Goal: Information Seeking & Learning: Learn about a topic

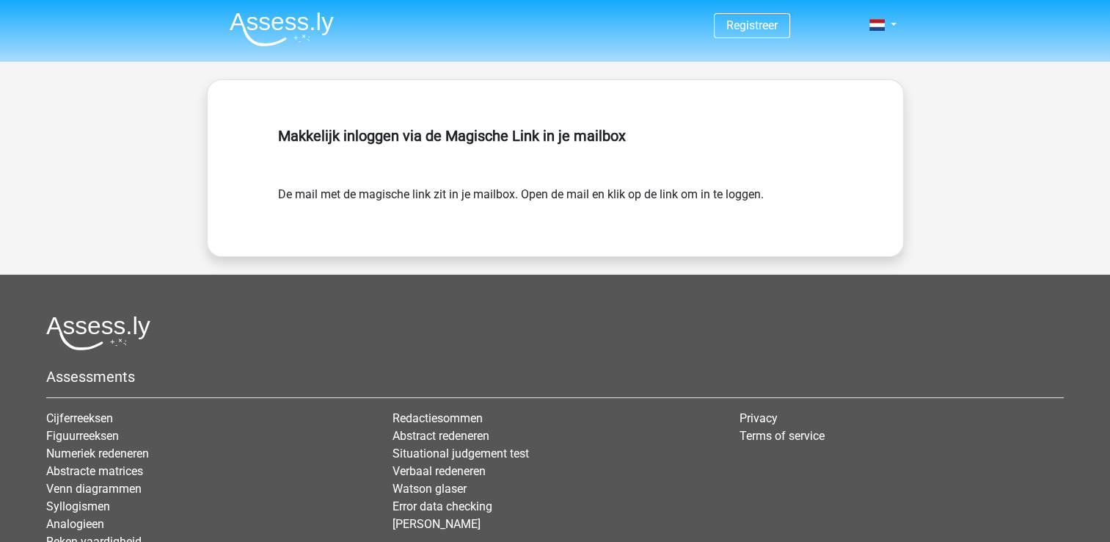
click at [299, 28] on img at bounding box center [282, 29] width 104 height 34
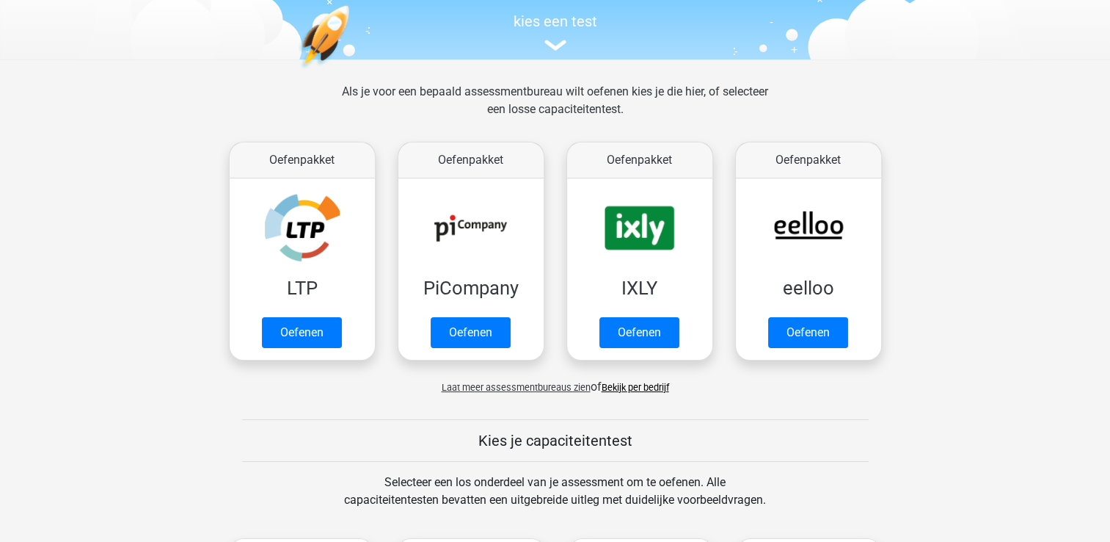
scroll to position [220, 0]
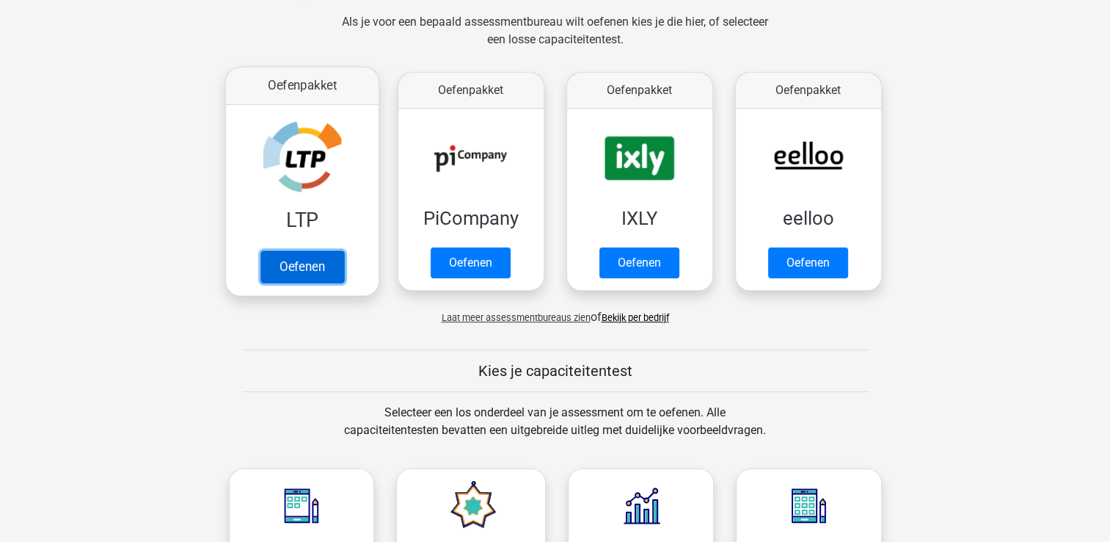
click at [322, 266] on link "Oefenen" at bounding box center [302, 266] width 84 height 32
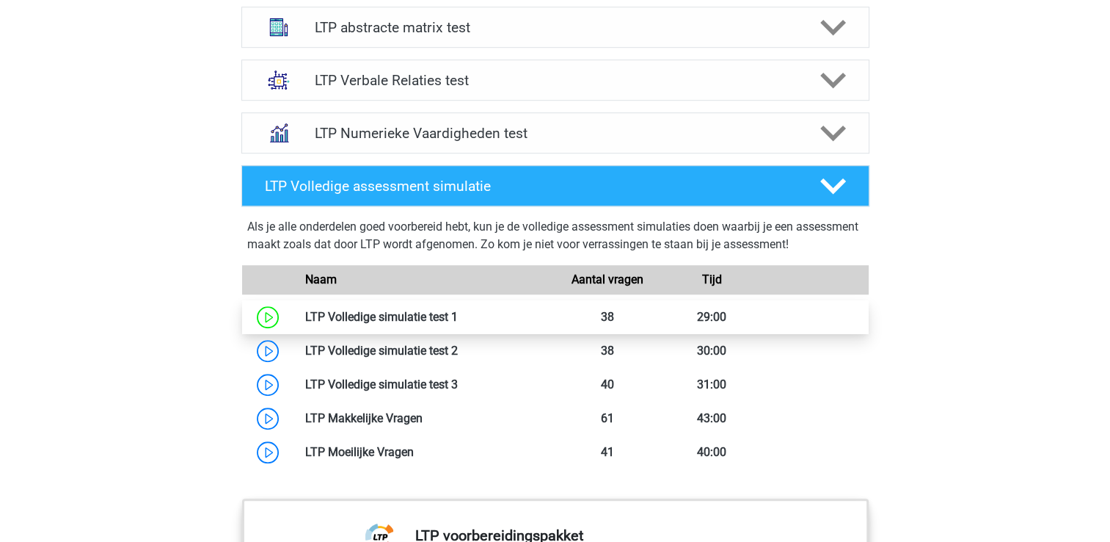
scroll to position [1174, 0]
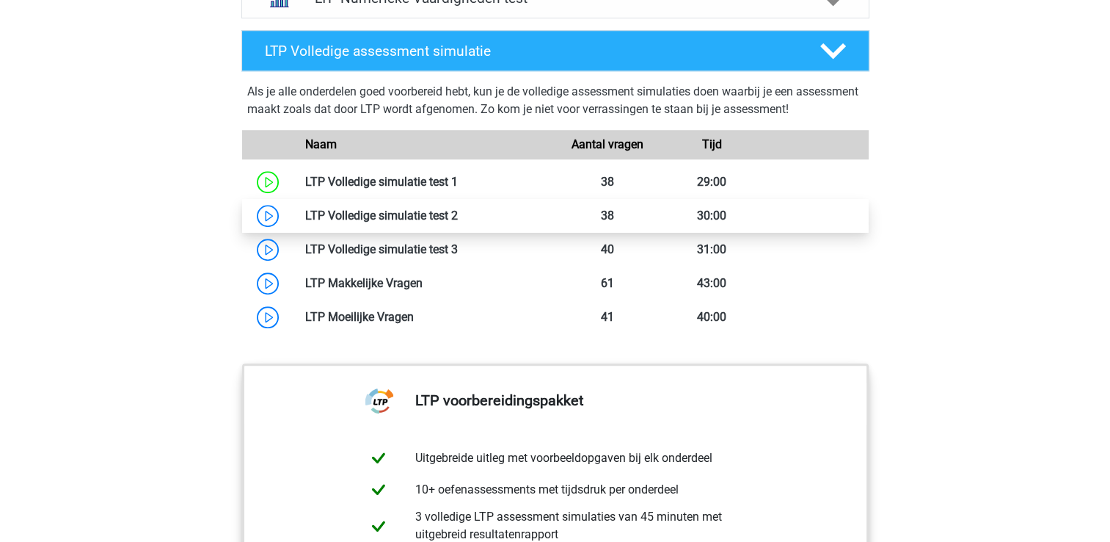
click at [458, 216] on link at bounding box center [458, 215] width 0 height 14
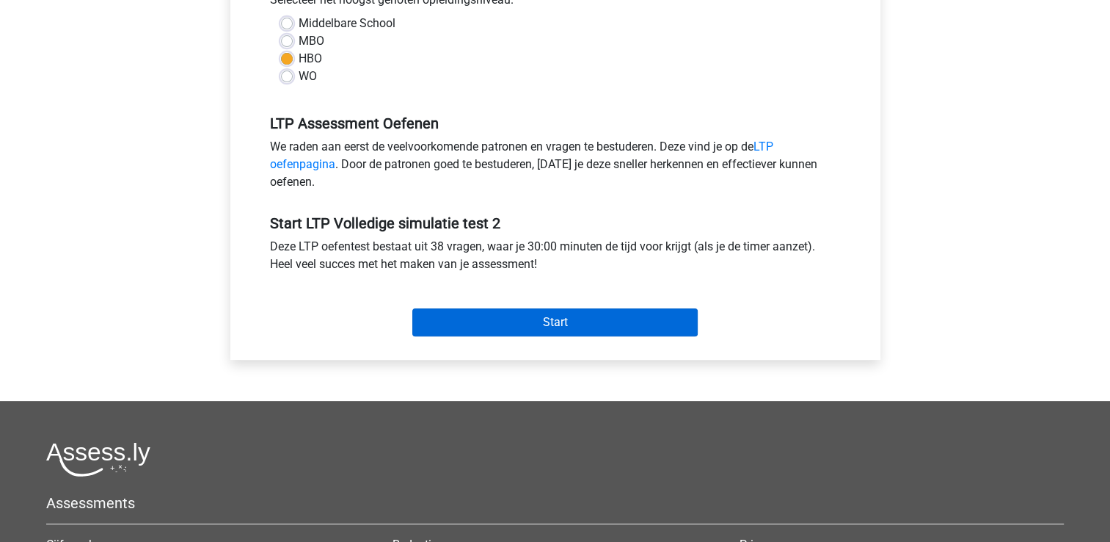
scroll to position [367, 0]
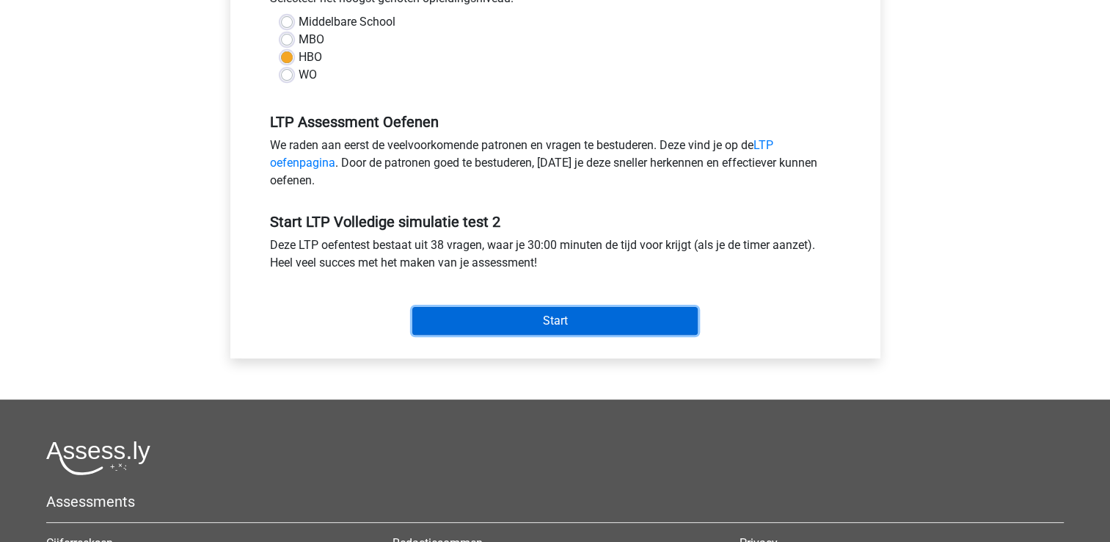
click at [501, 318] on input "Start" at bounding box center [554, 321] width 285 height 28
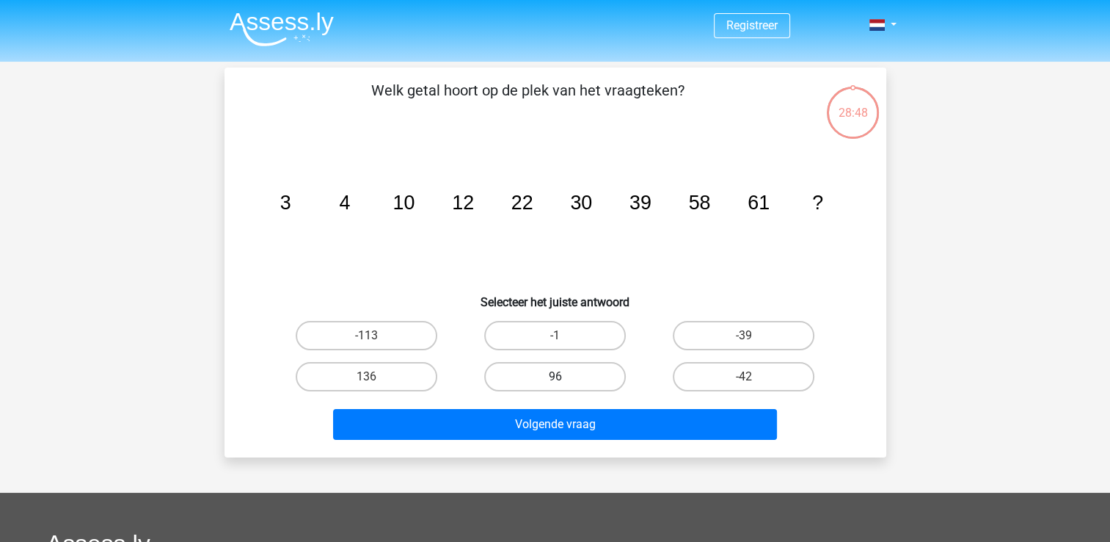
click at [556, 389] on label "96" at bounding box center [555, 376] width 142 height 29
click at [556, 386] on input "96" at bounding box center [560, 381] width 10 height 10
radio input "true"
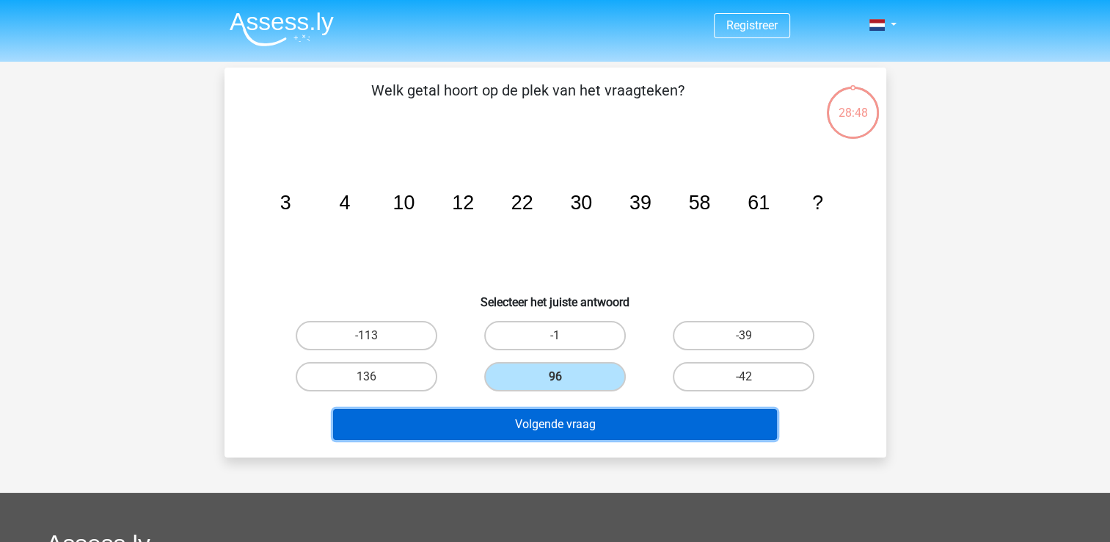
click at [569, 433] on button "Volgende vraag" at bounding box center [555, 424] width 444 height 31
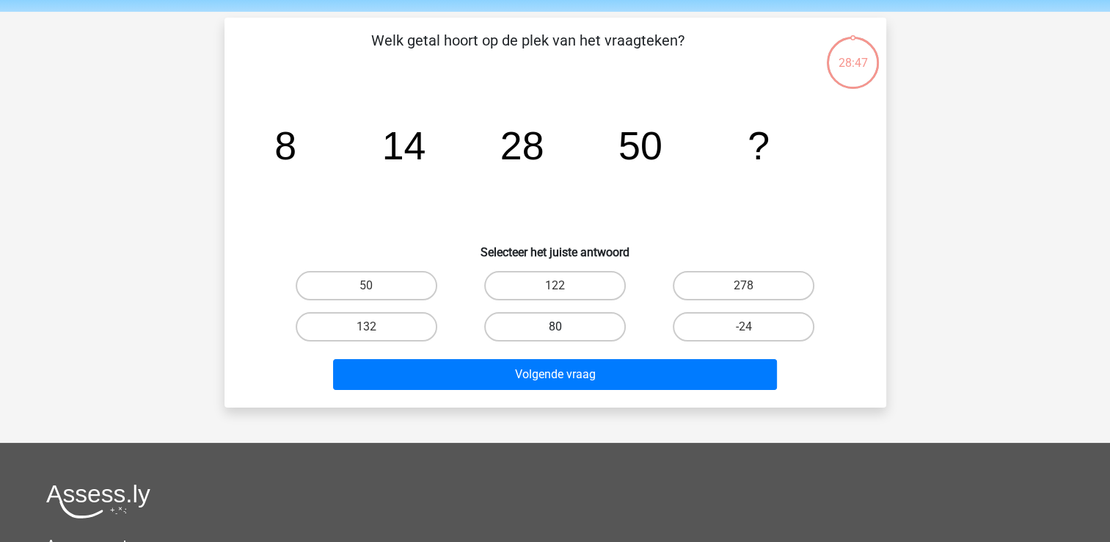
scroll to position [68, 0]
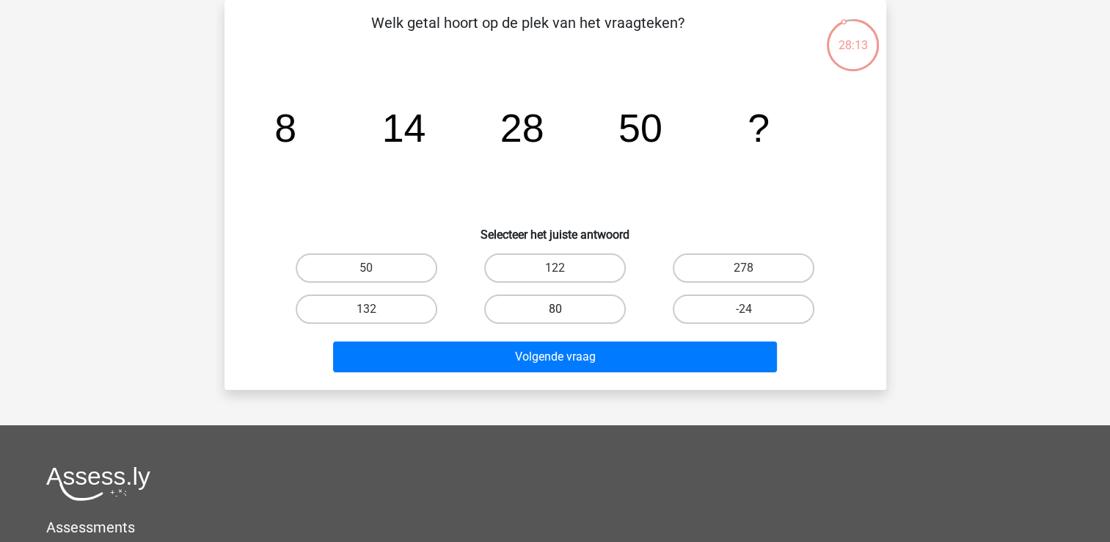
click at [615, 313] on label "80" at bounding box center [555, 308] width 142 height 29
click at [564, 313] on input "80" at bounding box center [560, 314] width 10 height 10
radio input "true"
click at [613, 335] on div "Volgende vraag" at bounding box center [555, 353] width 615 height 48
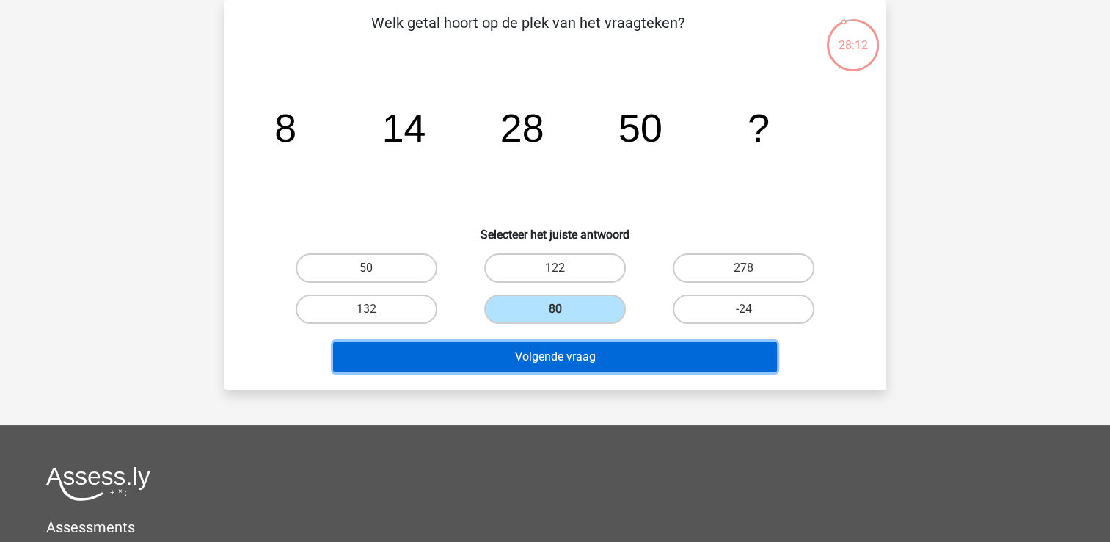
click at [605, 354] on button "Volgende vraag" at bounding box center [555, 356] width 444 height 31
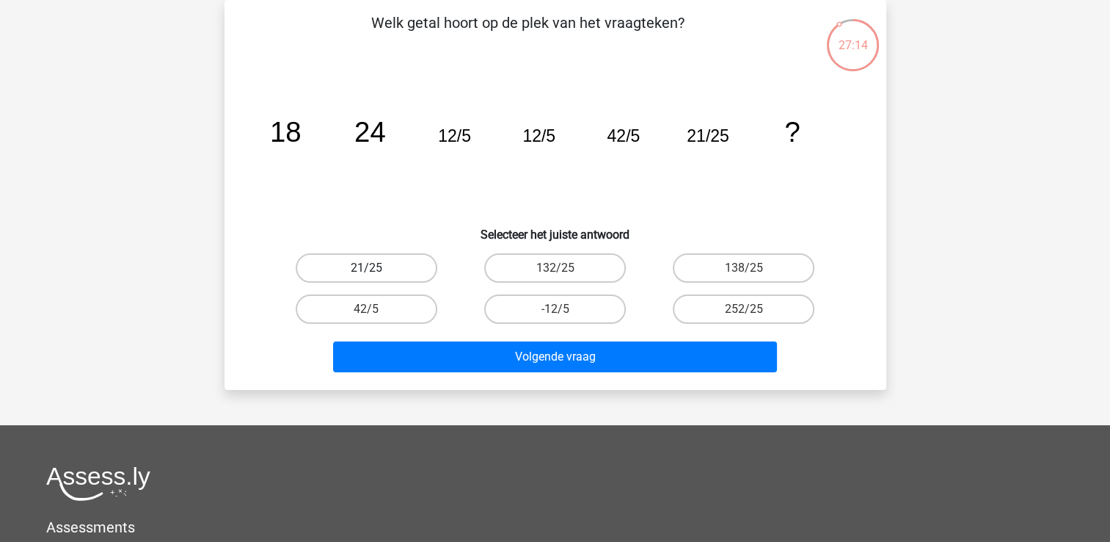
click at [401, 269] on label "21/25" at bounding box center [367, 267] width 142 height 29
click at [376, 269] on input "21/25" at bounding box center [371, 273] width 10 height 10
radio input "true"
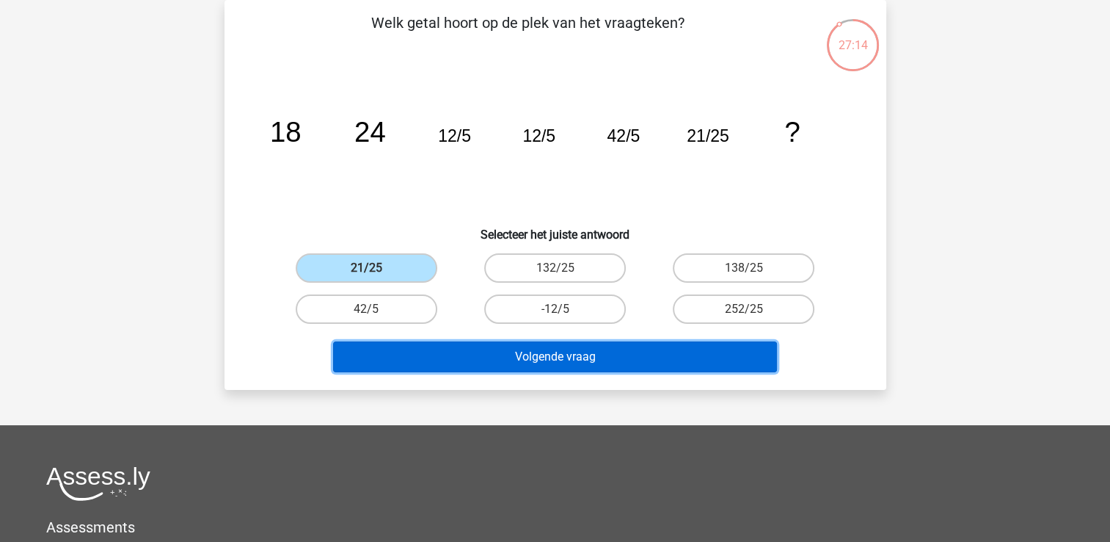
click at [528, 365] on button "Volgende vraag" at bounding box center [555, 356] width 444 height 31
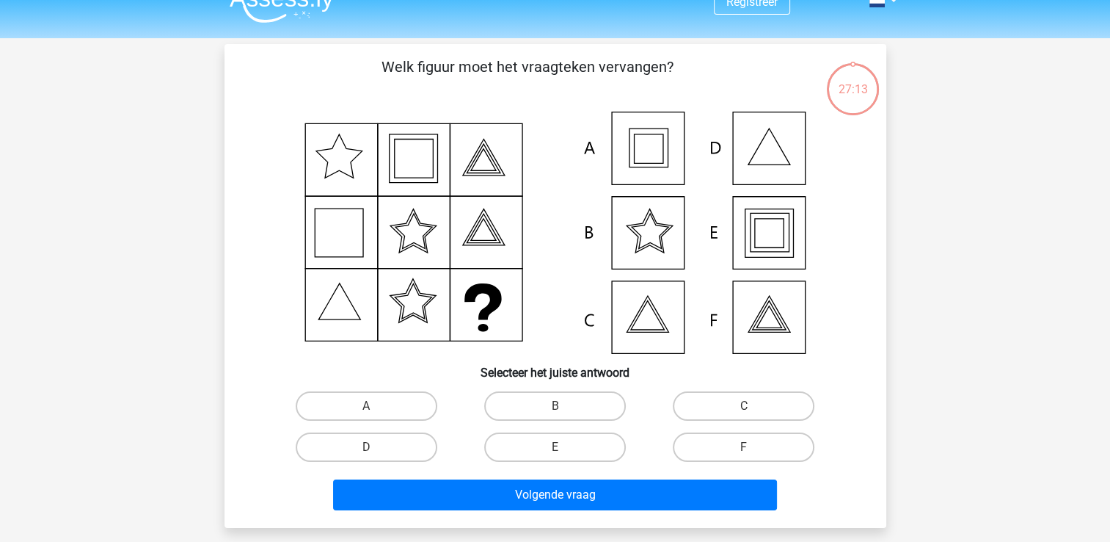
scroll to position [0, 0]
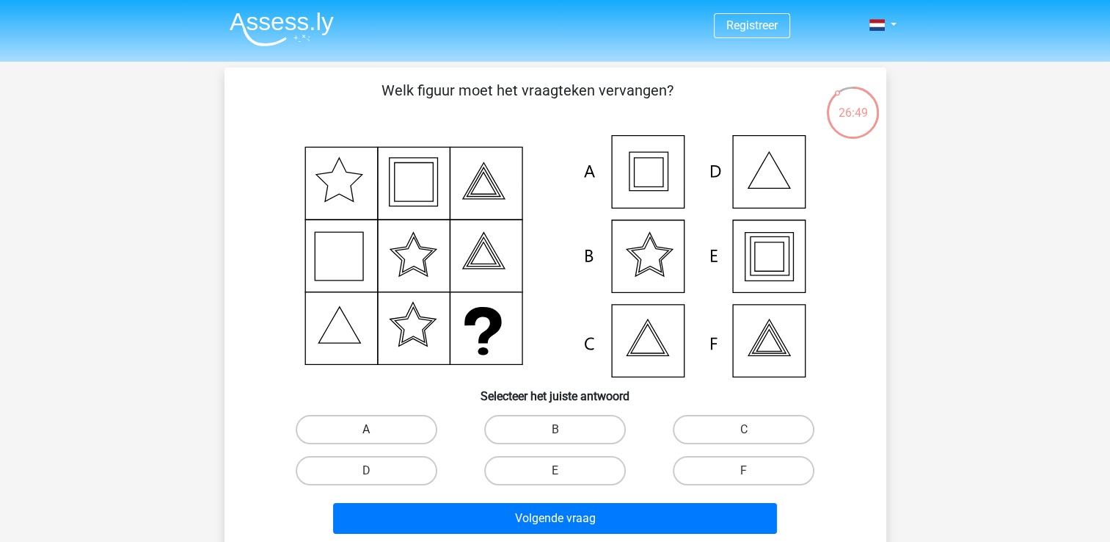
click at [348, 416] on label "A" at bounding box center [367, 429] width 142 height 29
click at [366, 429] on input "A" at bounding box center [371, 434] width 10 height 10
radio input "true"
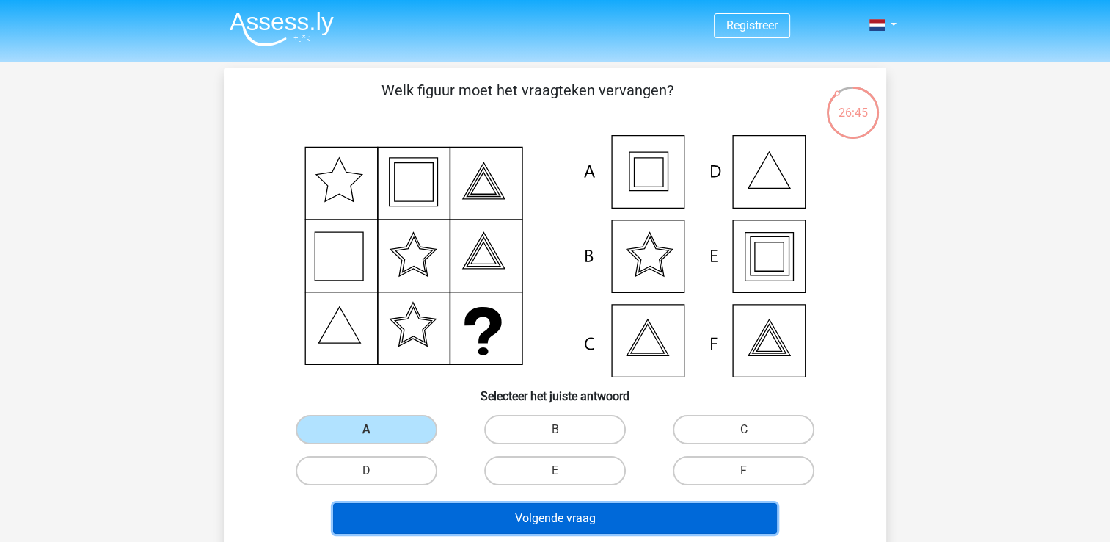
click at [495, 510] on button "Volgende vraag" at bounding box center [555, 518] width 444 height 31
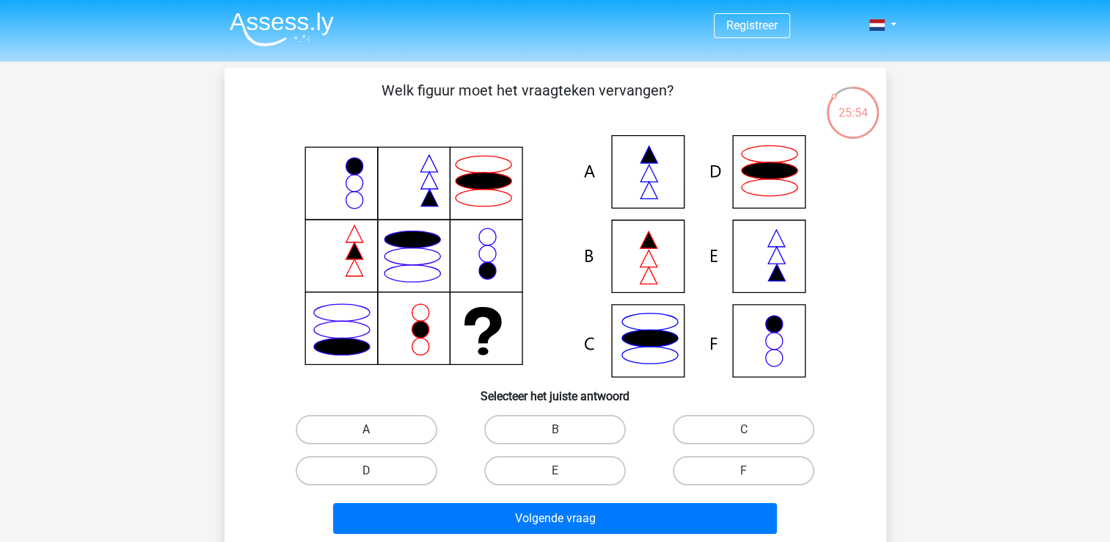
click at [415, 429] on label "A" at bounding box center [367, 429] width 142 height 29
click at [376, 429] on input "A" at bounding box center [371, 434] width 10 height 10
radio input "true"
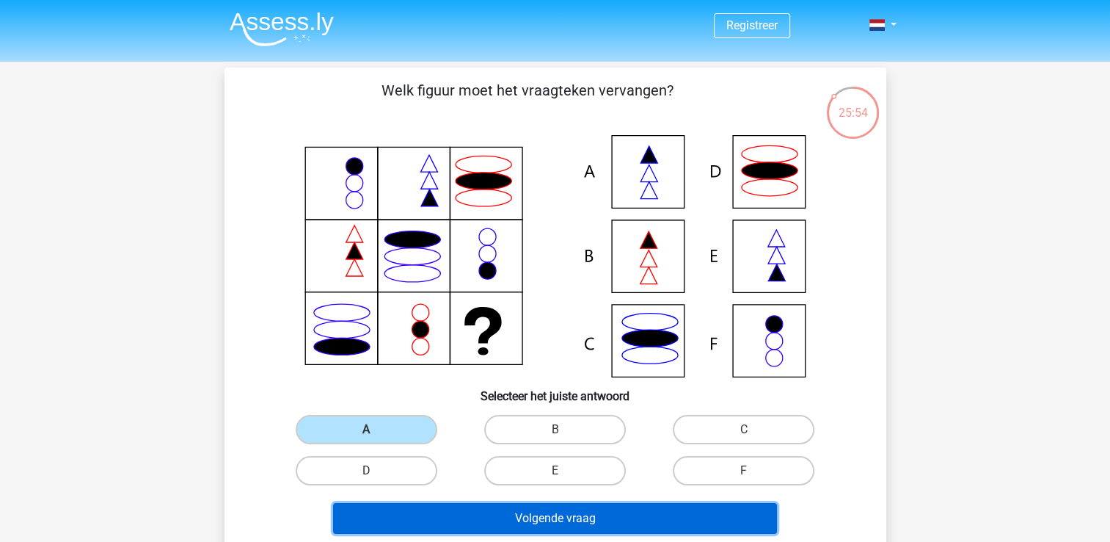
click at [499, 517] on button "Volgende vraag" at bounding box center [555, 518] width 444 height 31
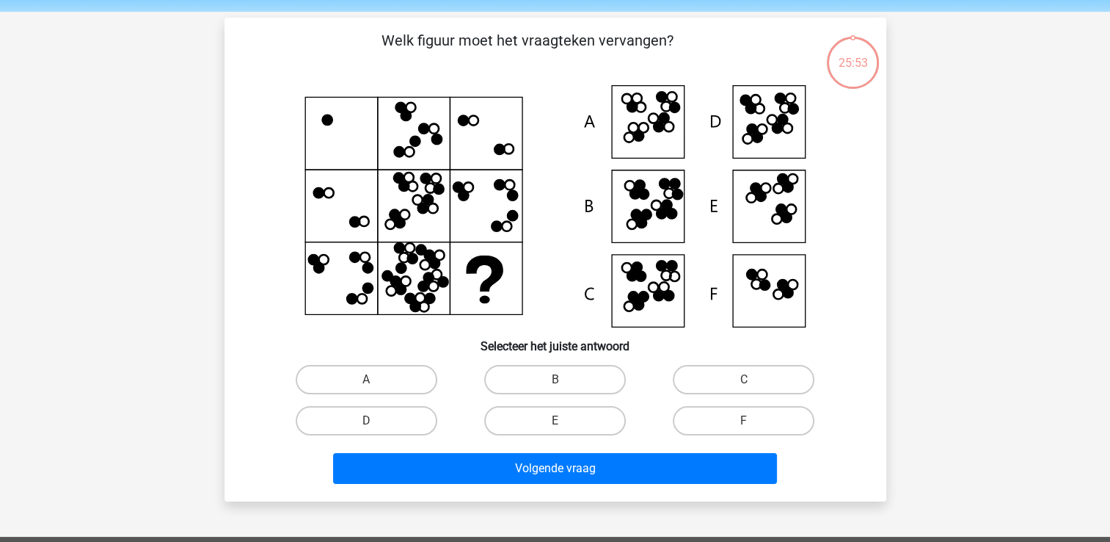
scroll to position [68, 0]
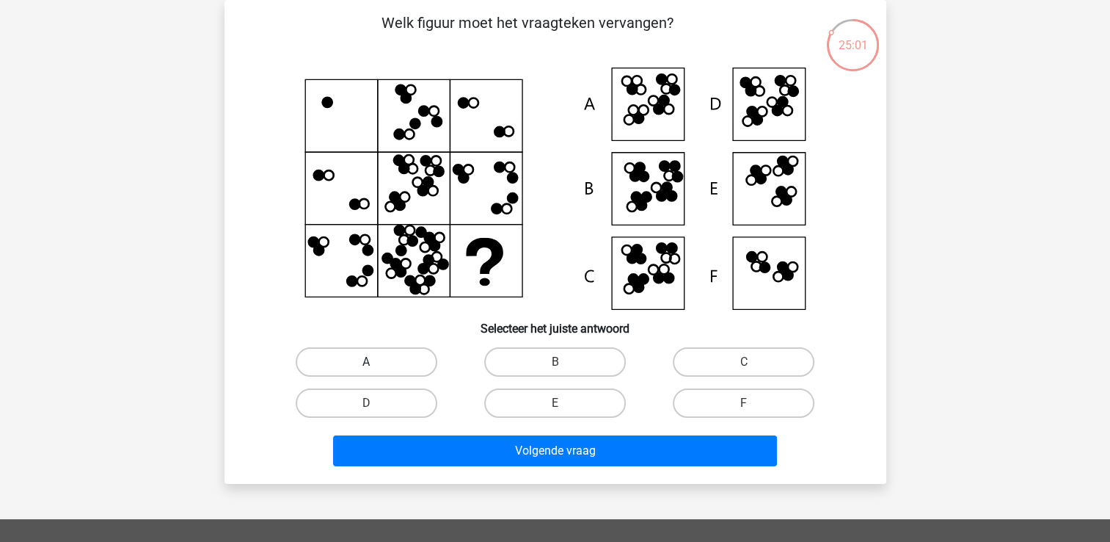
click at [338, 356] on label "A" at bounding box center [367, 361] width 142 height 29
click at [366, 362] on input "A" at bounding box center [371, 367] width 10 height 10
radio input "true"
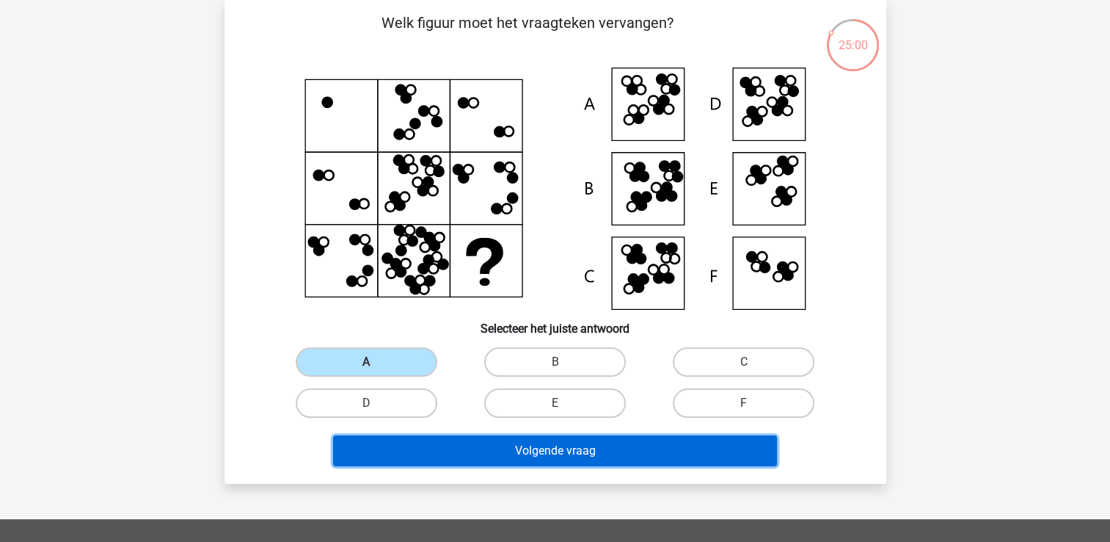
click at [478, 442] on button "Volgende vraag" at bounding box center [555, 450] width 444 height 31
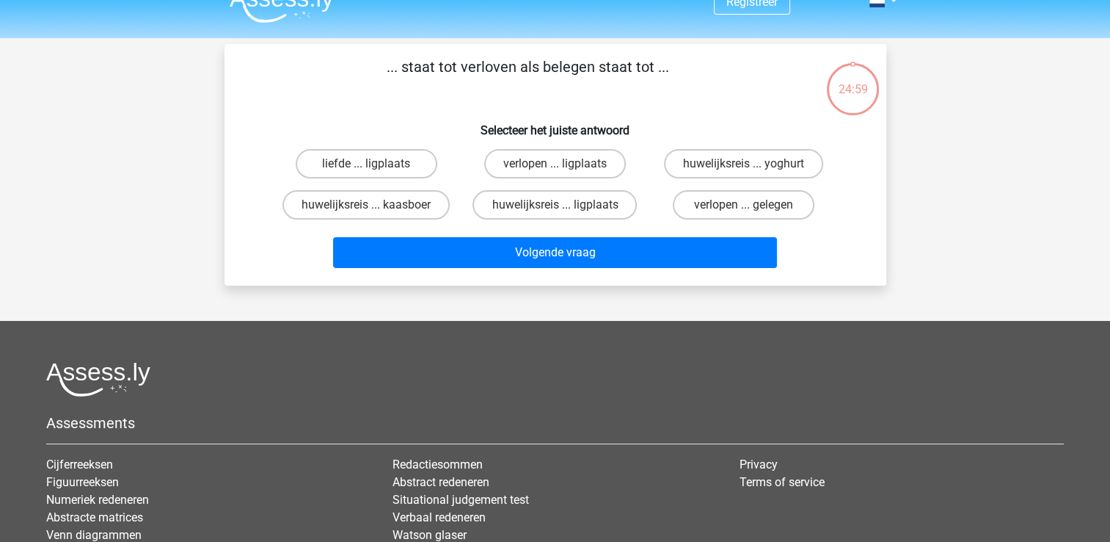
scroll to position [0, 0]
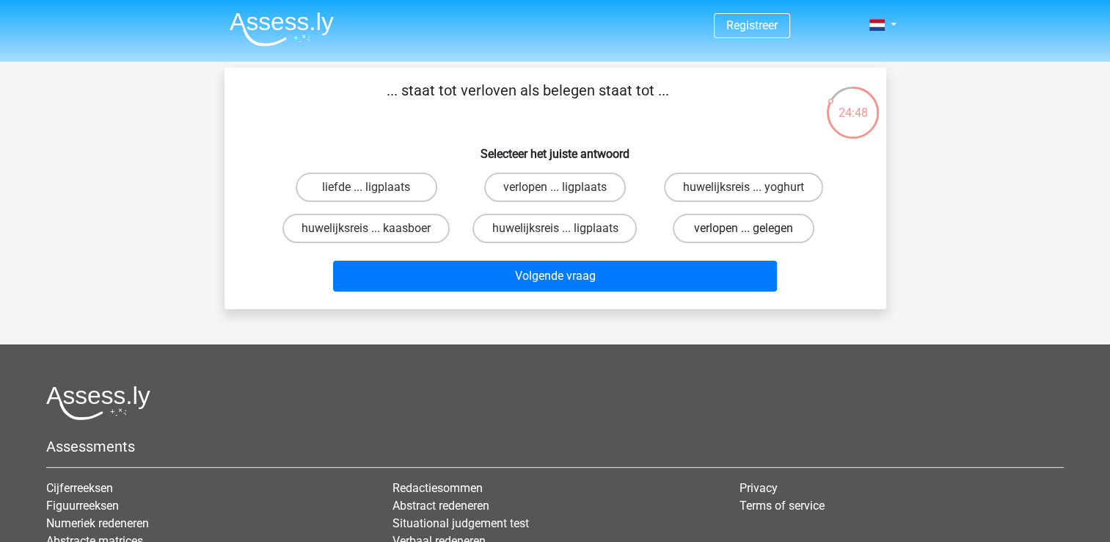
click at [764, 233] on label "verlopen ... gelegen" at bounding box center [744, 228] width 142 height 29
click at [754, 233] on input "verlopen ... gelegen" at bounding box center [749, 233] width 10 height 10
radio input "true"
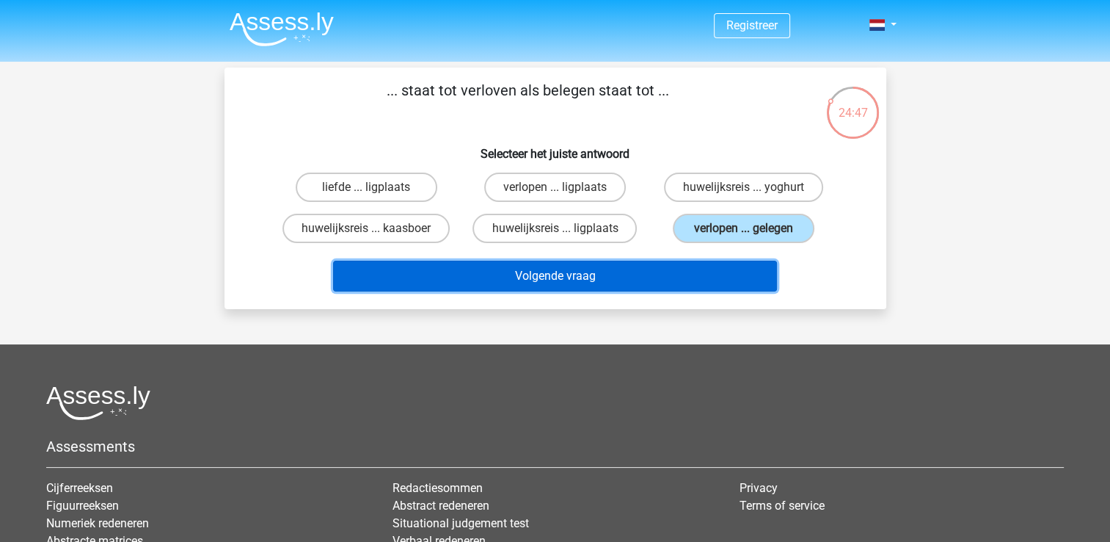
click at [704, 279] on button "Volgende vraag" at bounding box center [555, 275] width 444 height 31
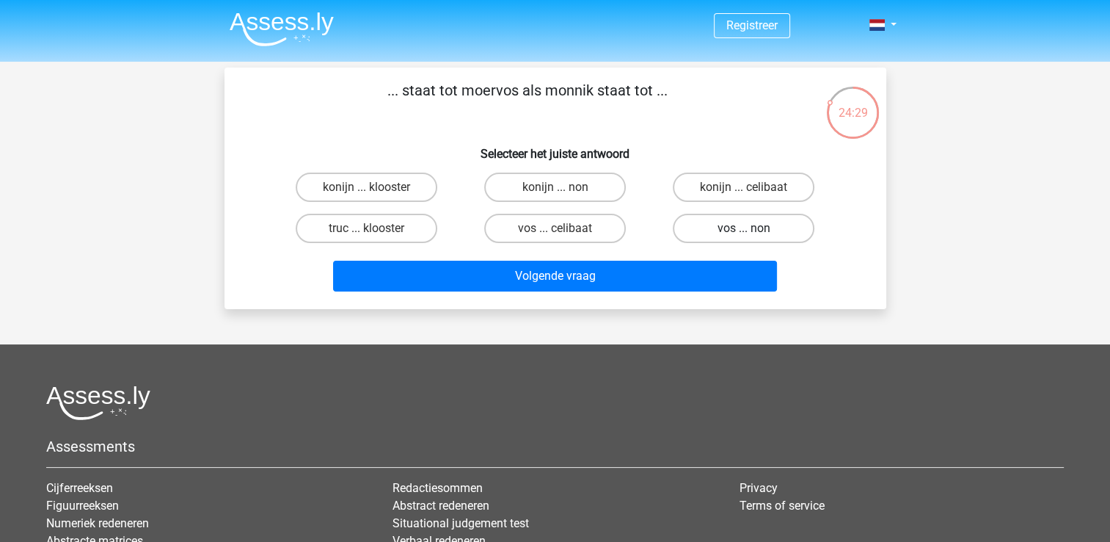
click at [732, 235] on label "vos ... non" at bounding box center [744, 228] width 142 height 29
click at [744, 235] on input "vos ... non" at bounding box center [749, 233] width 10 height 10
radio input "true"
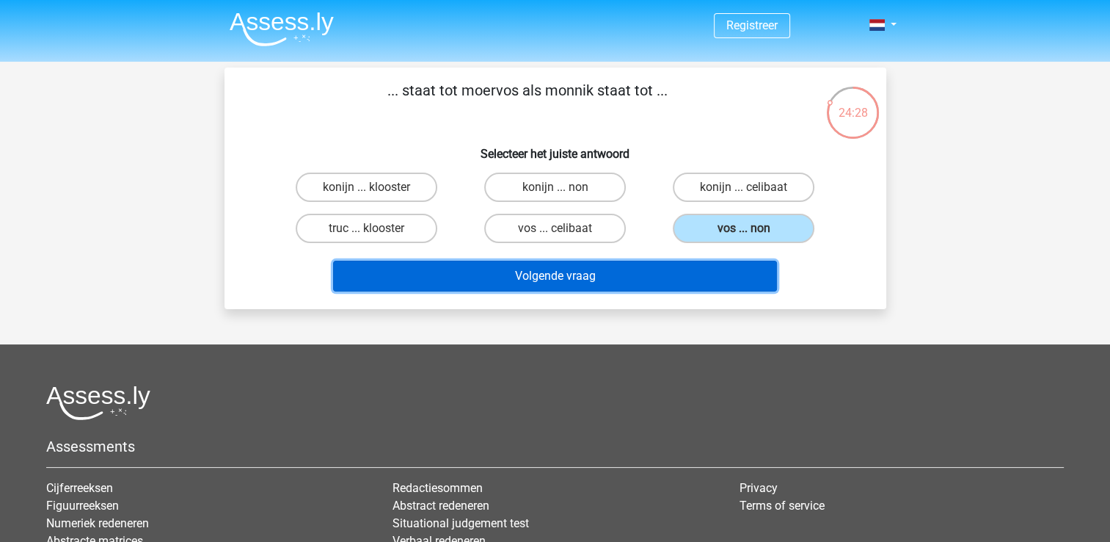
click at [717, 269] on button "Volgende vraag" at bounding box center [555, 275] width 444 height 31
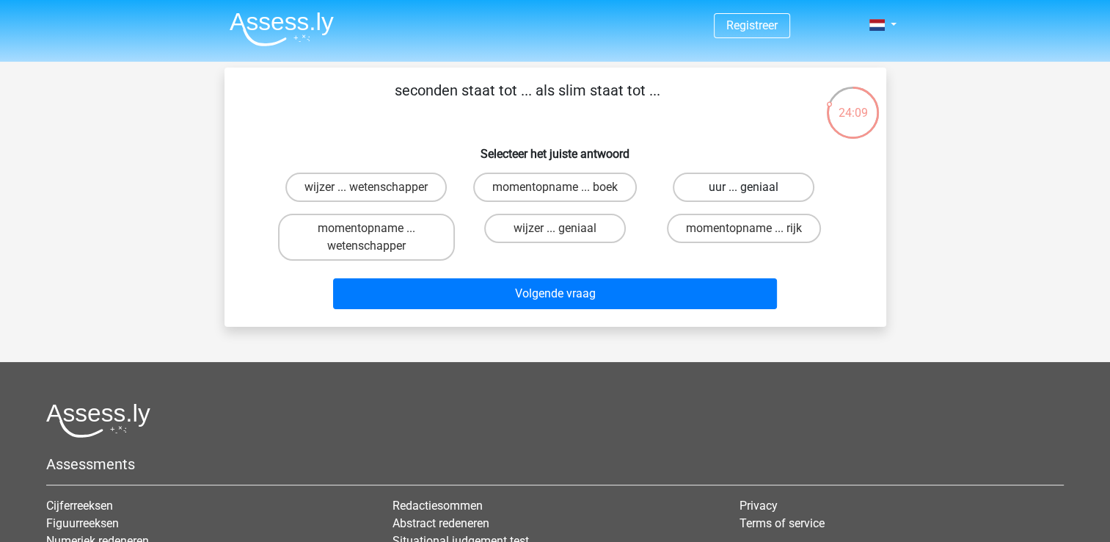
click at [729, 186] on label "uur ... geniaal" at bounding box center [744, 186] width 142 height 29
click at [744, 187] on input "uur ... geniaal" at bounding box center [749, 192] width 10 height 10
radio input "true"
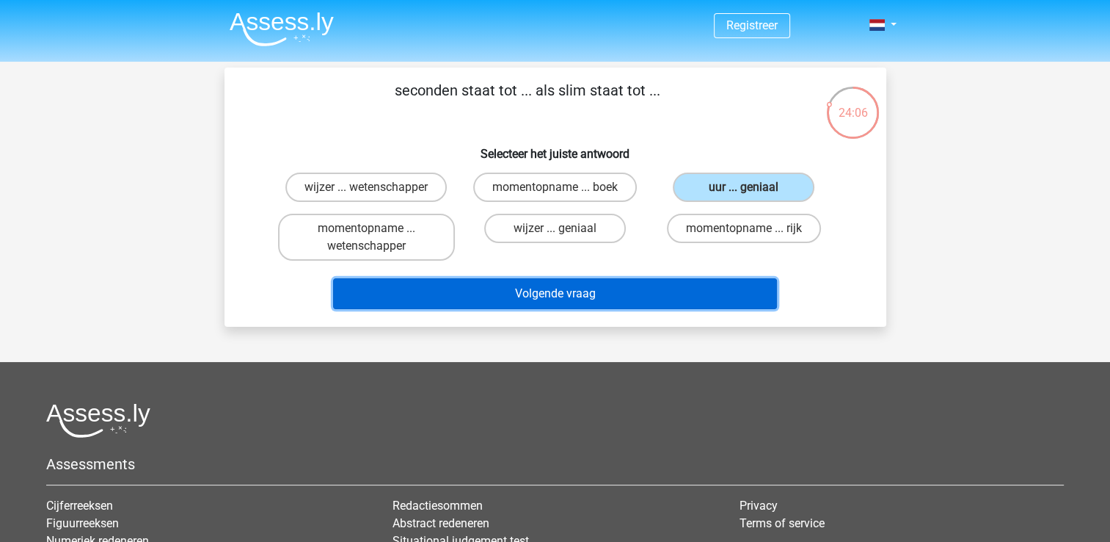
click at [587, 288] on button "Volgende vraag" at bounding box center [555, 293] width 444 height 31
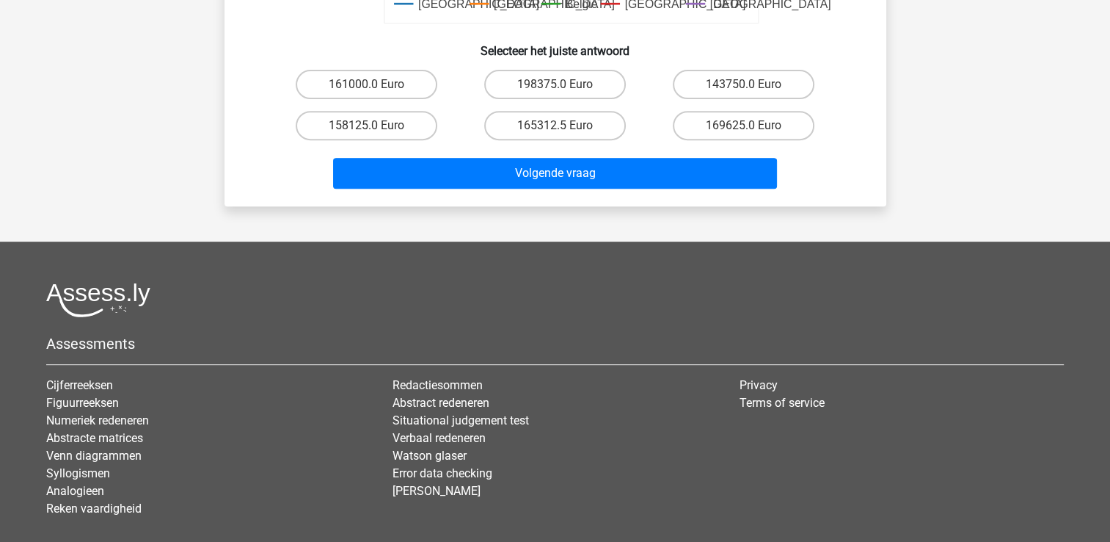
scroll to position [220, 0]
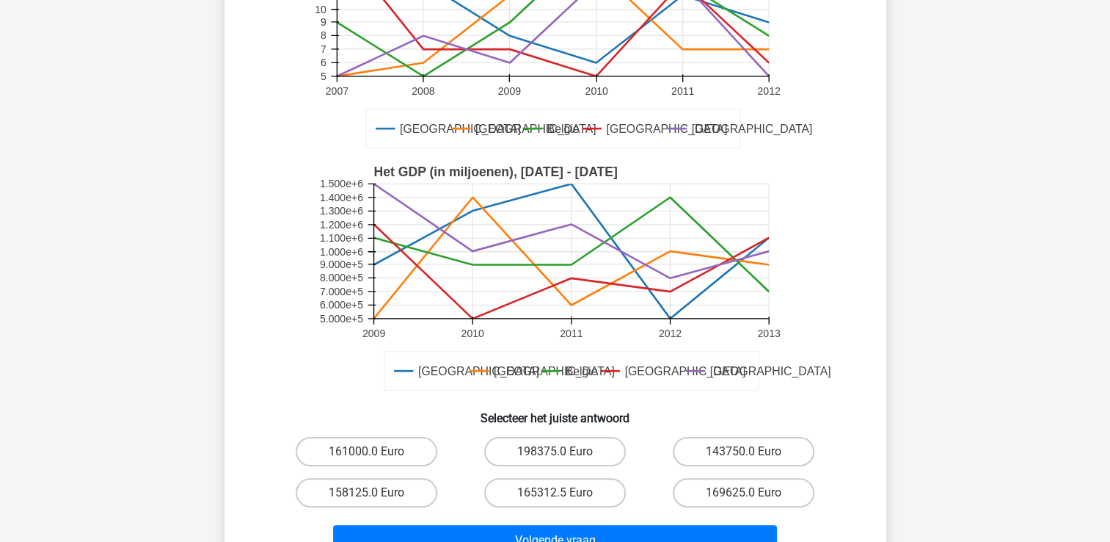
click at [305, 379] on icon "Duitsland Frankrijk Belgie Luxemburg Londen Het GDP (in miljoenen), 2009 - 2013…" at bounding box center [555, 278] width 591 height 242
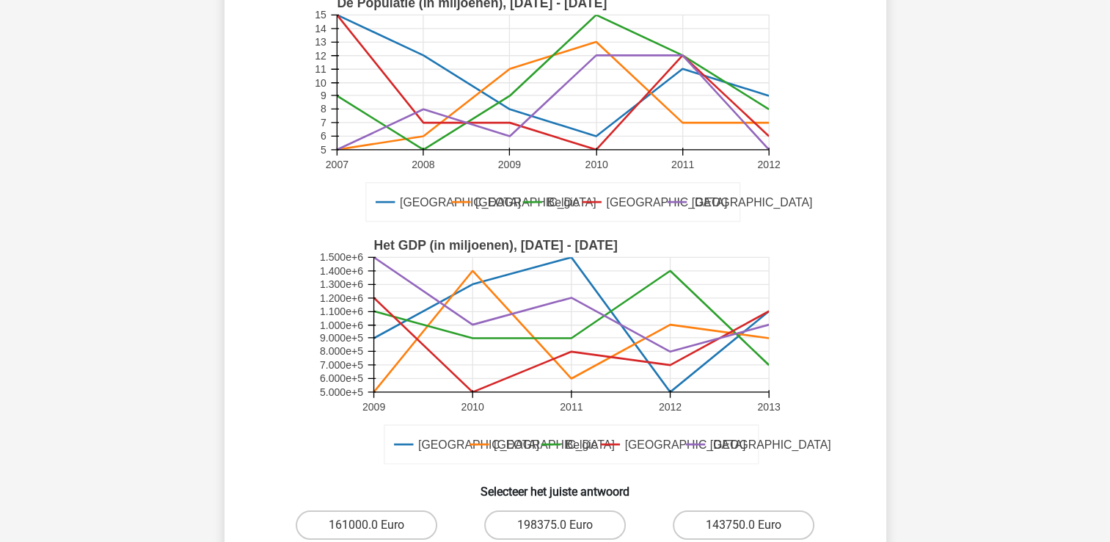
scroll to position [293, 0]
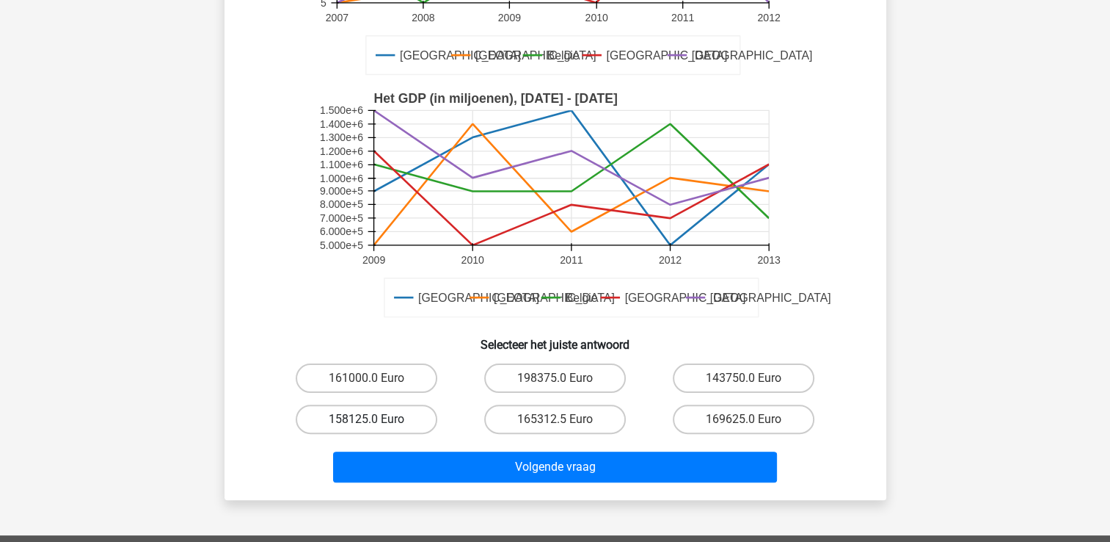
click at [348, 412] on label "158125.0 Euro" at bounding box center [367, 418] width 142 height 29
click at [366, 419] on input "158125.0 Euro" at bounding box center [371, 424] width 10 height 10
radio input "true"
click at [475, 447] on div "Volgende vraag" at bounding box center [555, 464] width 615 height 48
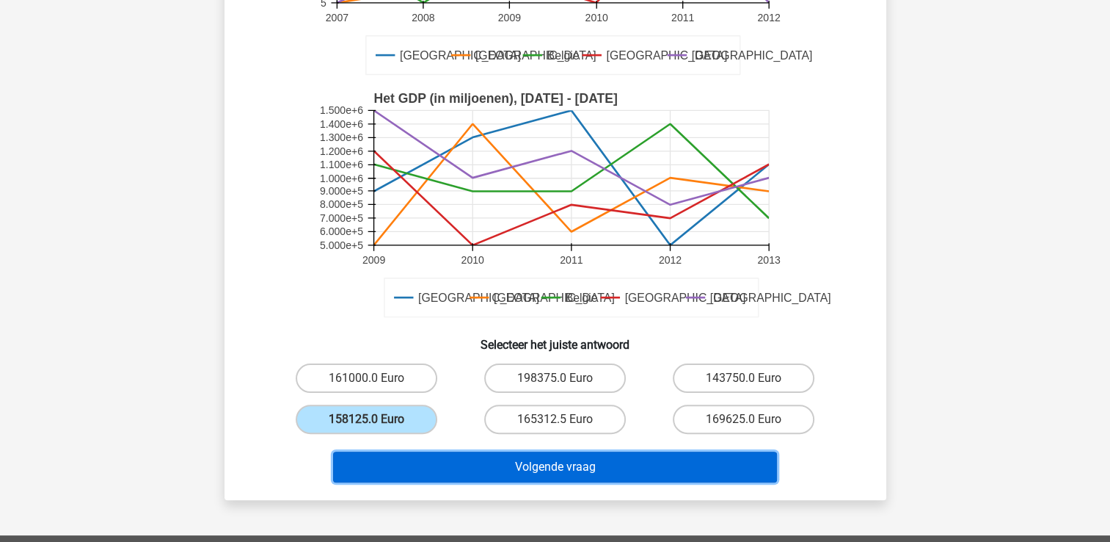
click at [476, 462] on button "Volgende vraag" at bounding box center [555, 466] width 444 height 31
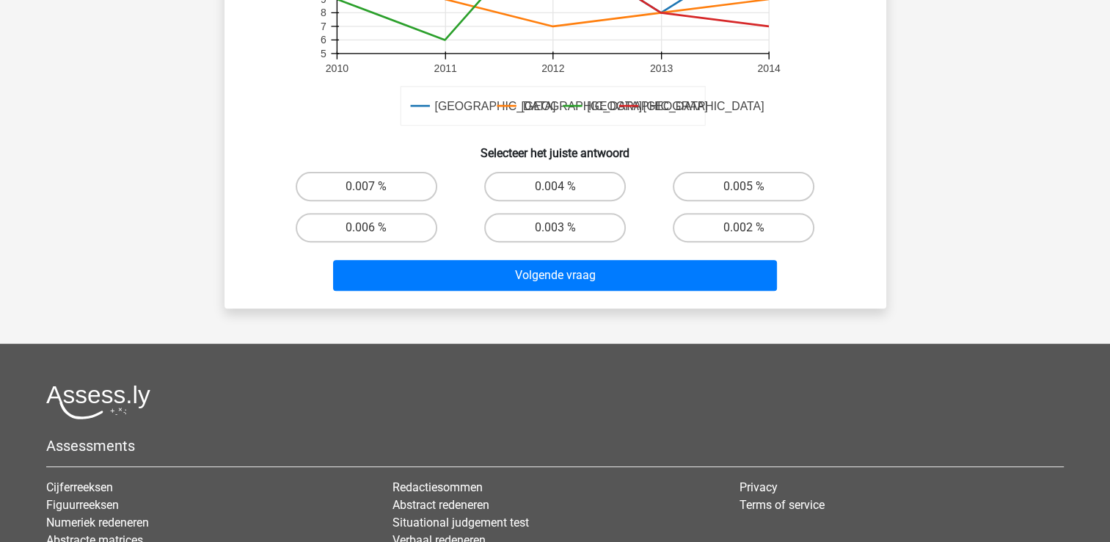
scroll to position [508, 0]
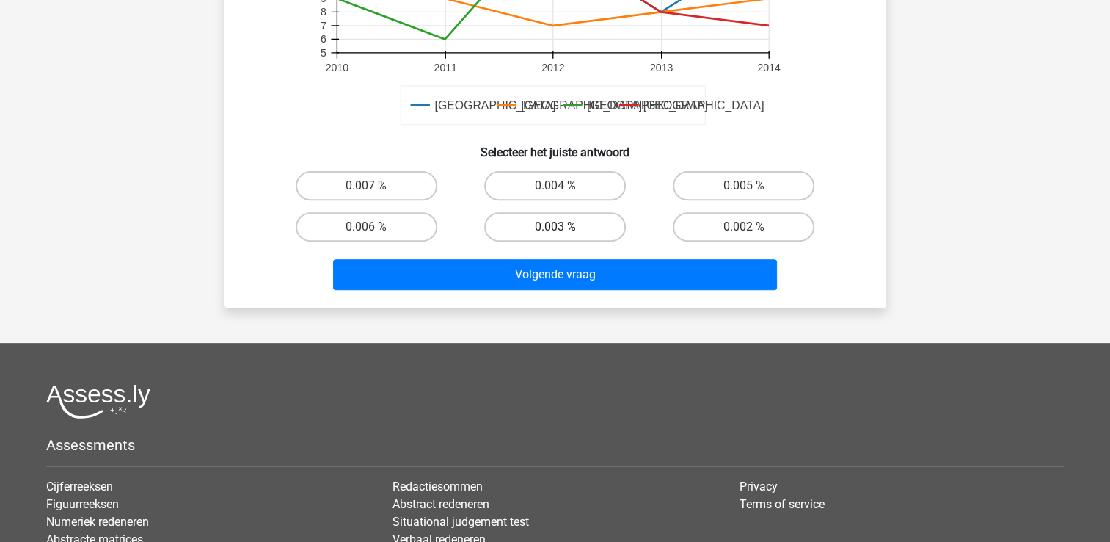
click at [530, 225] on label "0.003 %" at bounding box center [555, 226] width 142 height 29
click at [555, 227] on input "0.003 %" at bounding box center [560, 232] width 10 height 10
radio input "true"
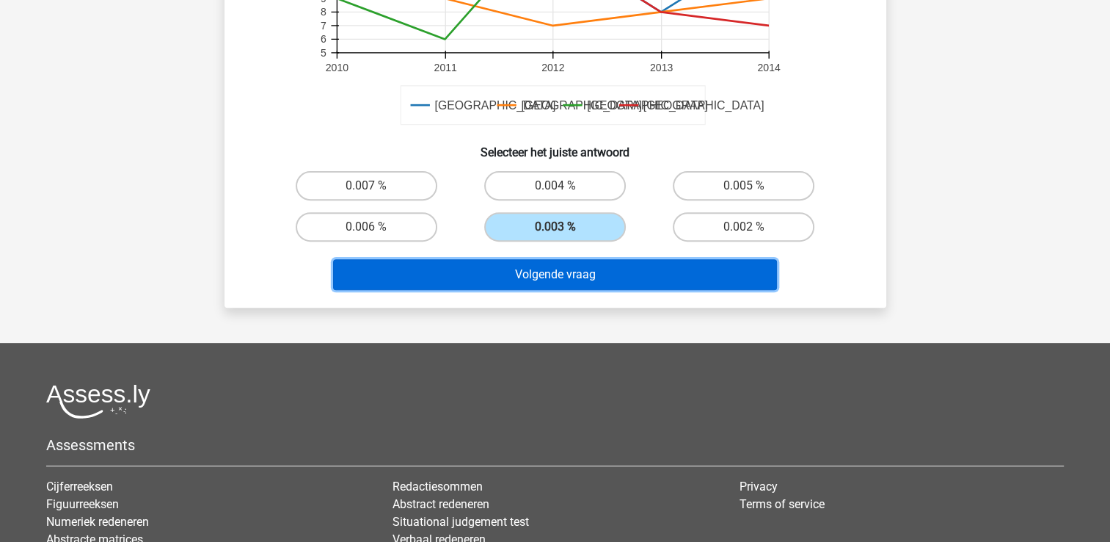
click at [541, 282] on button "Volgende vraag" at bounding box center [555, 274] width 444 height 31
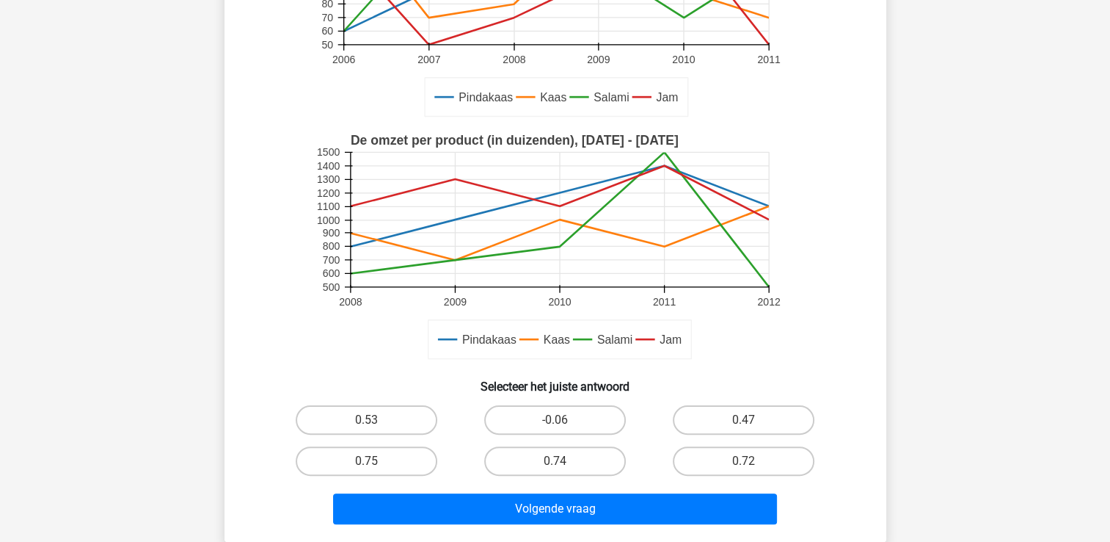
scroll to position [293, 0]
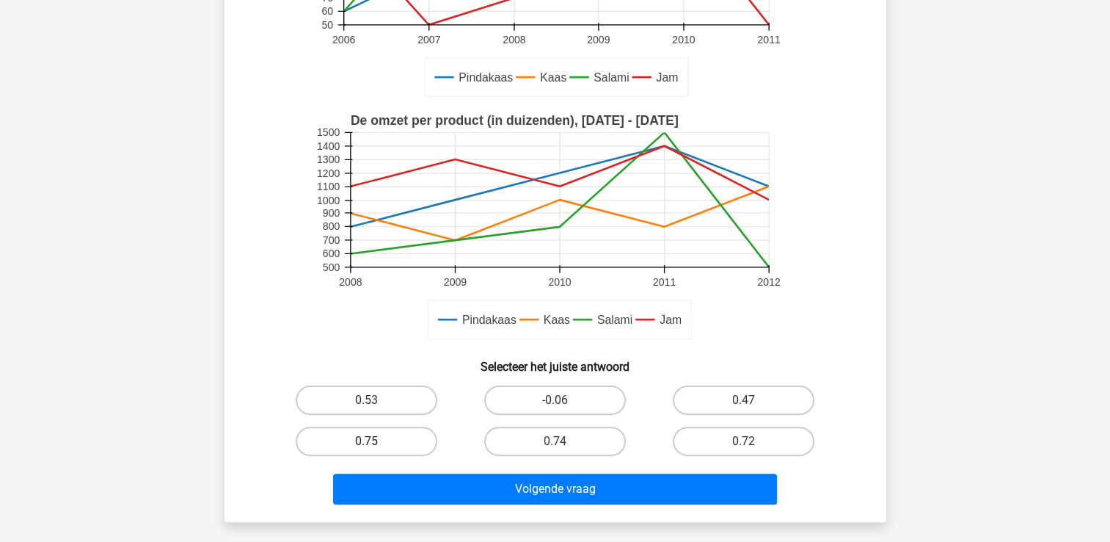
click at [417, 435] on label "0.75" at bounding box center [367, 440] width 142 height 29
click at [376, 441] on input "0.75" at bounding box center [371, 446] width 10 height 10
radio input "true"
click at [519, 503] on div "Volgende vraag" at bounding box center [555, 491] width 566 height 37
click at [398, 441] on label "0.75" at bounding box center [367, 440] width 142 height 29
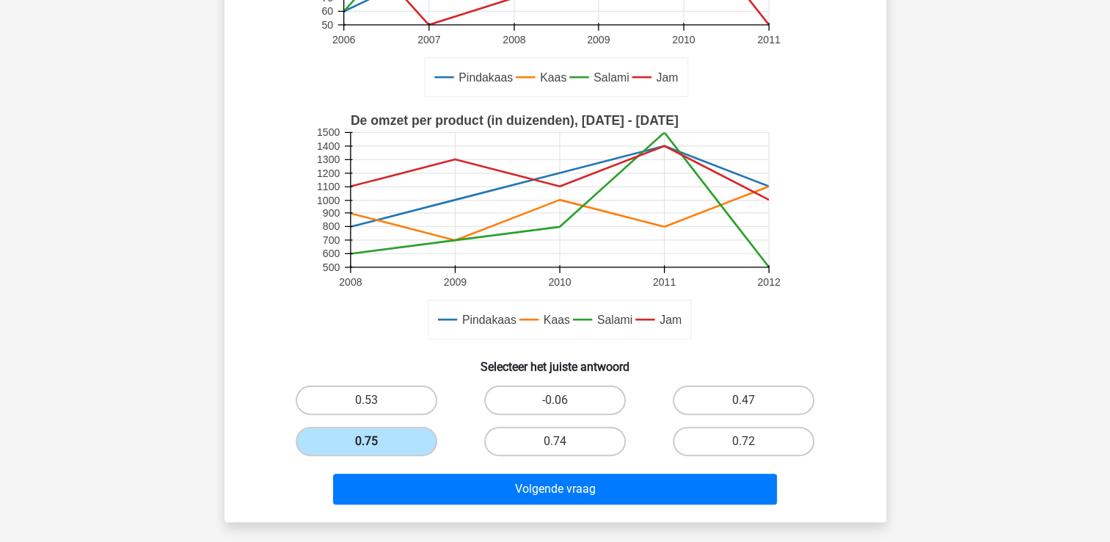
click at [376, 441] on input "0.75" at bounding box center [371, 446] width 10 height 10
click at [594, 395] on label "-0.06" at bounding box center [555, 399] width 142 height 29
click at [564, 400] on input "-0.06" at bounding box center [560, 405] width 10 height 10
radio input "true"
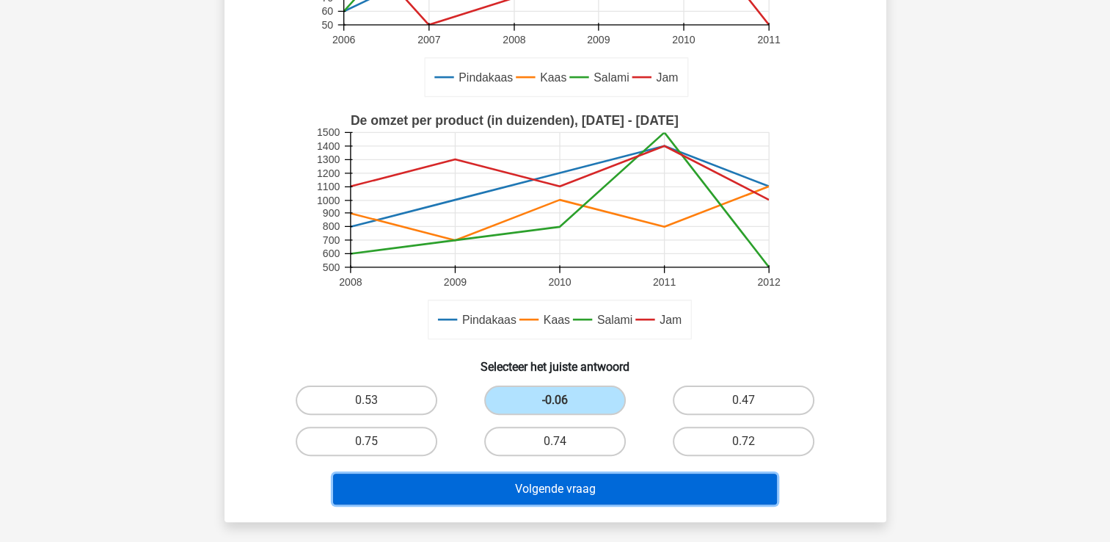
click at [581, 489] on button "Volgende vraag" at bounding box center [555, 488] width 444 height 31
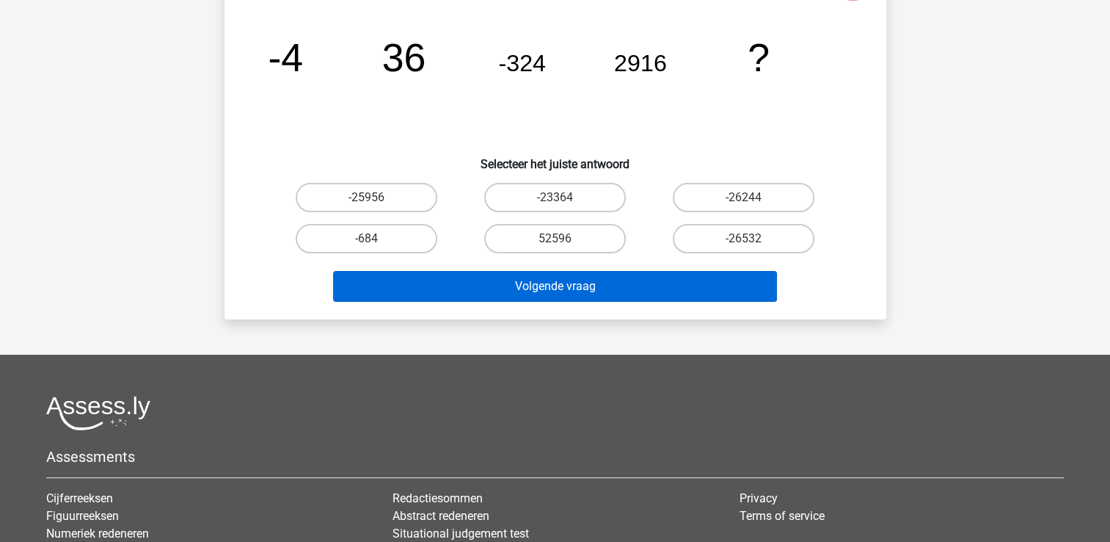
scroll to position [68, 0]
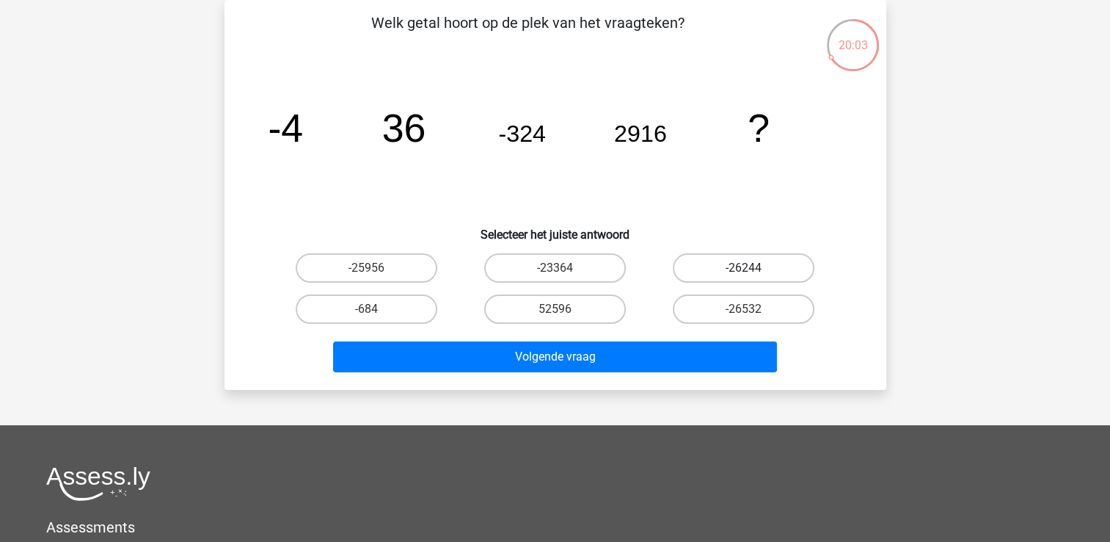
click at [754, 269] on label "-26244" at bounding box center [744, 267] width 142 height 29
click at [754, 269] on input "-26244" at bounding box center [749, 273] width 10 height 10
radio input "true"
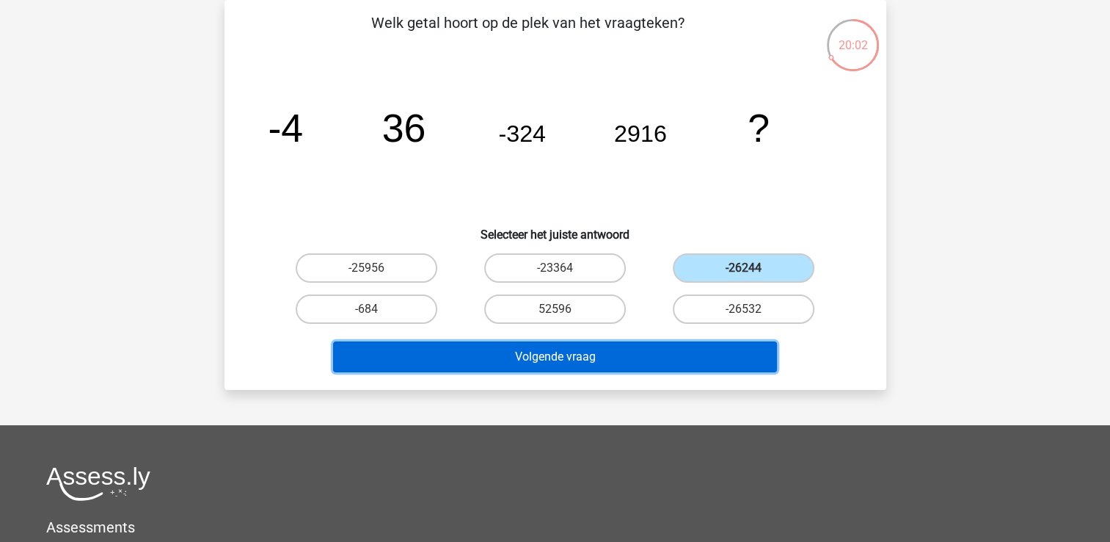
click at [663, 360] on button "Volgende vraag" at bounding box center [555, 356] width 444 height 31
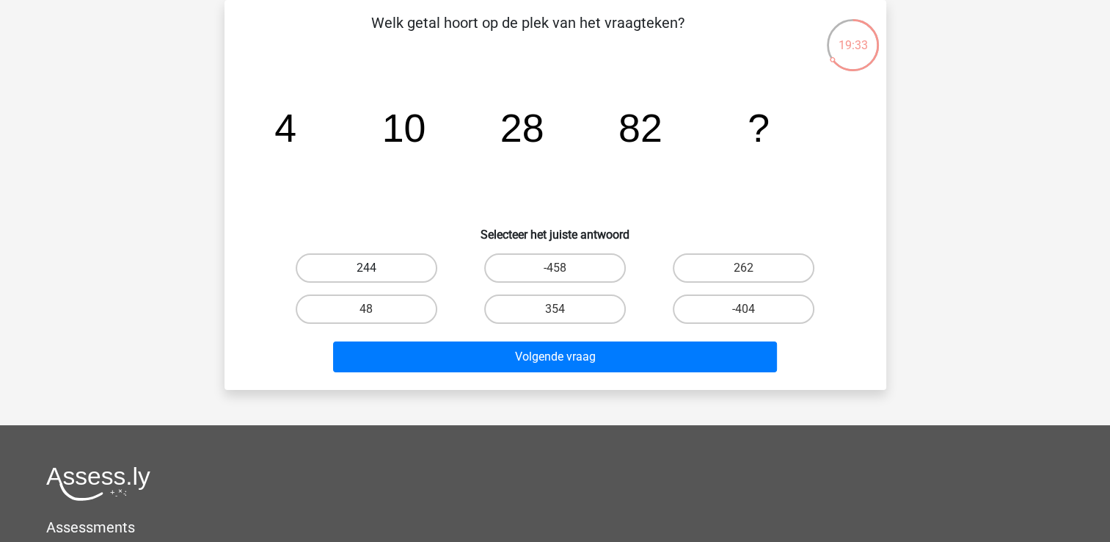
click at [404, 260] on label "244" at bounding box center [367, 267] width 142 height 29
click at [376, 268] on input "244" at bounding box center [371, 273] width 10 height 10
radio input "true"
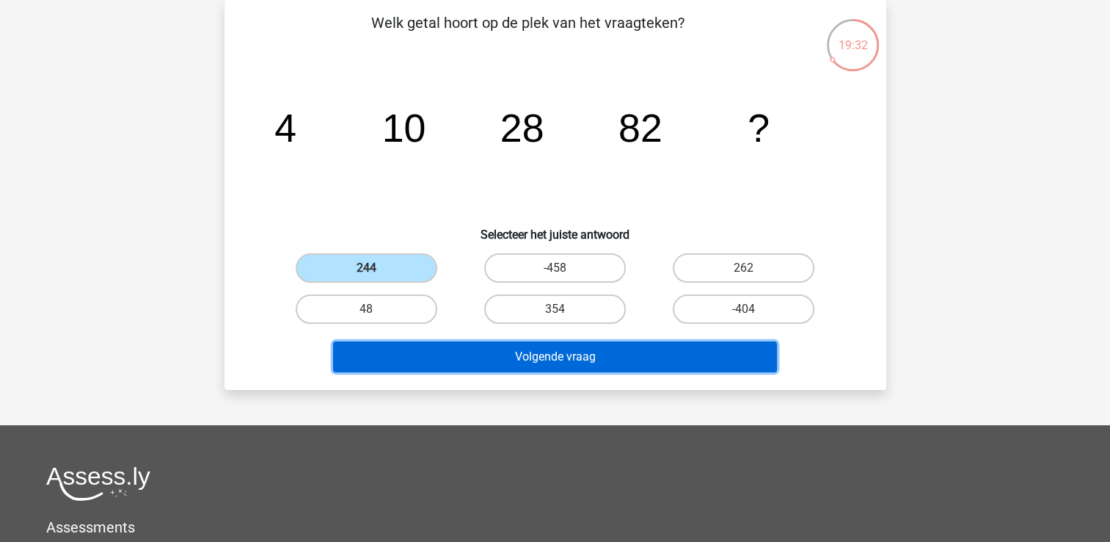
click at [509, 356] on button "Volgende vraag" at bounding box center [555, 356] width 444 height 31
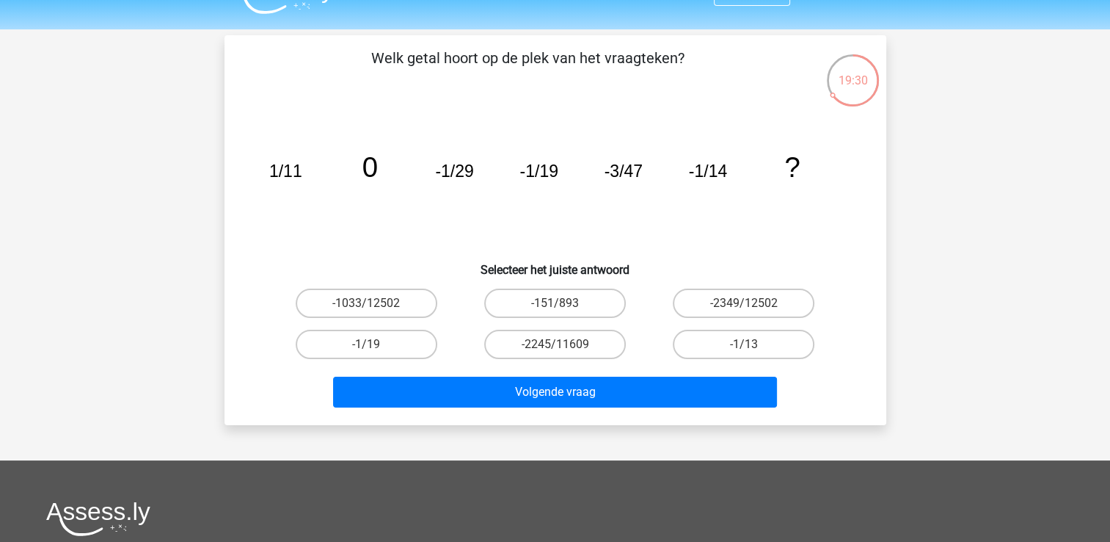
scroll to position [0, 0]
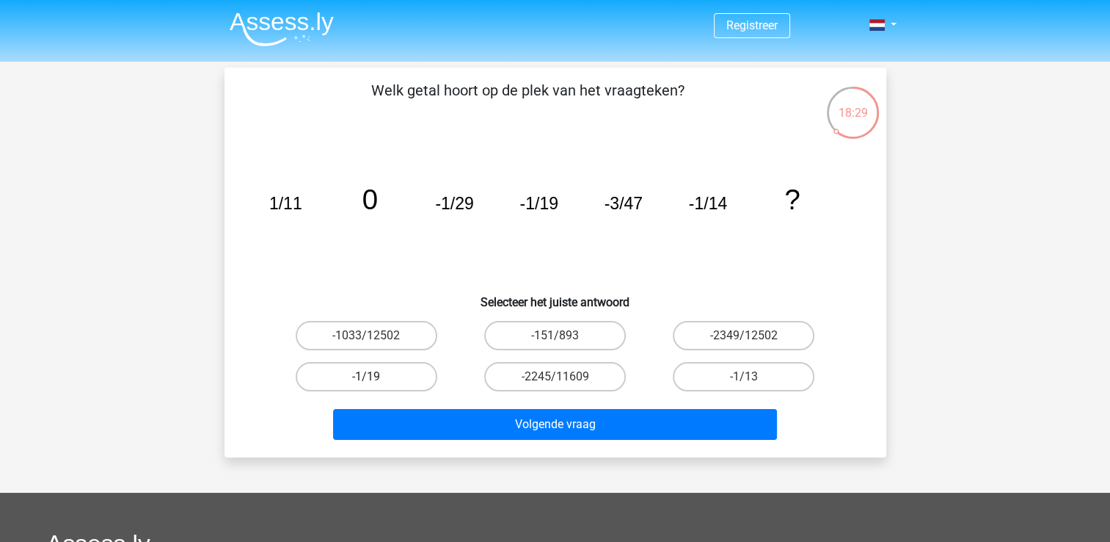
click at [385, 372] on label "-1/19" at bounding box center [367, 376] width 142 height 29
click at [376, 376] on input "-1/19" at bounding box center [371, 381] width 10 height 10
radio input "true"
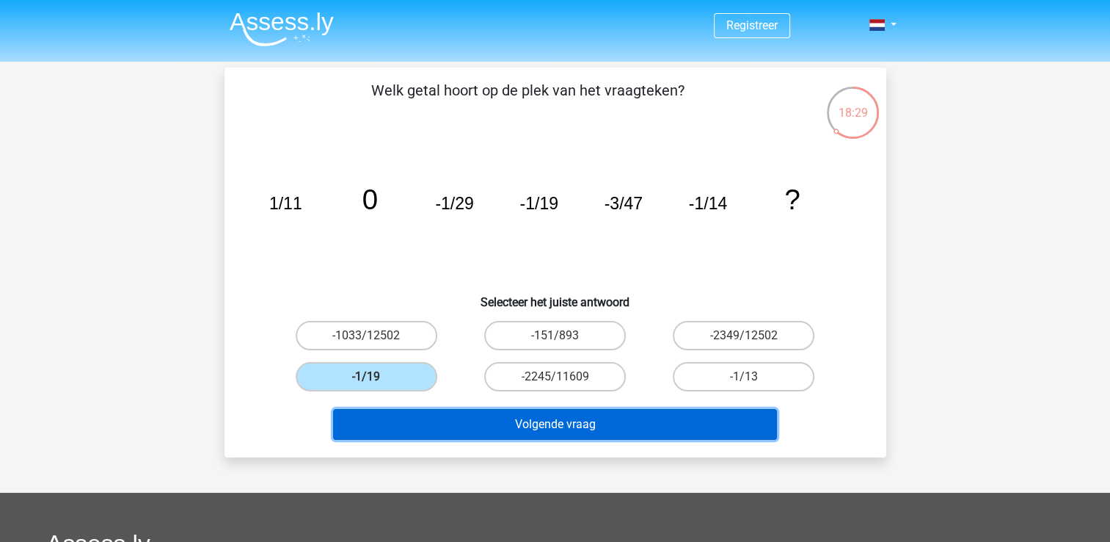
click at [517, 433] on button "Volgende vraag" at bounding box center [555, 424] width 444 height 31
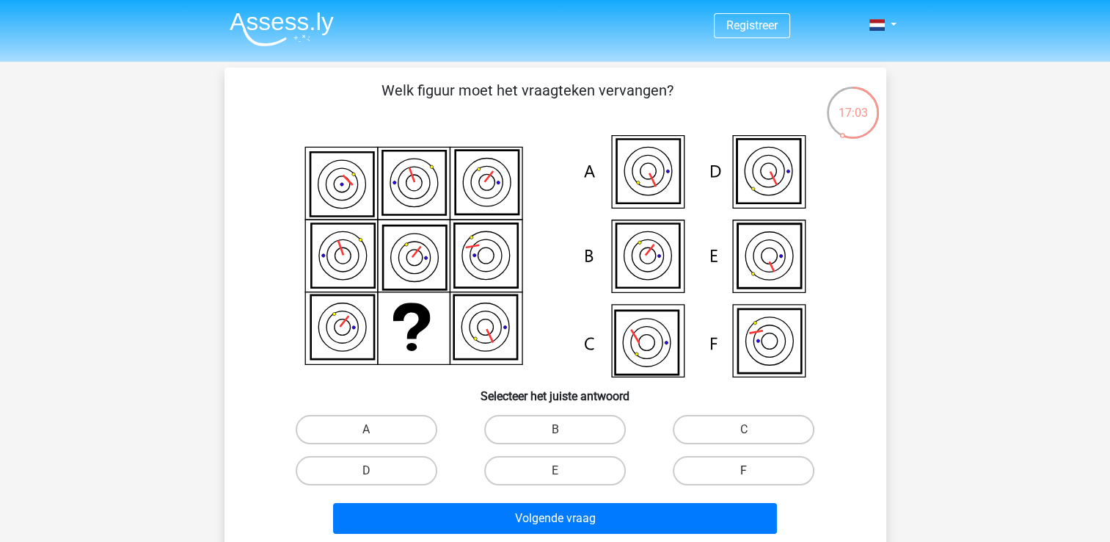
click at [707, 476] on label "F" at bounding box center [744, 470] width 142 height 29
click at [744, 476] on input "F" at bounding box center [749, 475] width 10 height 10
radio input "true"
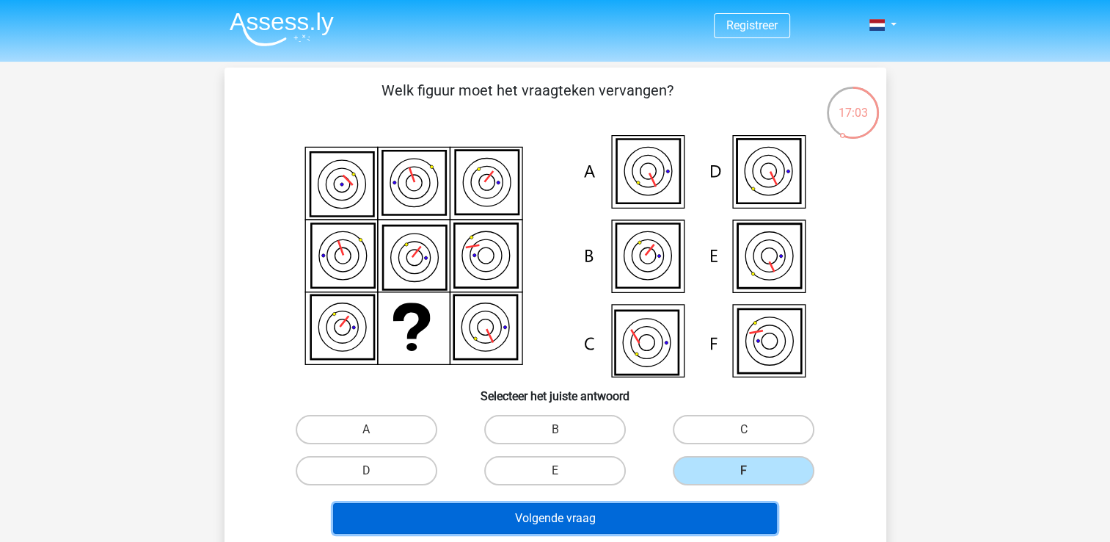
click at [707, 524] on button "Volgende vraag" at bounding box center [555, 518] width 444 height 31
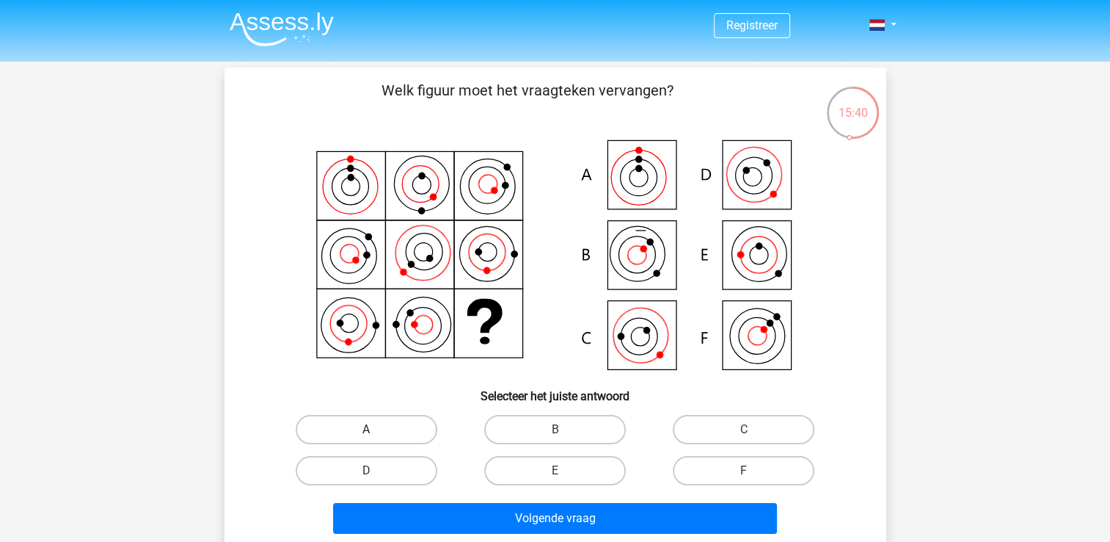
click at [401, 423] on label "A" at bounding box center [367, 429] width 142 height 29
click at [376, 429] on input "A" at bounding box center [371, 434] width 10 height 10
radio input "true"
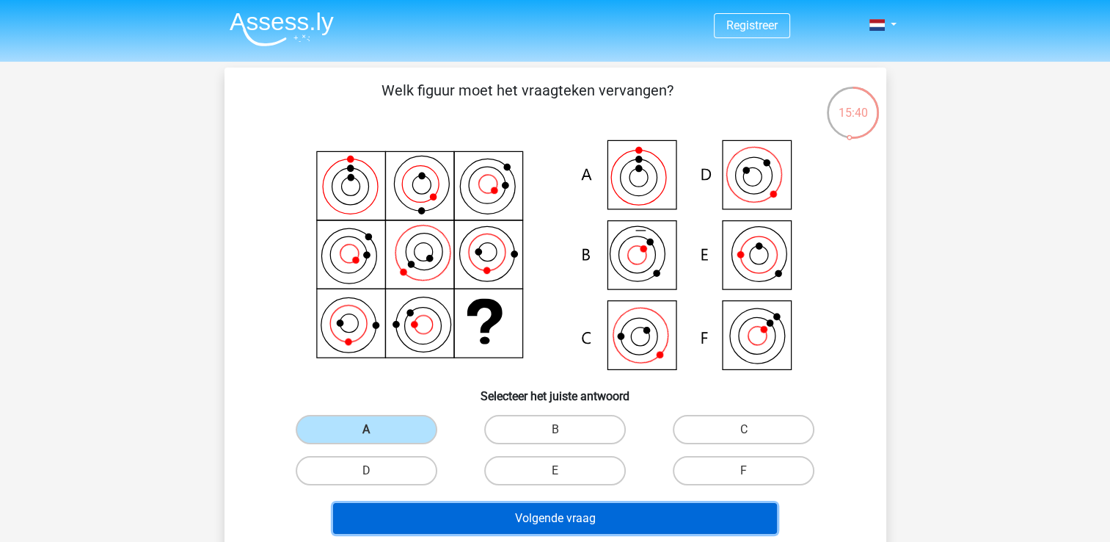
click at [524, 526] on button "Volgende vraag" at bounding box center [555, 518] width 444 height 31
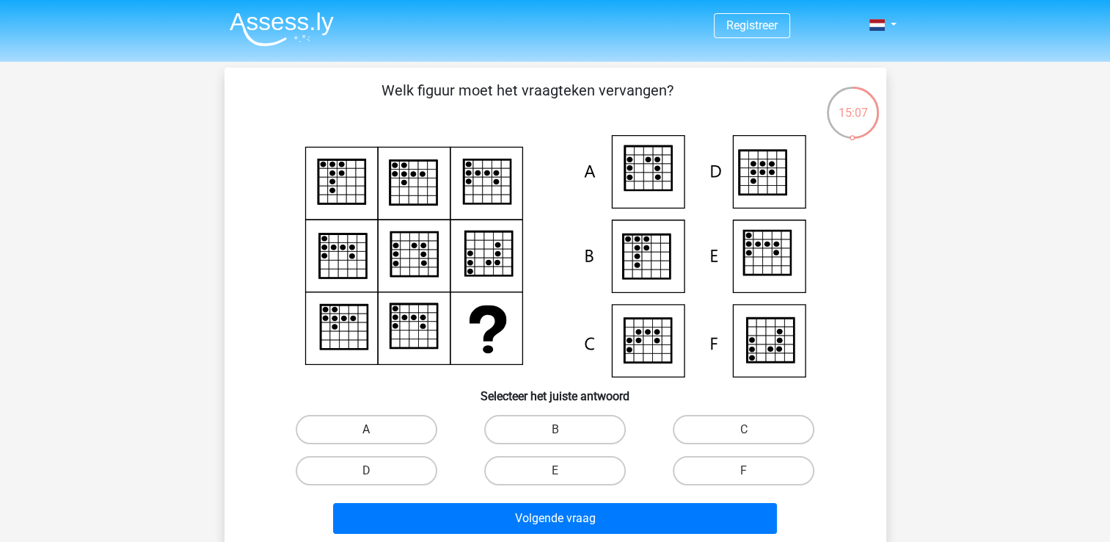
click at [396, 430] on label "A" at bounding box center [367, 429] width 142 height 29
click at [376, 430] on input "A" at bounding box center [371, 434] width 10 height 10
radio input "true"
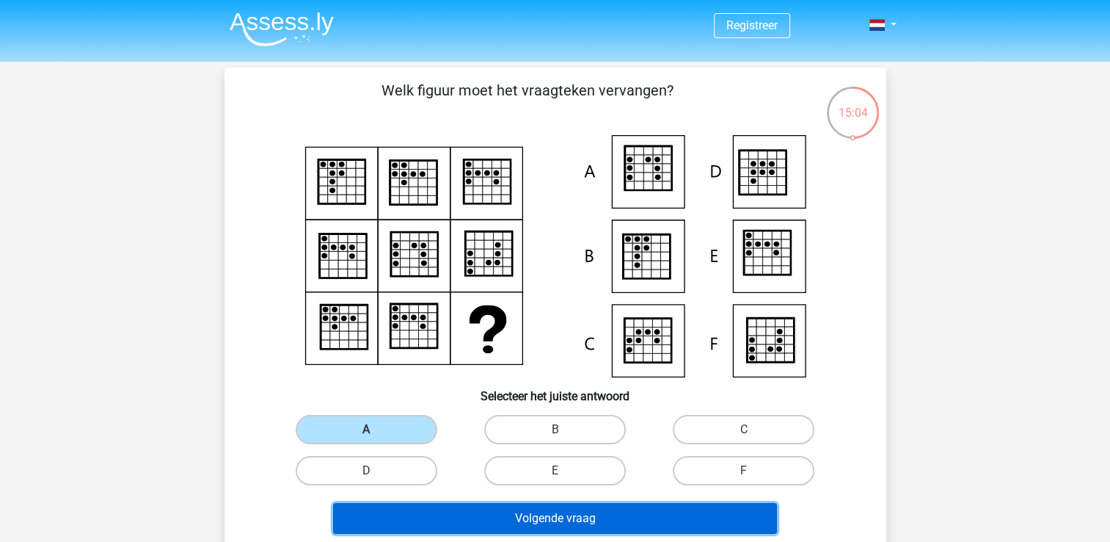
click at [496, 528] on button "Volgende vraag" at bounding box center [555, 518] width 444 height 31
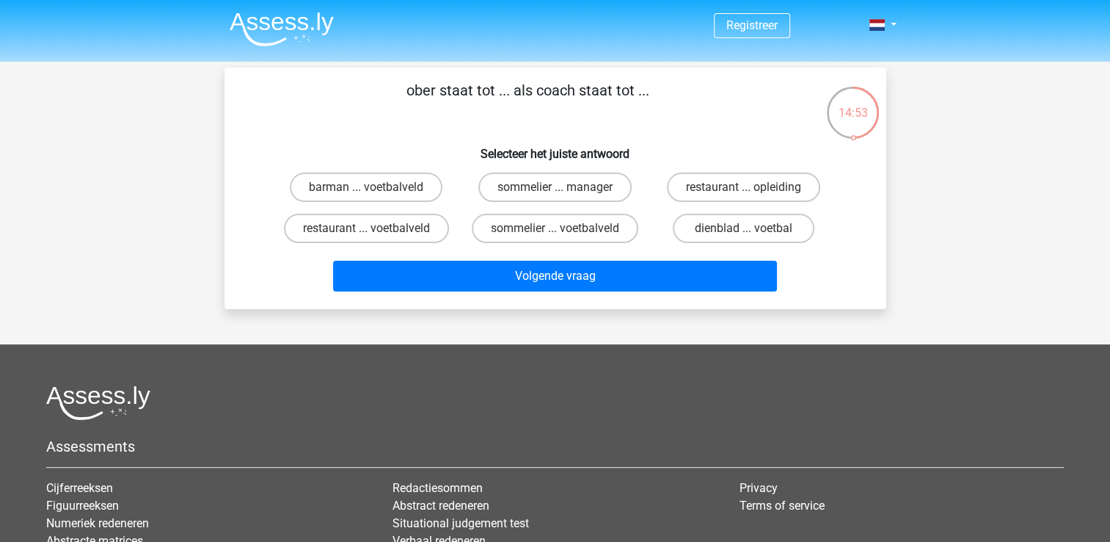
click at [368, 228] on input "restaurant ... voetbalveld" at bounding box center [371, 233] width 10 height 10
radio input "true"
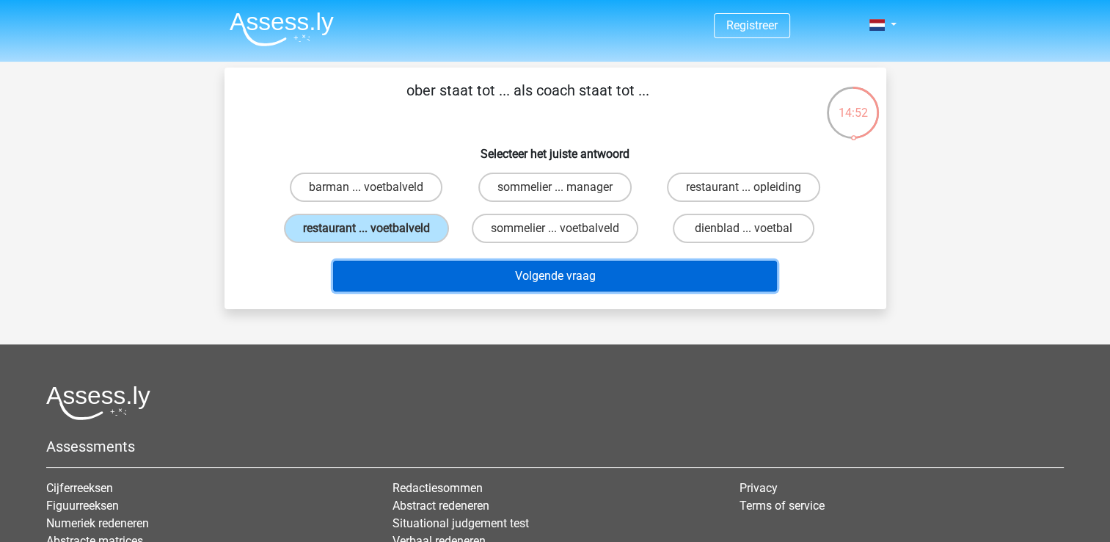
click at [508, 275] on button "Volgende vraag" at bounding box center [555, 275] width 444 height 31
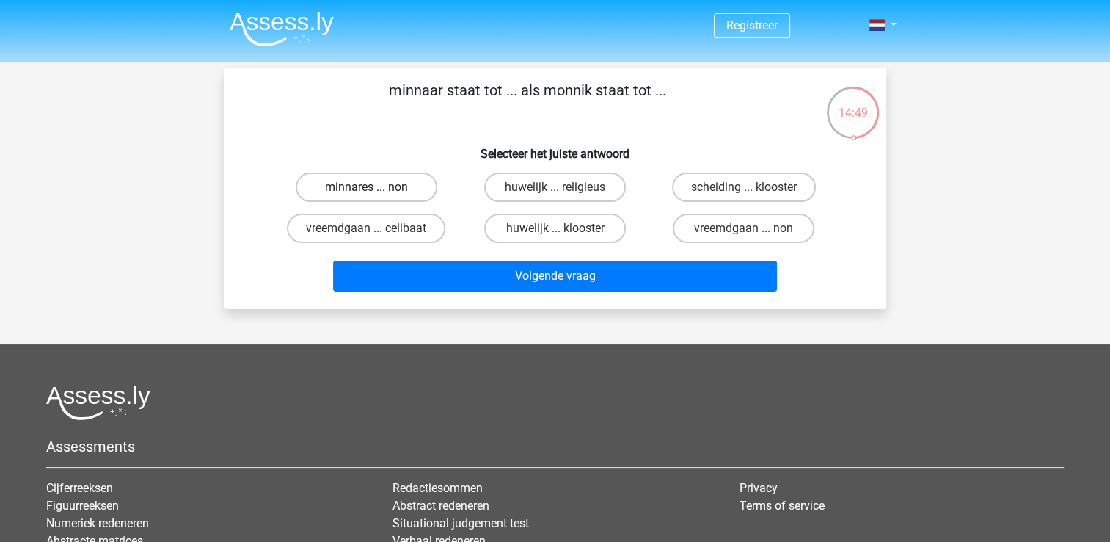
click at [370, 183] on label "minnares ... non" at bounding box center [367, 186] width 142 height 29
click at [370, 187] on input "minnares ... non" at bounding box center [371, 192] width 10 height 10
radio input "true"
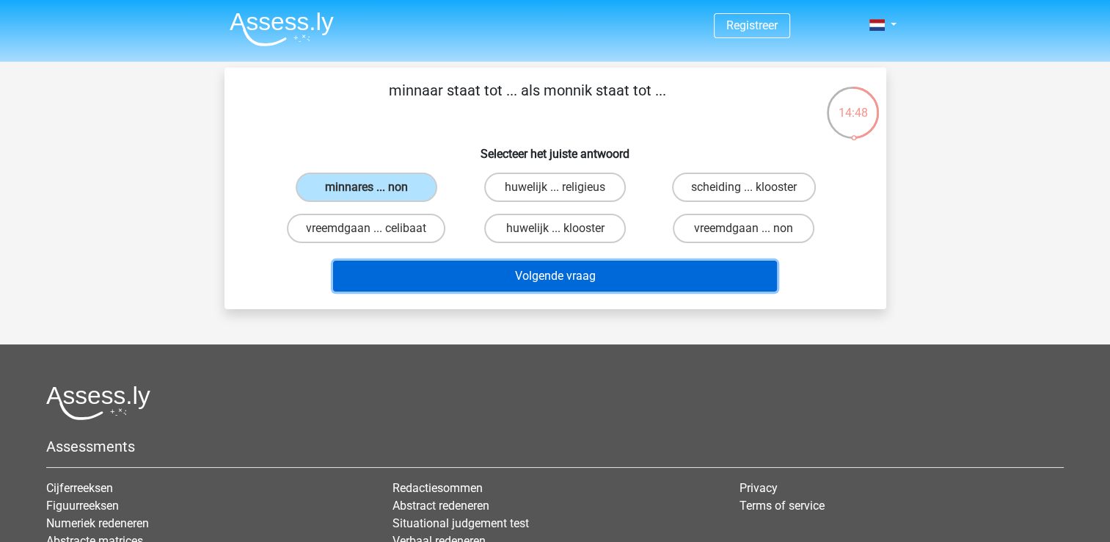
click at [461, 282] on button "Volgende vraag" at bounding box center [555, 275] width 444 height 31
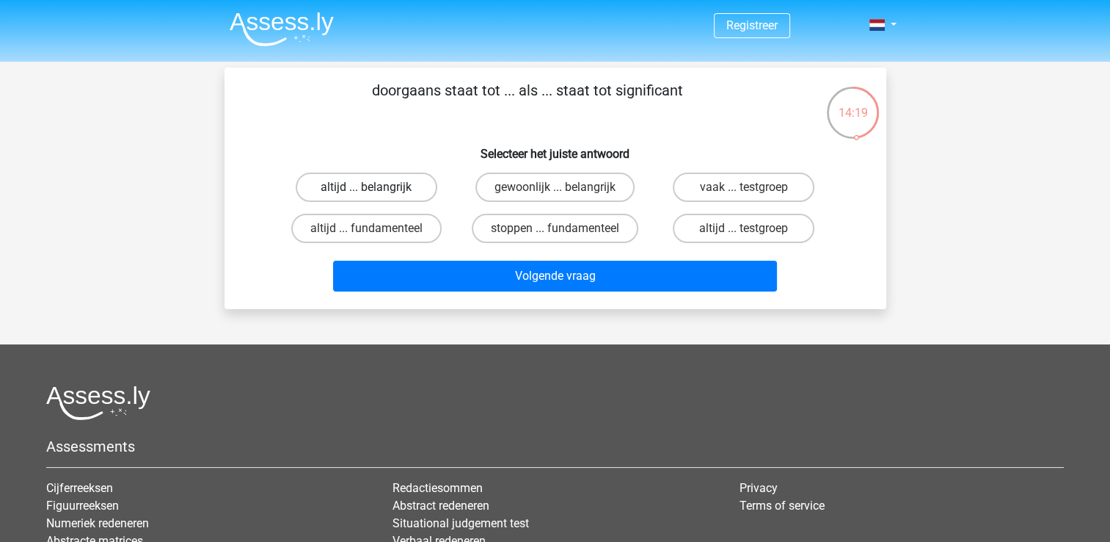
click at [371, 183] on label "altijd ... belangrijk" at bounding box center [367, 186] width 142 height 29
click at [371, 187] on input "altijd ... belangrijk" at bounding box center [371, 192] width 10 height 10
radio input "true"
click at [402, 252] on div "Volgende vraag" at bounding box center [555, 273] width 615 height 48
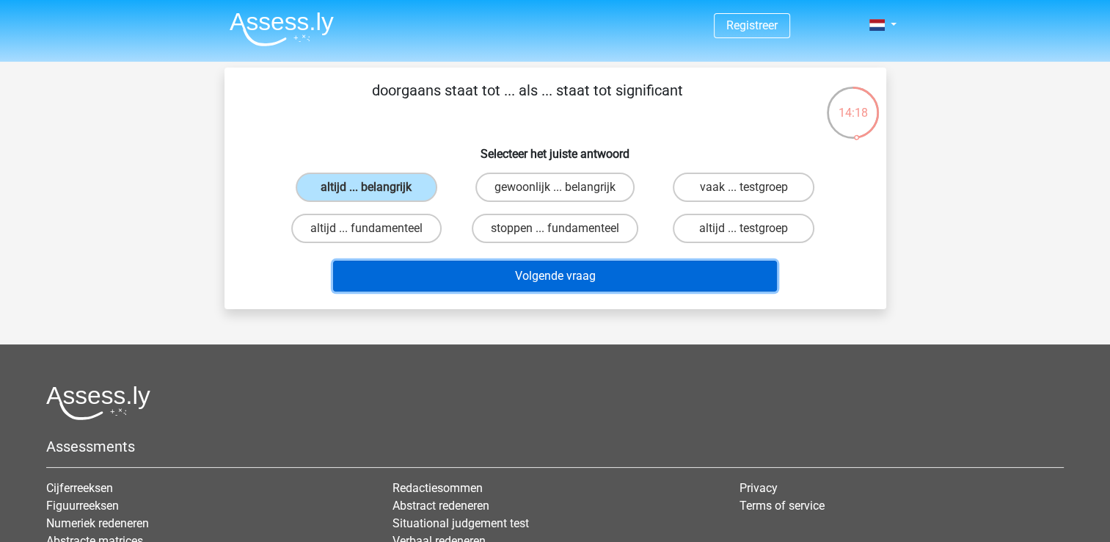
click at [393, 267] on button "Volgende vraag" at bounding box center [555, 275] width 444 height 31
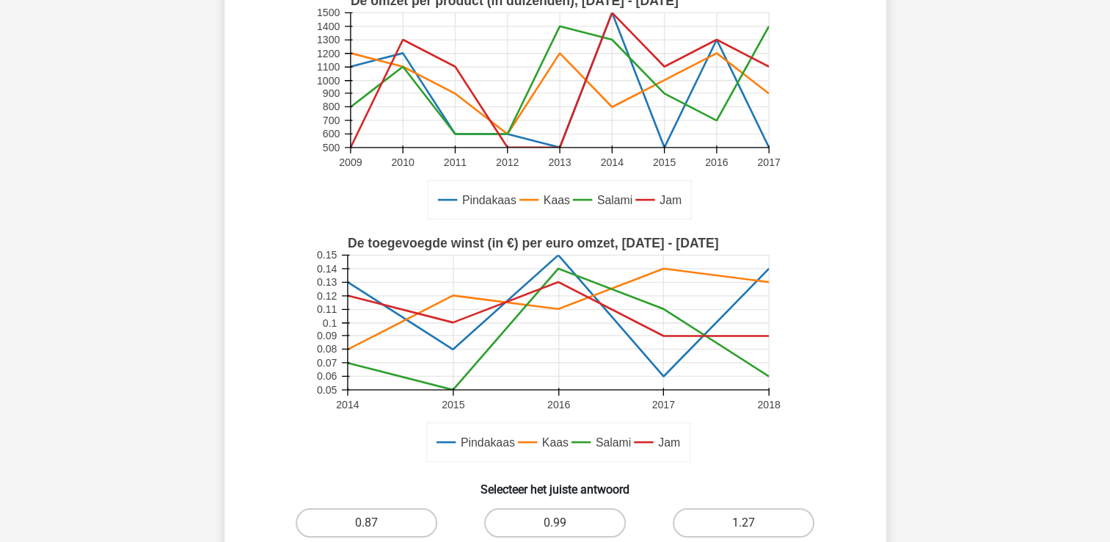
scroll to position [220, 0]
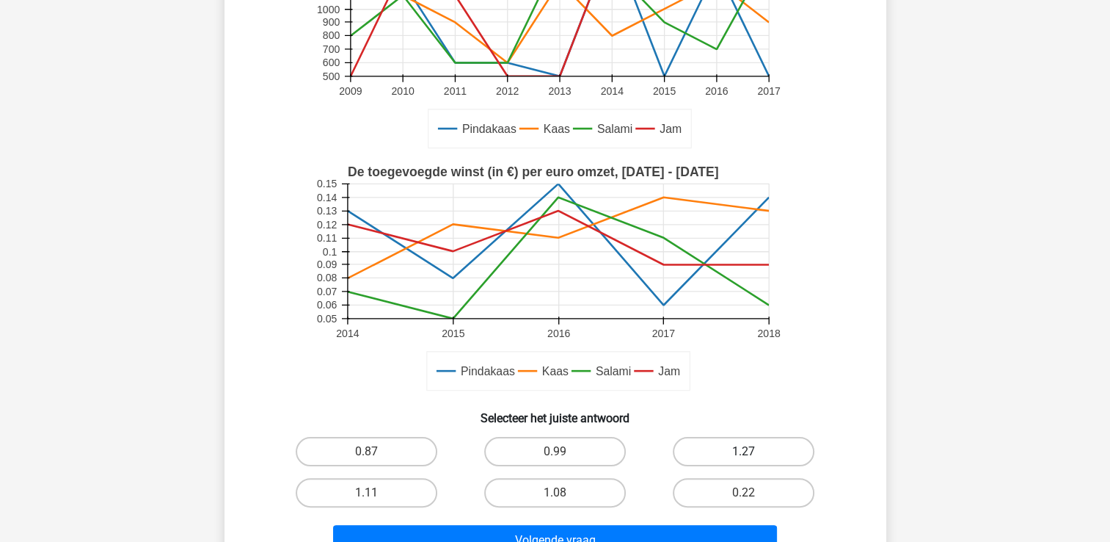
click at [743, 464] on label "1.27" at bounding box center [744, 451] width 142 height 29
click at [744, 461] on input "1.27" at bounding box center [749, 456] width 10 height 10
radio input "true"
click at [734, 448] on label "1.27" at bounding box center [744, 451] width 142 height 29
click at [744, 451] on input "1.27" at bounding box center [749, 456] width 10 height 10
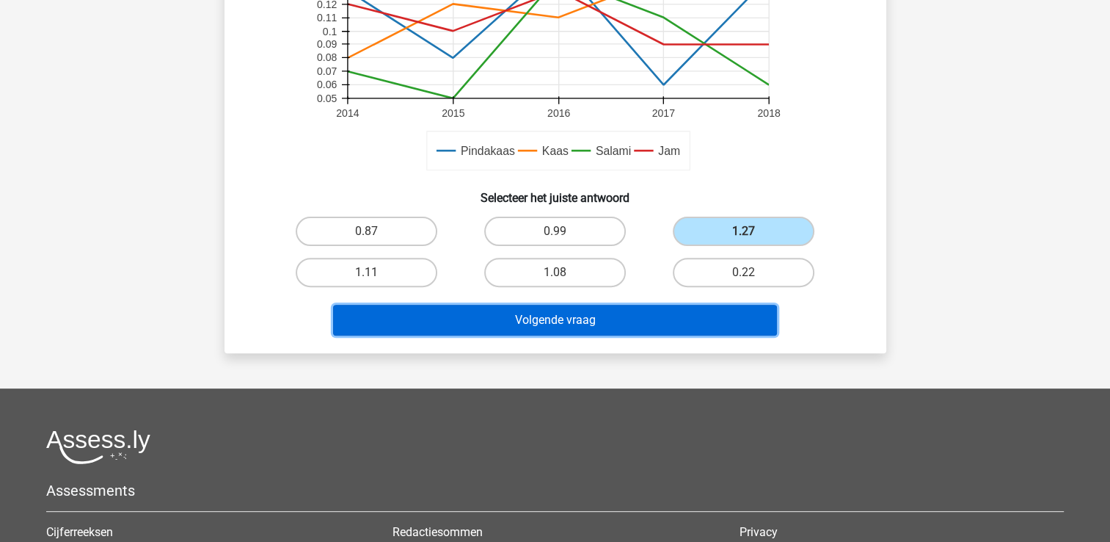
click at [669, 322] on button "Volgende vraag" at bounding box center [555, 320] width 444 height 31
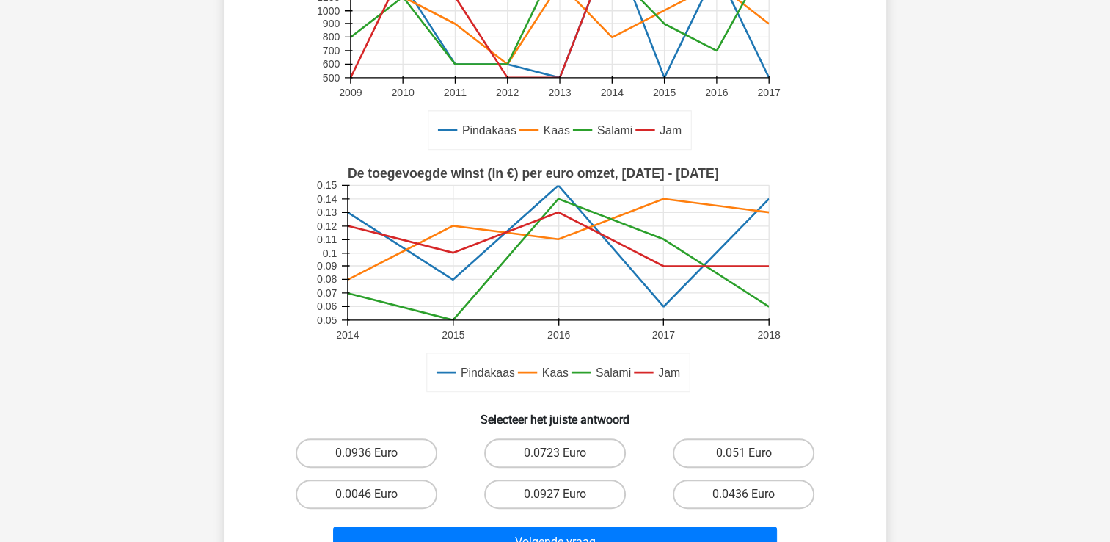
scroll to position [508, 0]
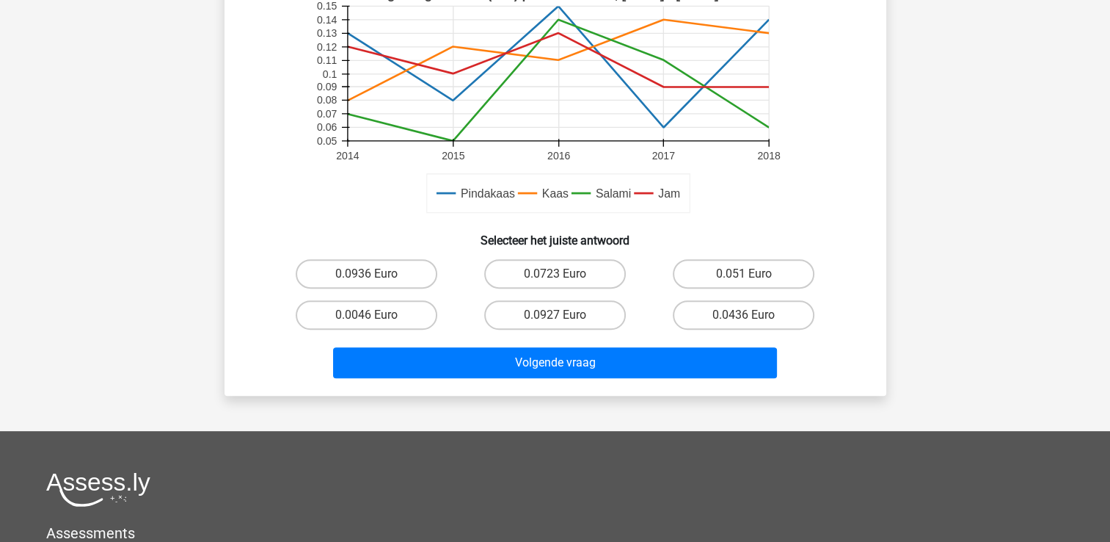
click at [751, 321] on input "0.0436 Euro" at bounding box center [749, 320] width 10 height 10
radio input "true"
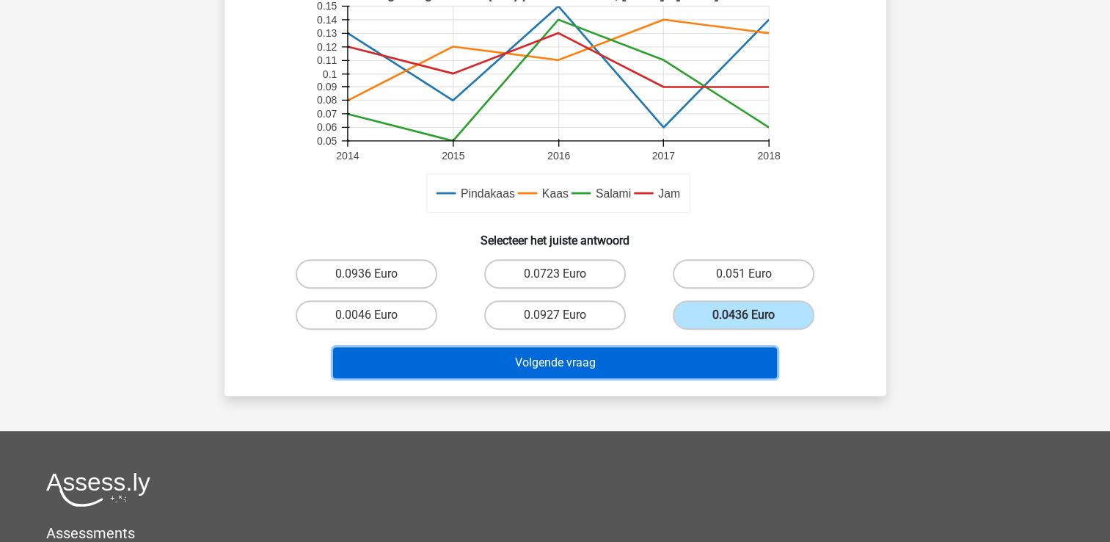
click at [678, 355] on button "Volgende vraag" at bounding box center [555, 362] width 444 height 31
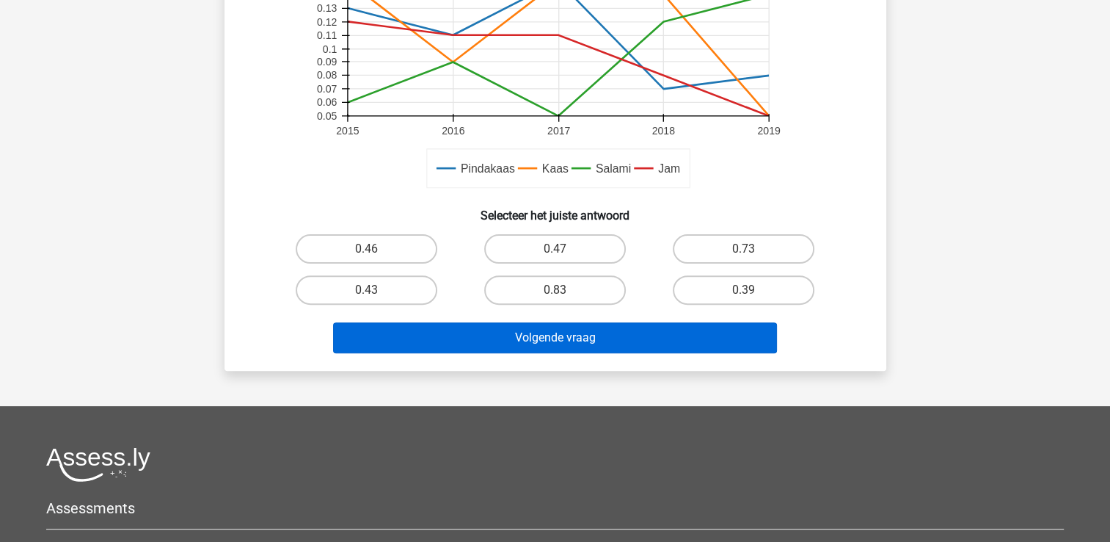
scroll to position [514, 0]
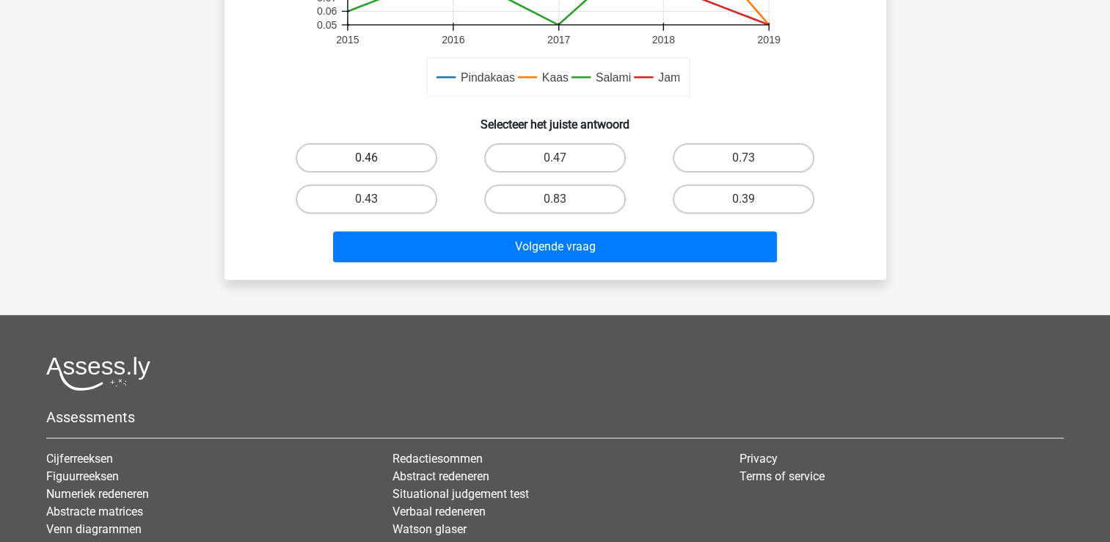
click at [380, 154] on label "0.46" at bounding box center [367, 157] width 142 height 29
click at [376, 158] on input "0.46" at bounding box center [371, 163] width 10 height 10
radio input "true"
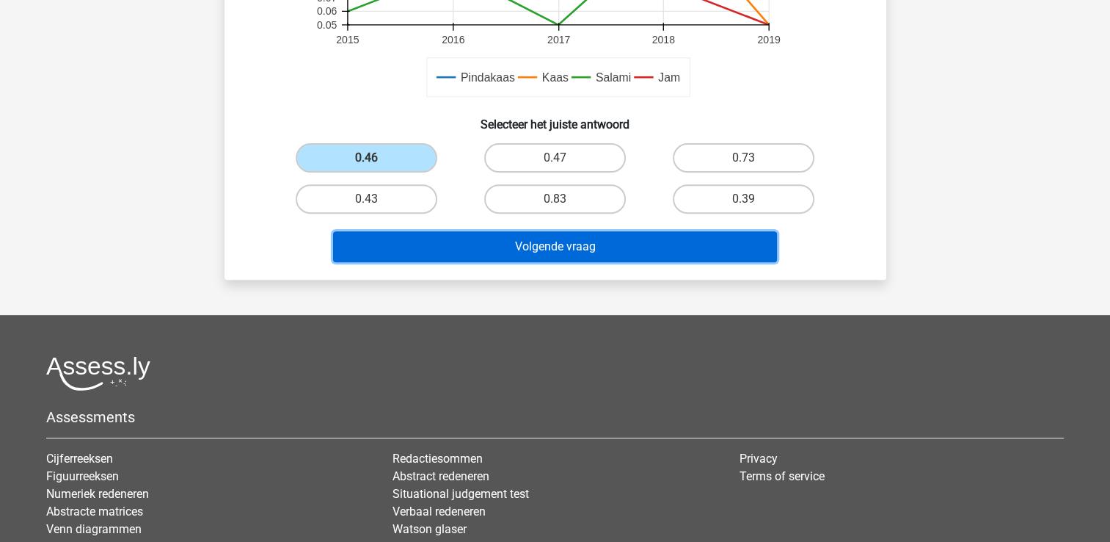
click at [471, 242] on button "Volgende vraag" at bounding box center [555, 246] width 444 height 31
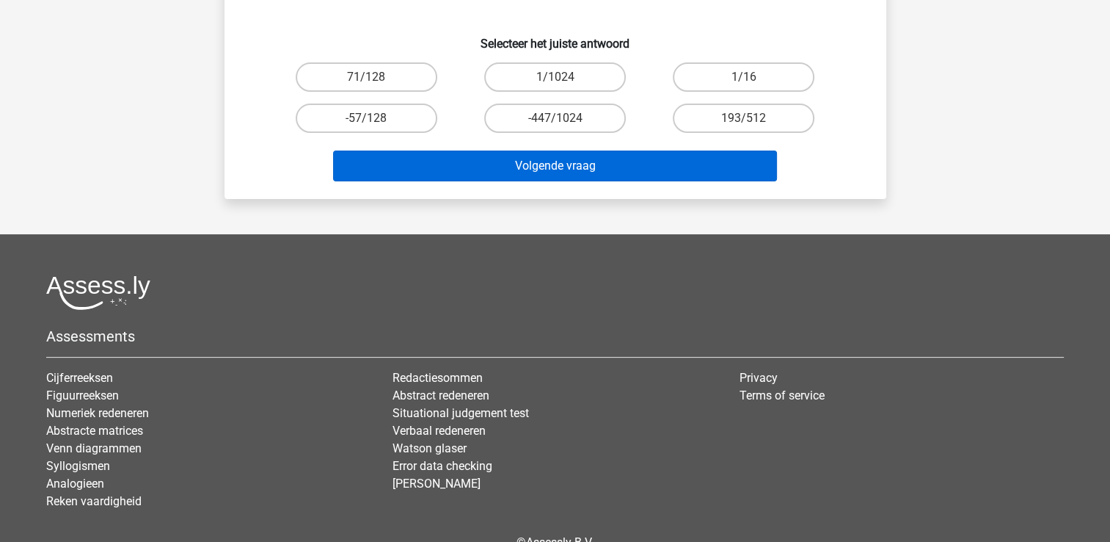
scroll to position [68, 0]
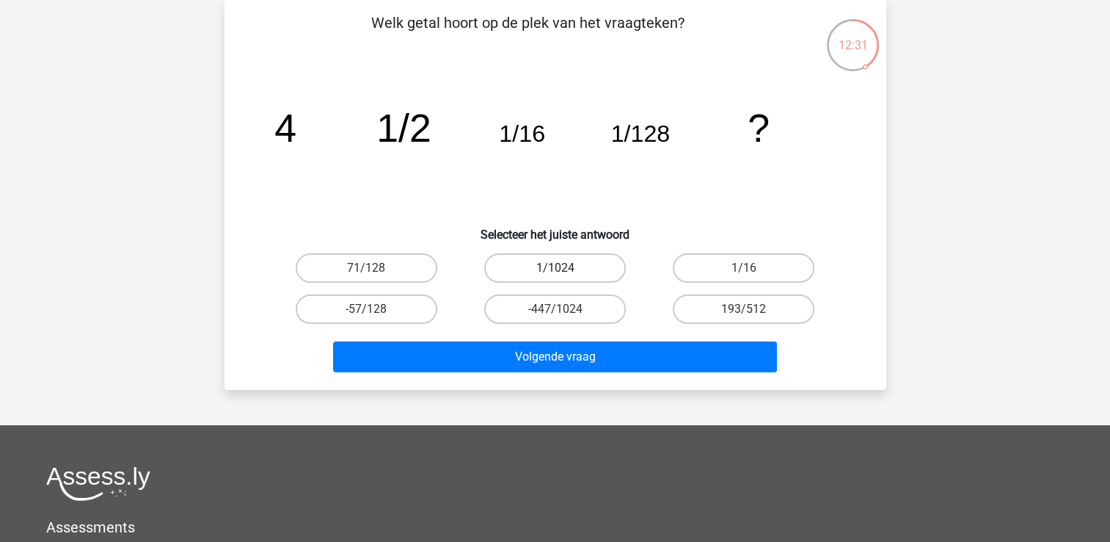
click at [534, 269] on label "1/1024" at bounding box center [555, 267] width 142 height 29
click at [555, 269] on input "1/1024" at bounding box center [560, 273] width 10 height 10
radio input "true"
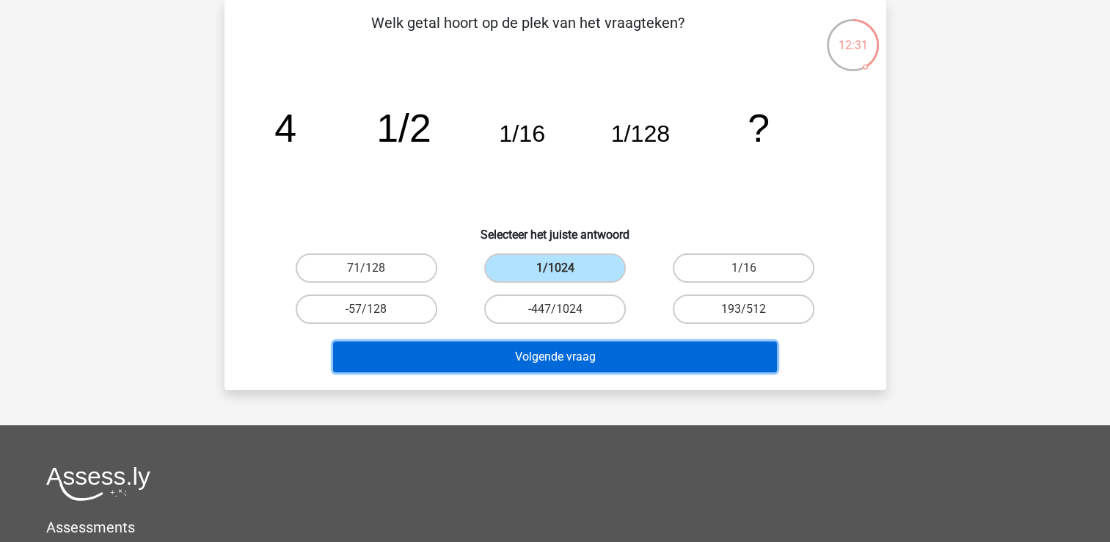
click at [566, 354] on button "Volgende vraag" at bounding box center [555, 356] width 444 height 31
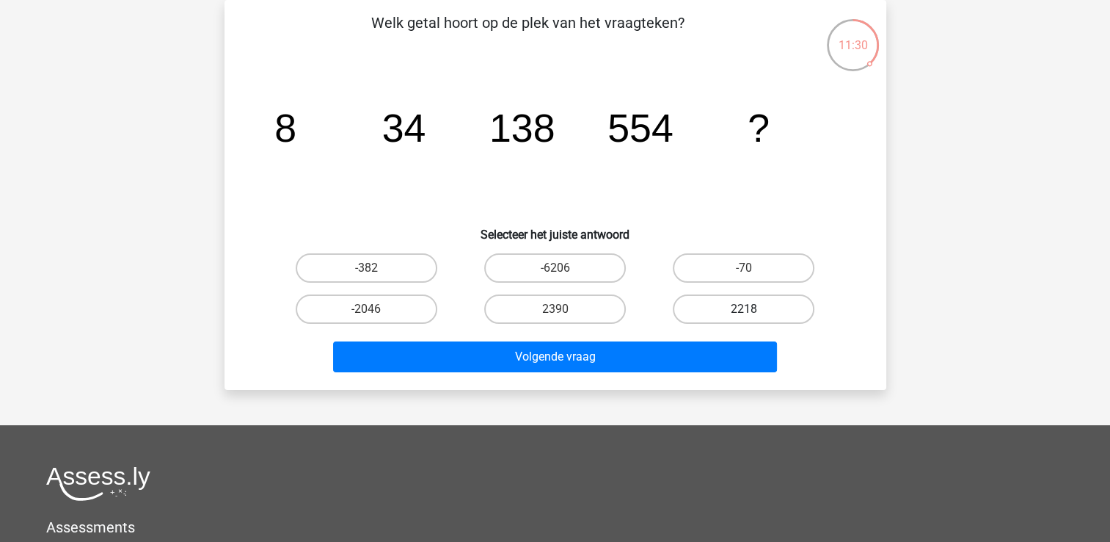
click at [743, 312] on label "2218" at bounding box center [744, 308] width 142 height 29
click at [744, 312] on input "2218" at bounding box center [749, 314] width 10 height 10
radio input "true"
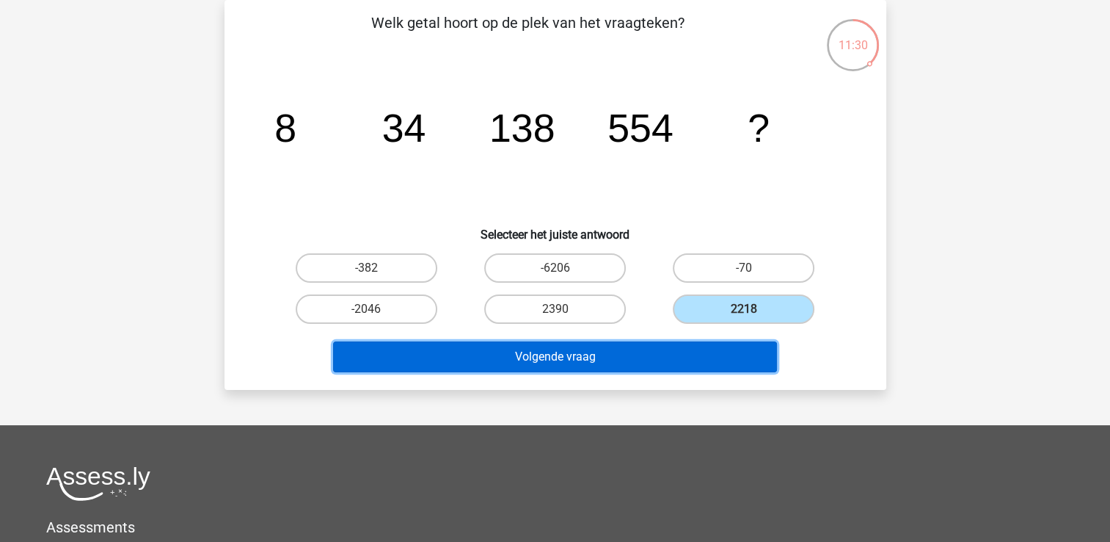
click at [698, 360] on button "Volgende vraag" at bounding box center [555, 356] width 444 height 31
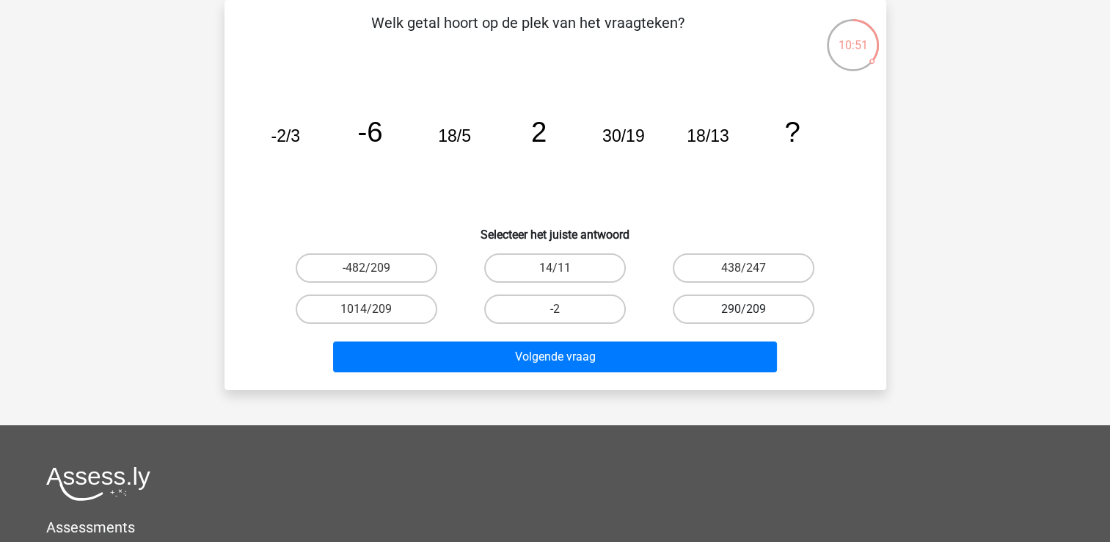
click at [758, 311] on label "290/209" at bounding box center [744, 308] width 142 height 29
click at [754, 311] on input "290/209" at bounding box center [749, 314] width 10 height 10
radio input "true"
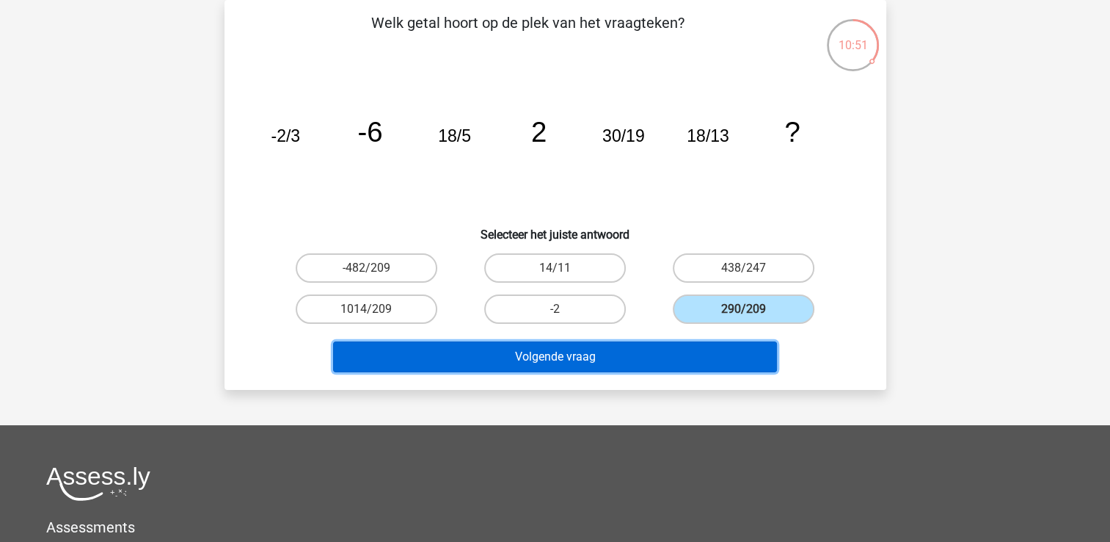
click at [690, 357] on button "Volgende vraag" at bounding box center [555, 356] width 444 height 31
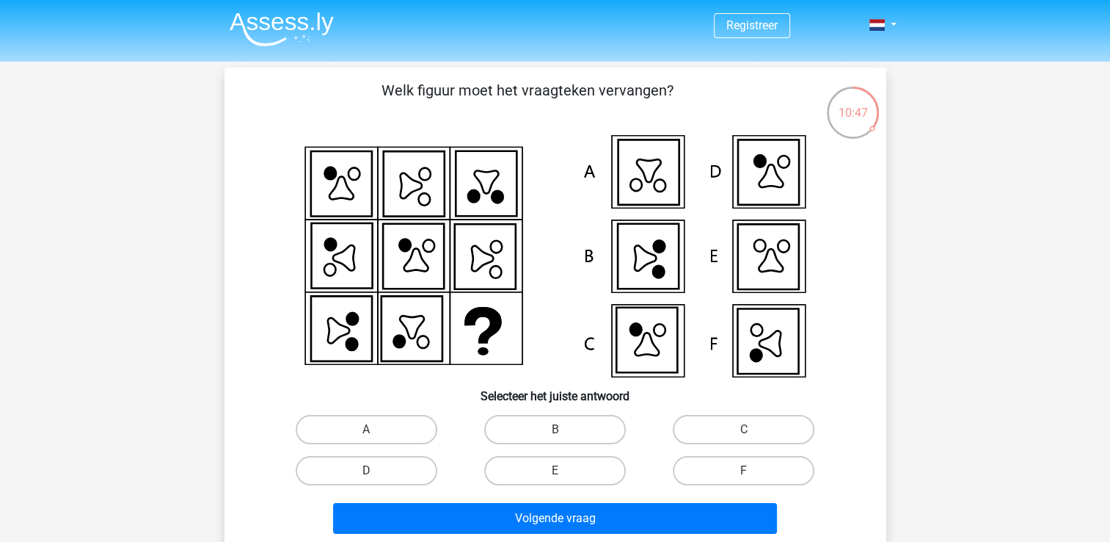
scroll to position [73, 0]
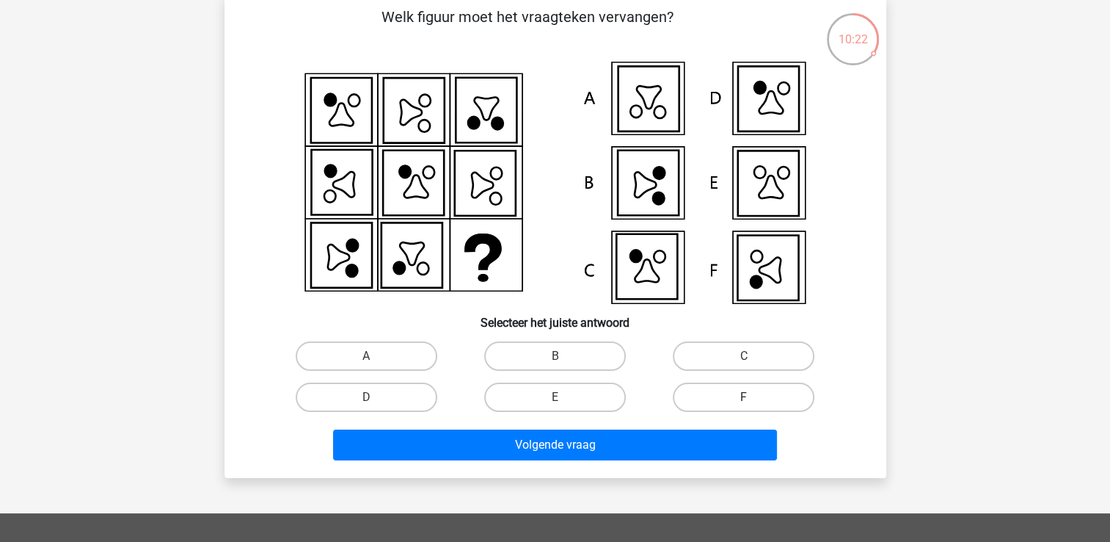
click at [734, 404] on label "F" at bounding box center [744, 396] width 142 height 29
click at [744, 404] on input "F" at bounding box center [749, 402] width 10 height 10
radio input "true"
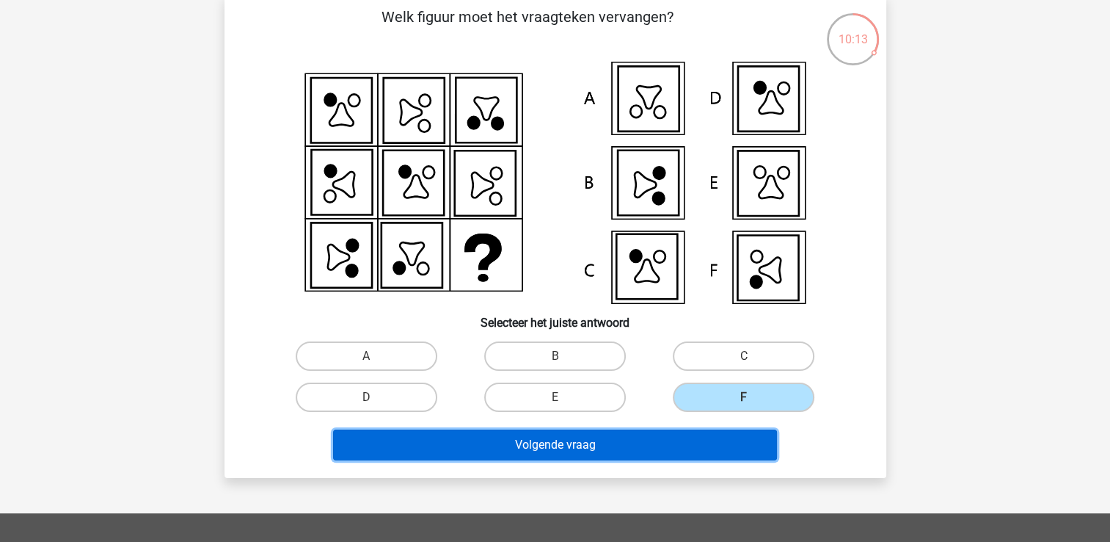
click at [511, 445] on button "Volgende vraag" at bounding box center [555, 444] width 444 height 31
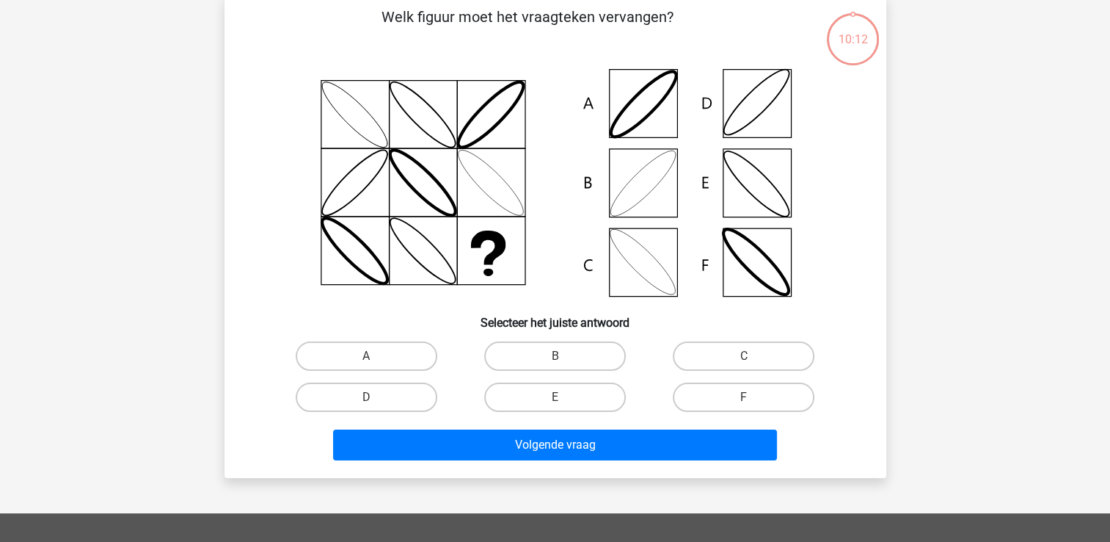
scroll to position [68, 0]
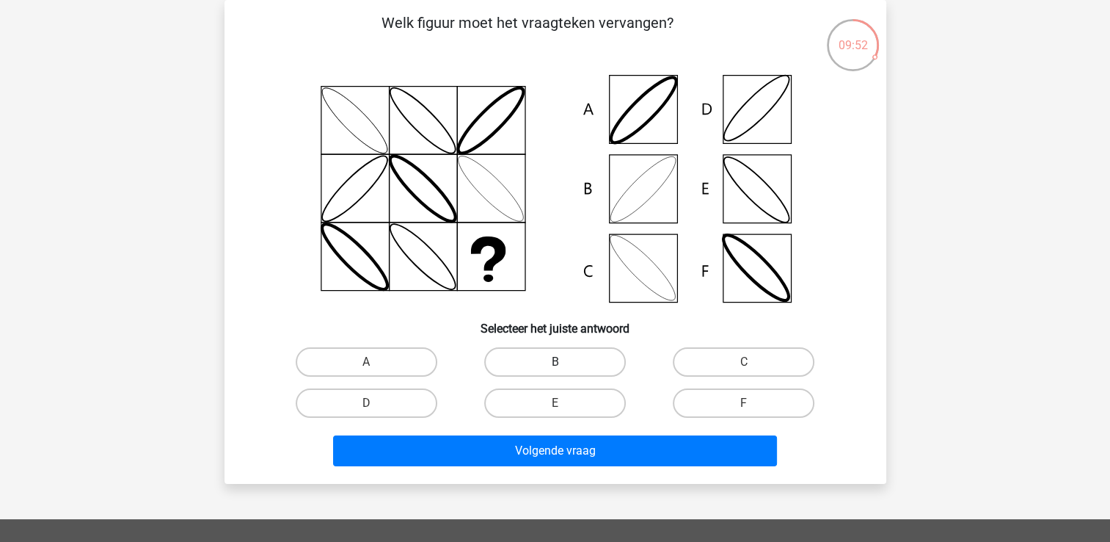
click at [590, 364] on label "B" at bounding box center [555, 361] width 142 height 29
click at [564, 364] on input "B" at bounding box center [560, 367] width 10 height 10
radio input "true"
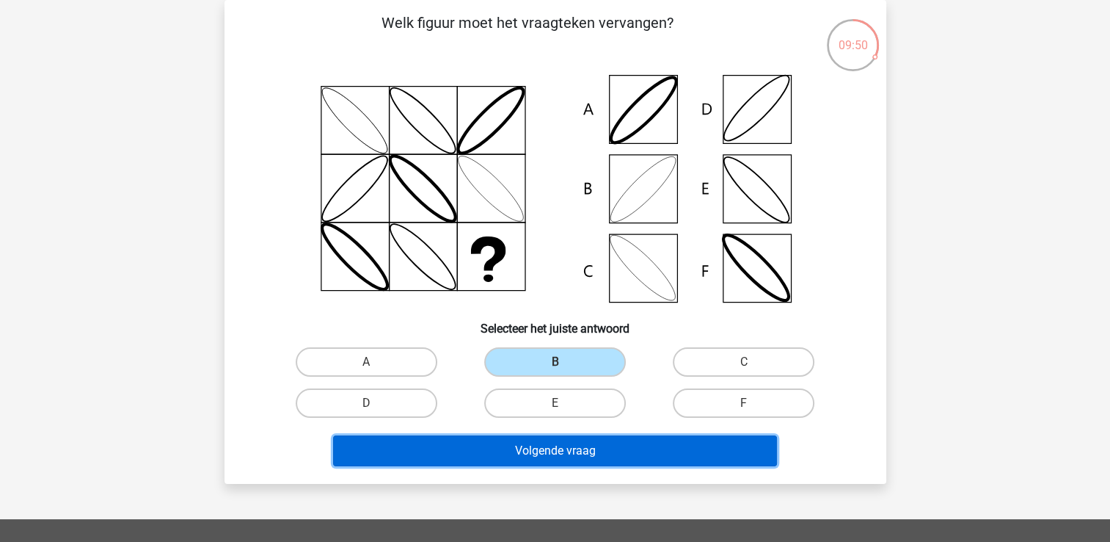
click at [575, 446] on button "Volgende vraag" at bounding box center [555, 450] width 444 height 31
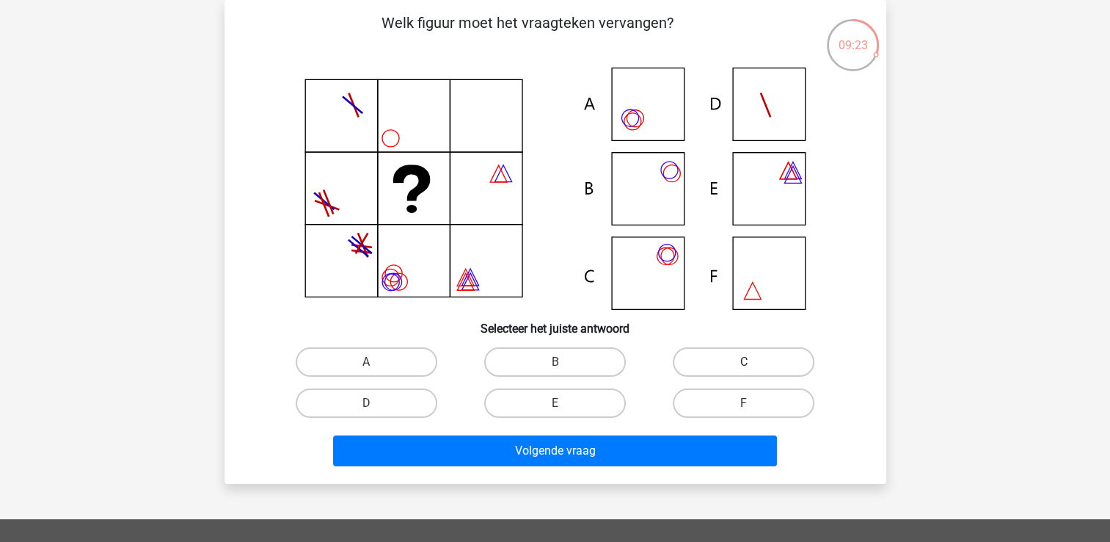
click at [699, 362] on label "C" at bounding box center [744, 361] width 142 height 29
click at [744, 362] on input "C" at bounding box center [749, 367] width 10 height 10
radio input "true"
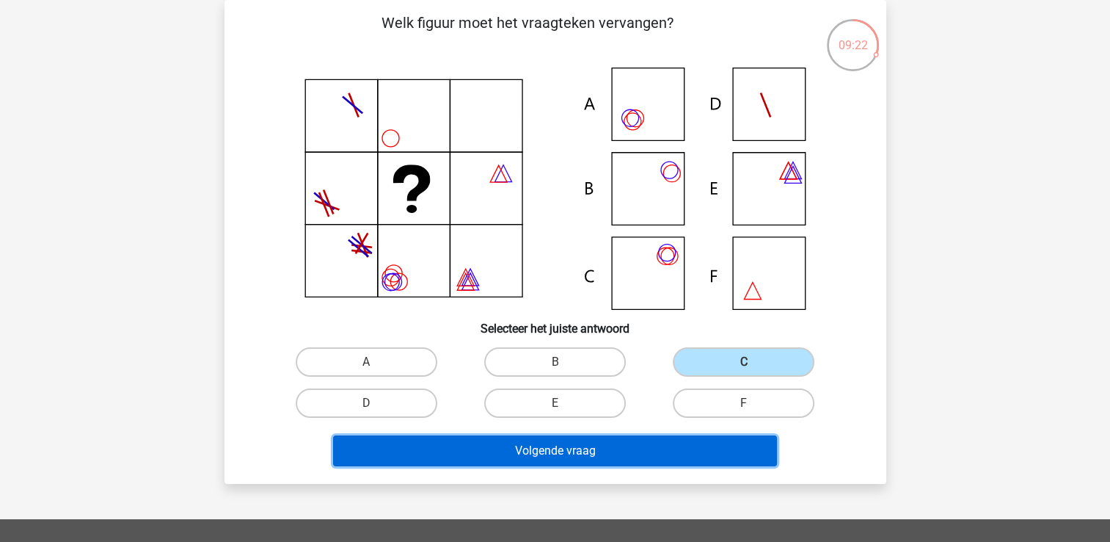
click at [633, 439] on button "Volgende vraag" at bounding box center [555, 450] width 444 height 31
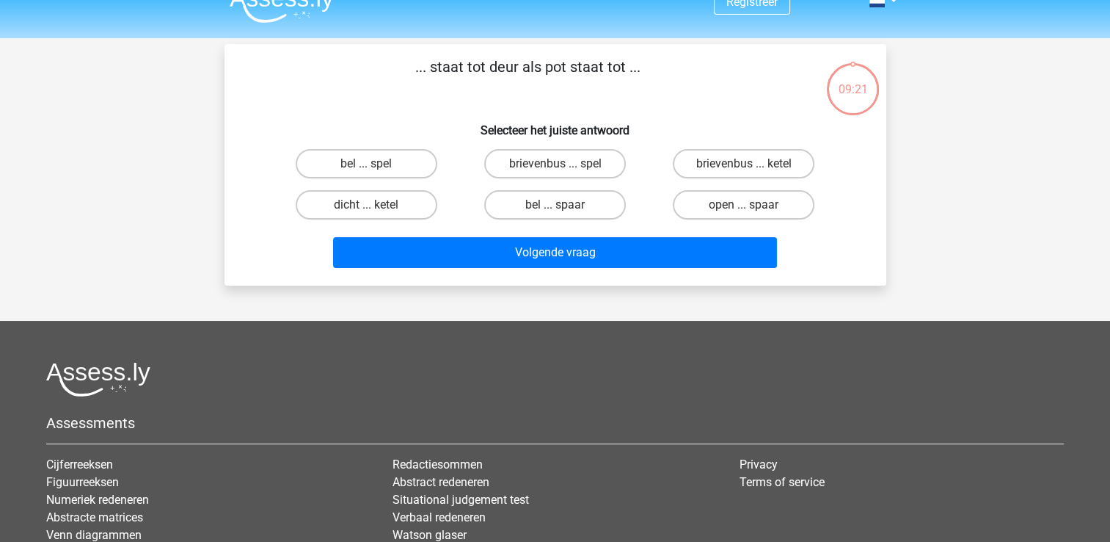
scroll to position [0, 0]
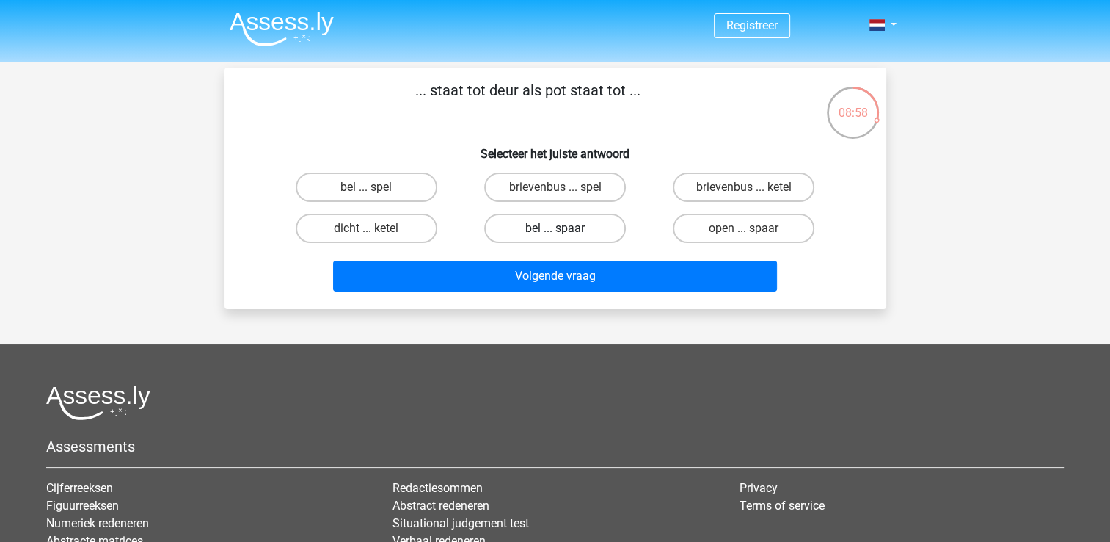
click at [561, 219] on label "bel ... spaar" at bounding box center [555, 228] width 142 height 29
click at [561, 228] on input "bel ... spaar" at bounding box center [560, 233] width 10 height 10
radio input "true"
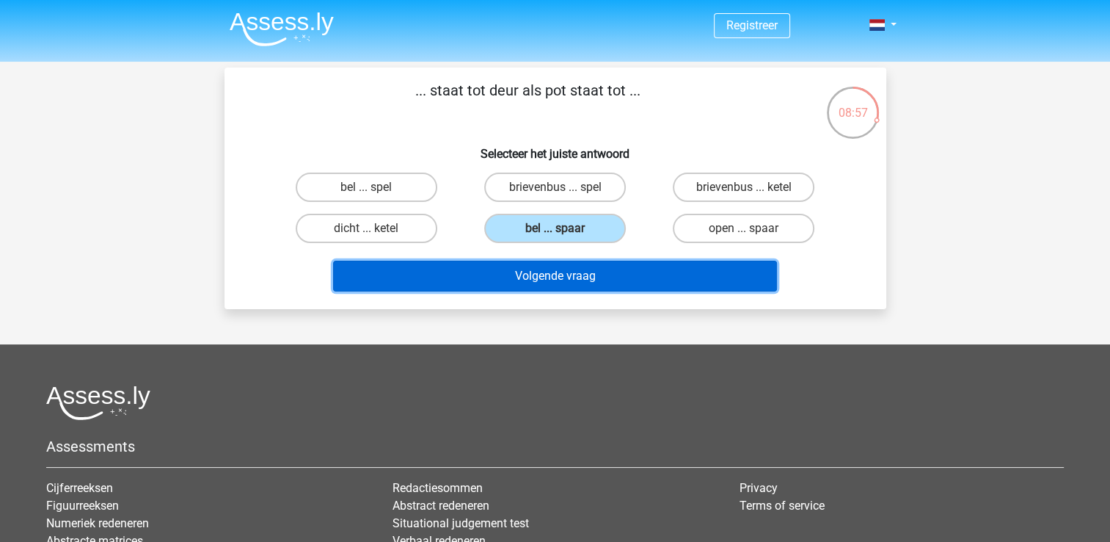
click at [580, 276] on button "Volgende vraag" at bounding box center [555, 275] width 444 height 31
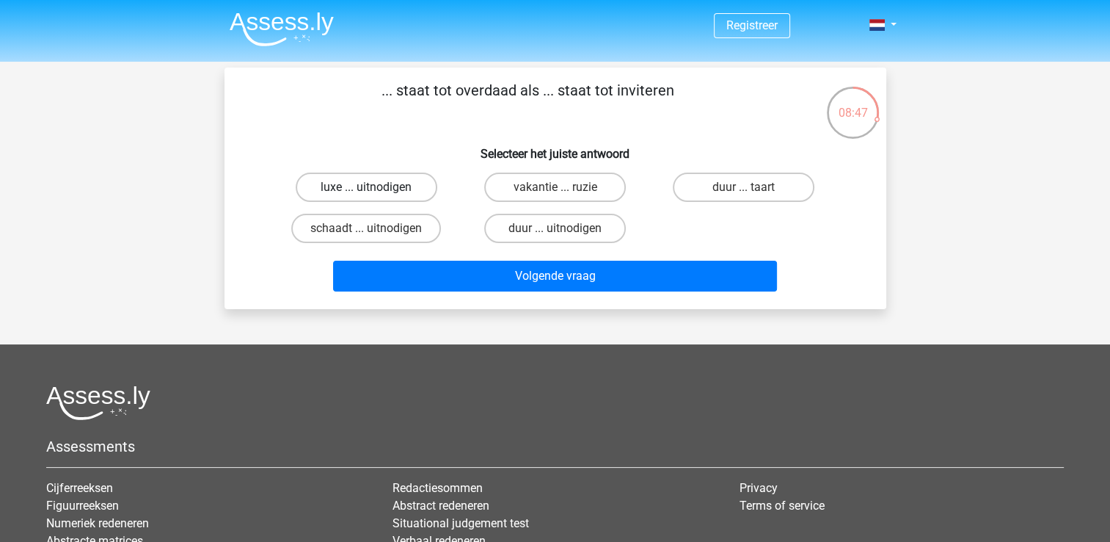
click at [398, 192] on label "luxe ... uitnodigen" at bounding box center [367, 186] width 142 height 29
click at [376, 192] on input "luxe ... uitnodigen" at bounding box center [371, 192] width 10 height 10
radio input "true"
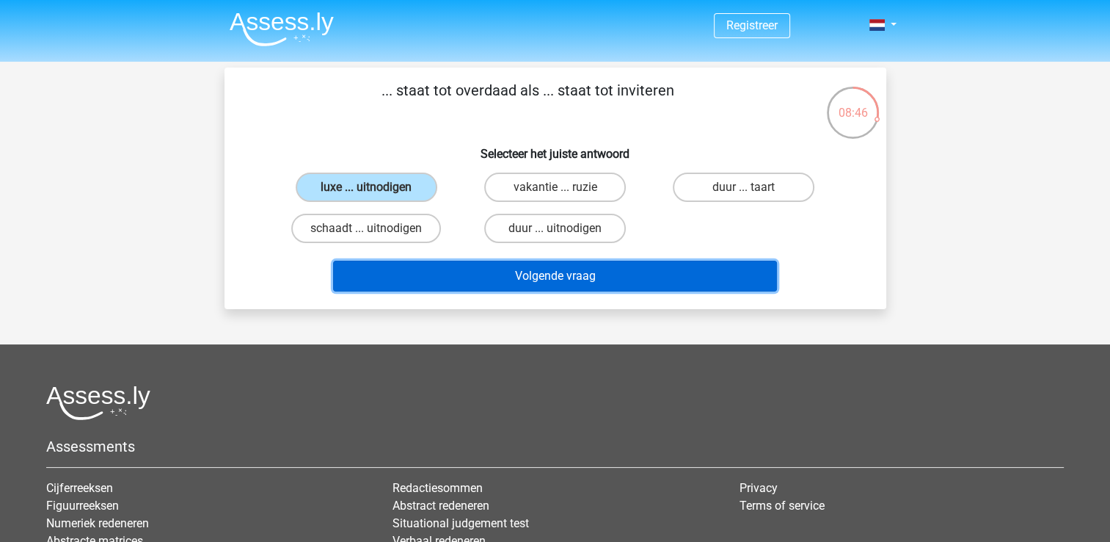
click at [531, 275] on button "Volgende vraag" at bounding box center [555, 275] width 444 height 31
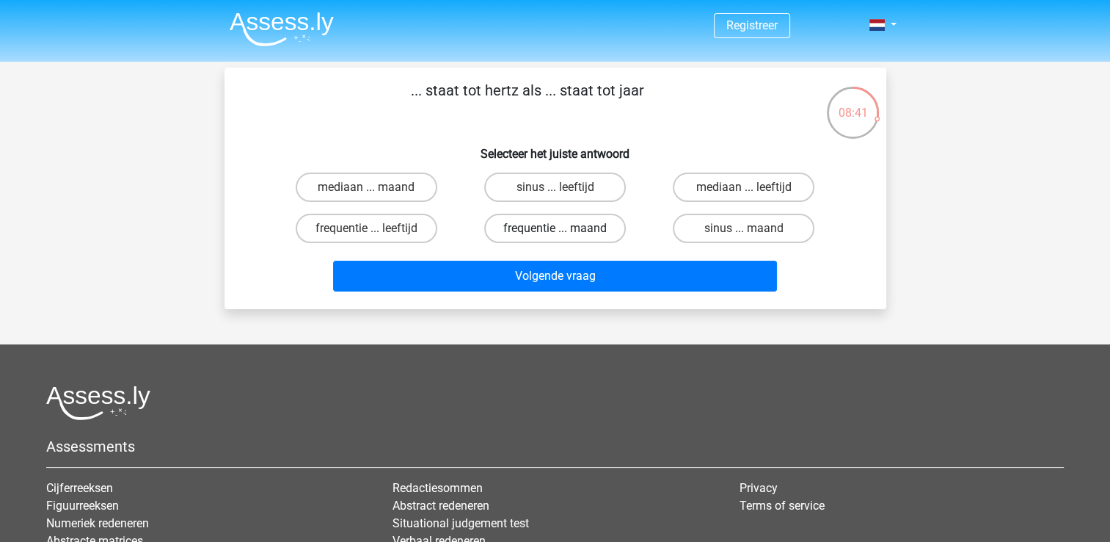
click at [583, 233] on label "frequentie ... maand" at bounding box center [555, 228] width 142 height 29
click at [564, 233] on input "frequentie ... maand" at bounding box center [560, 233] width 10 height 10
radio input "true"
click at [365, 208] on div "frequentie ... leeftijd" at bounding box center [366, 228] width 189 height 41
click at [361, 225] on label "frequentie ... leeftijd" at bounding box center [367, 228] width 142 height 29
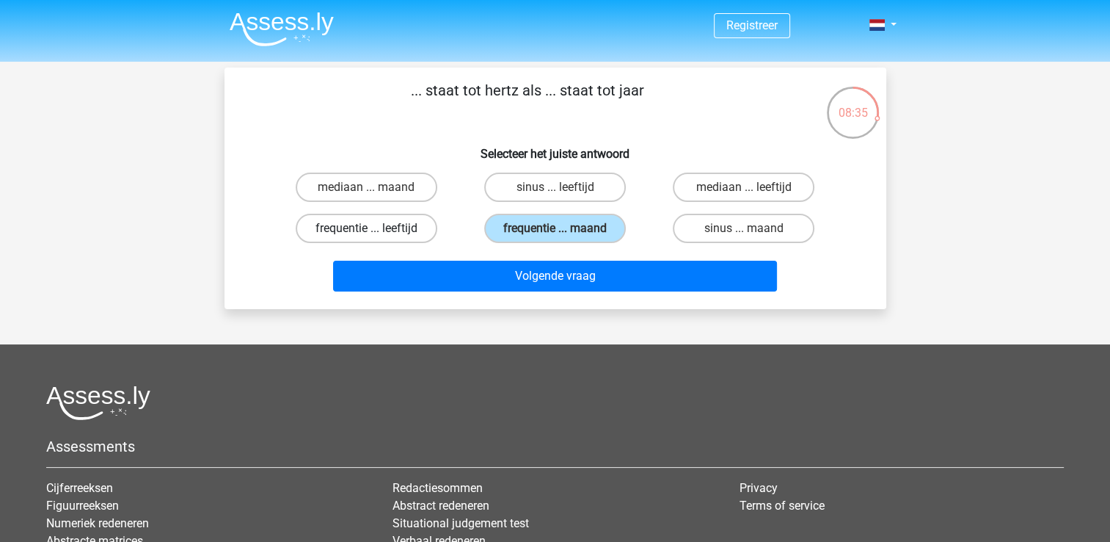
click at [366, 228] on input "frequentie ... leeftijd" at bounding box center [371, 233] width 10 height 10
radio input "true"
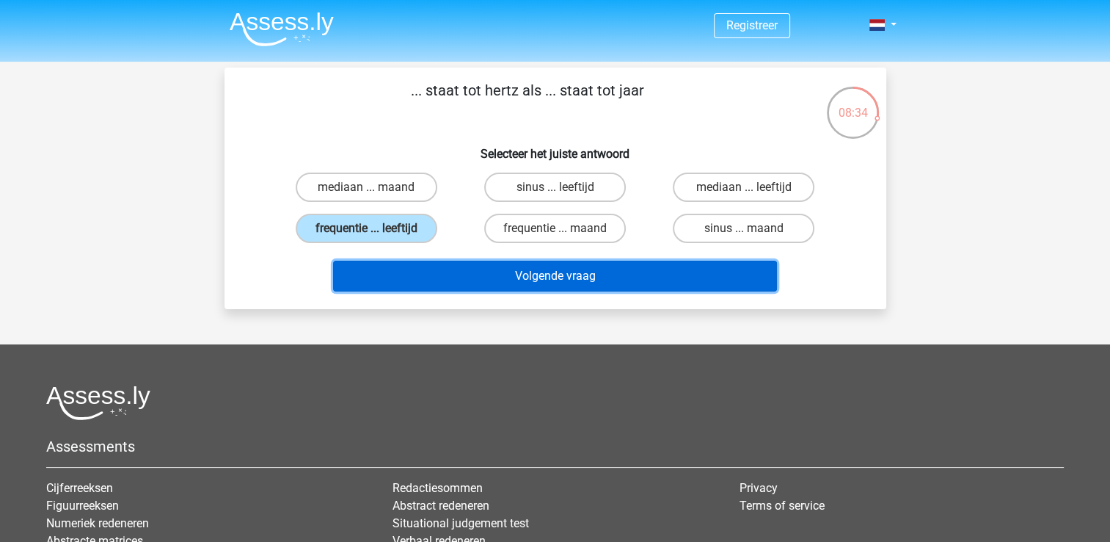
click at [492, 264] on button "Volgende vraag" at bounding box center [555, 275] width 444 height 31
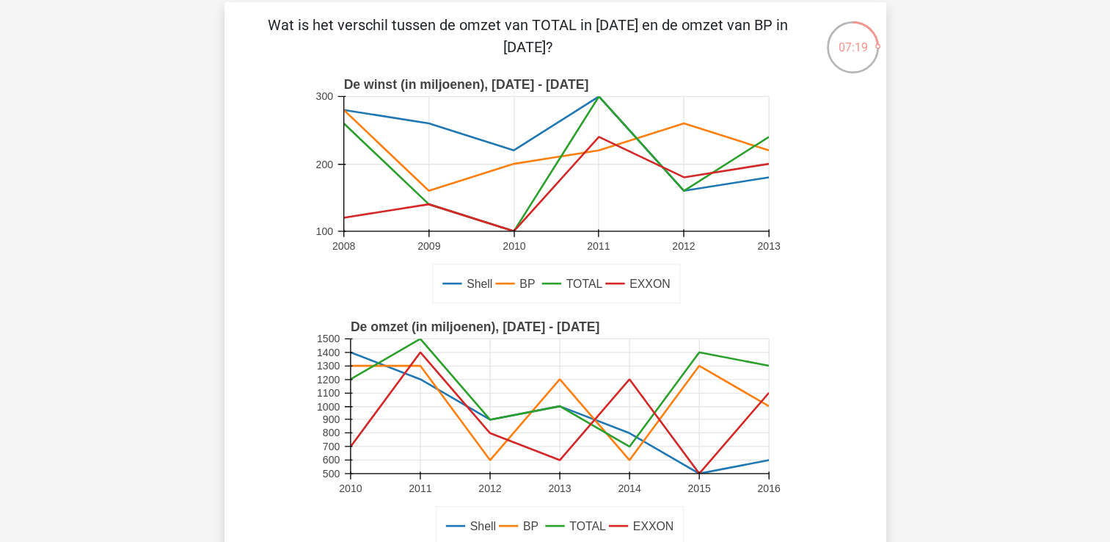
scroll to position [293, 0]
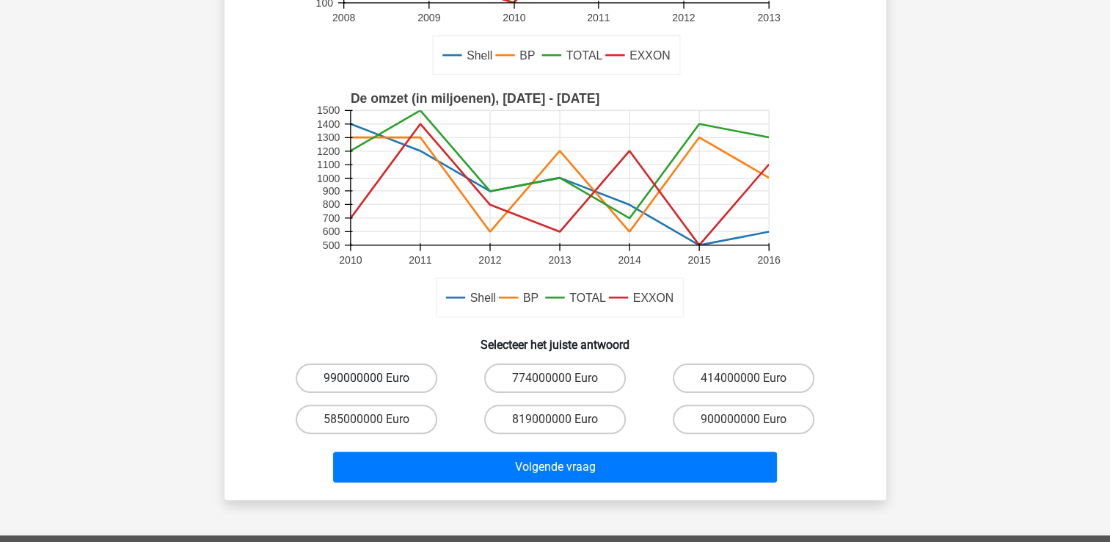
click at [390, 384] on label "990000000 Euro" at bounding box center [367, 377] width 142 height 29
click at [376, 384] on input "990000000 Euro" at bounding box center [371, 383] width 10 height 10
radio input "true"
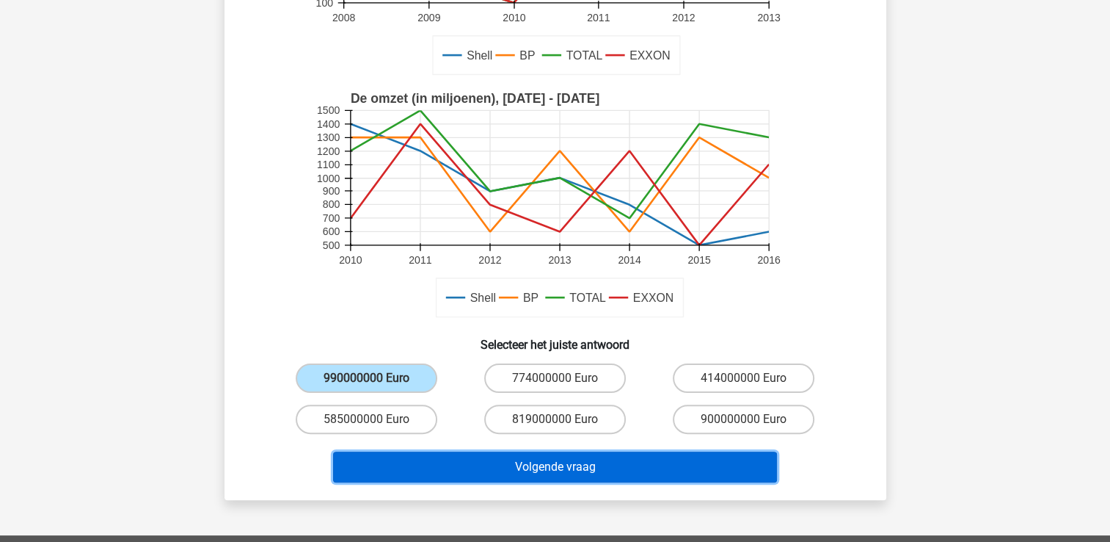
click at [510, 462] on button "Volgende vraag" at bounding box center [555, 466] width 444 height 31
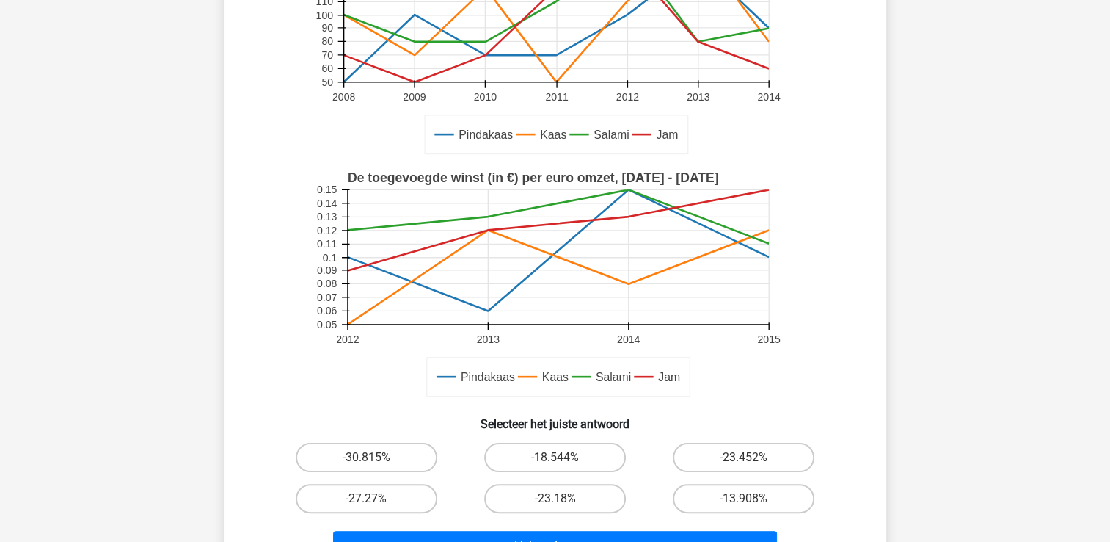
scroll to position [288, 0]
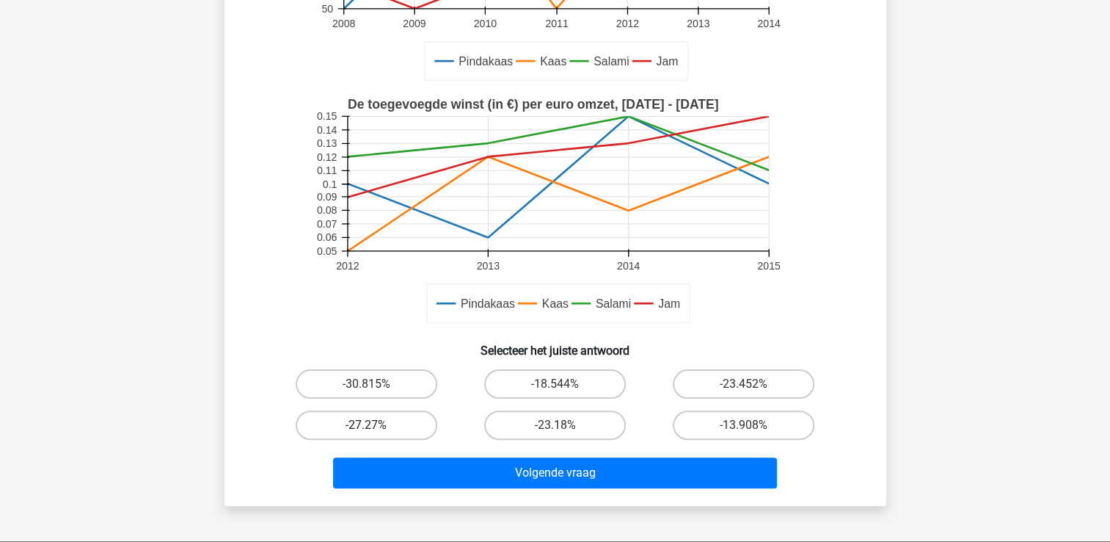
click at [408, 425] on label "-27.27%" at bounding box center [367, 424] width 142 height 29
click at [376, 425] on input "-27.27%" at bounding box center [371, 430] width 10 height 10
radio input "true"
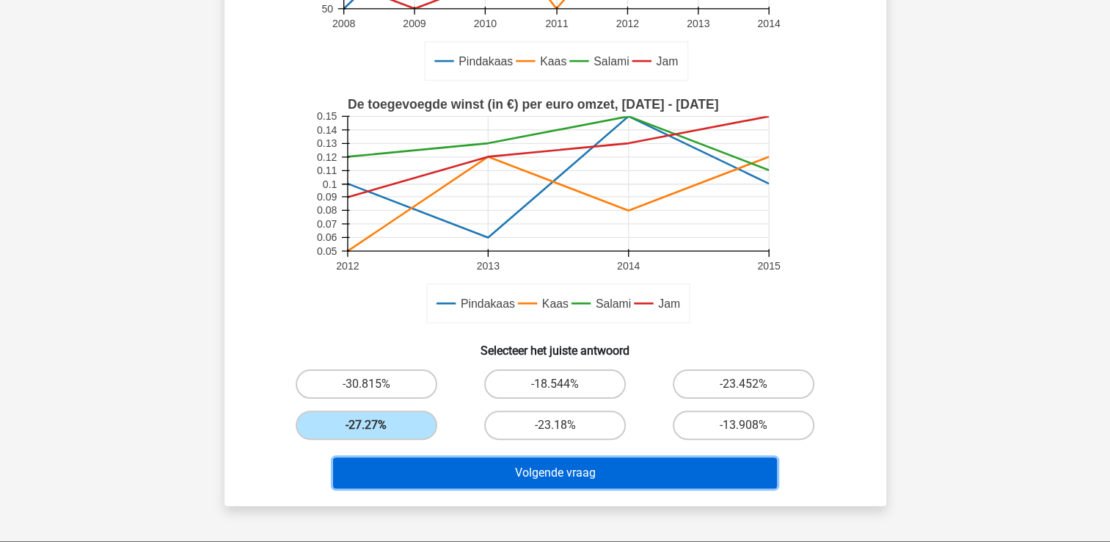
click at [519, 472] on button "Volgende vraag" at bounding box center [555, 472] width 444 height 31
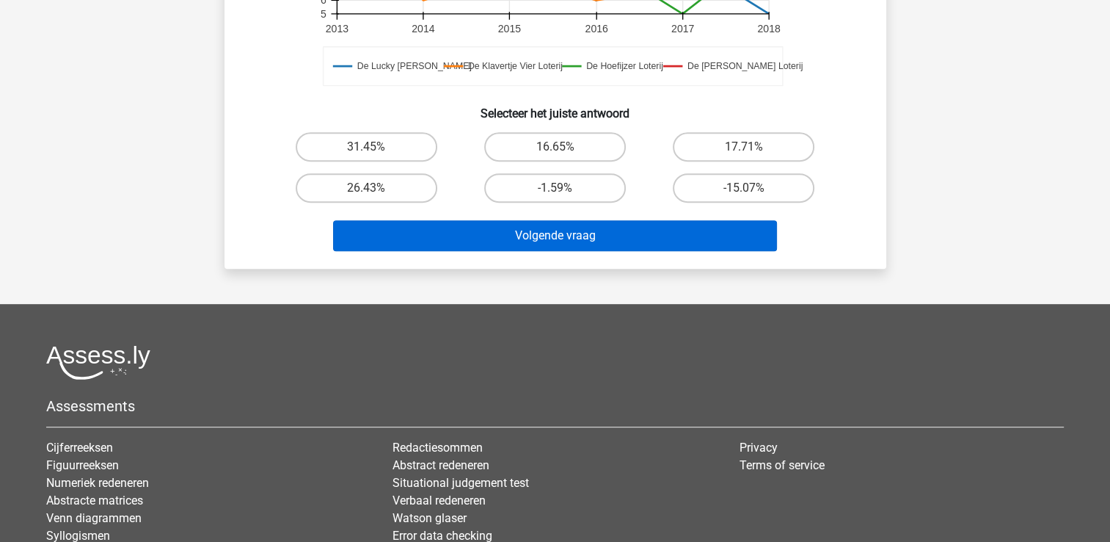
scroll to position [445, 0]
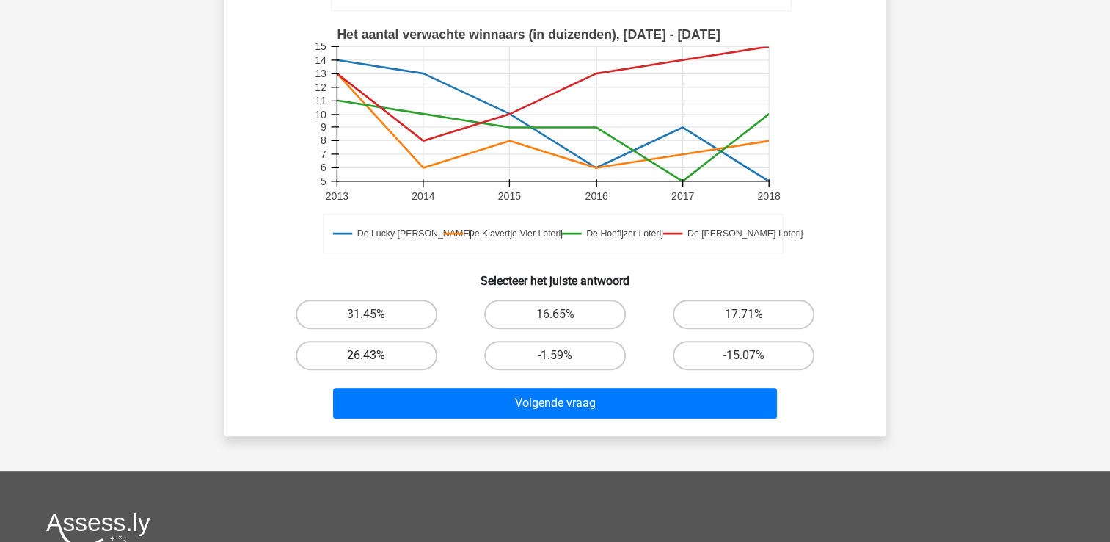
click at [398, 340] on label "26.43%" at bounding box center [367, 354] width 142 height 29
click at [376, 355] on input "26.43%" at bounding box center [371, 360] width 10 height 10
radio input "true"
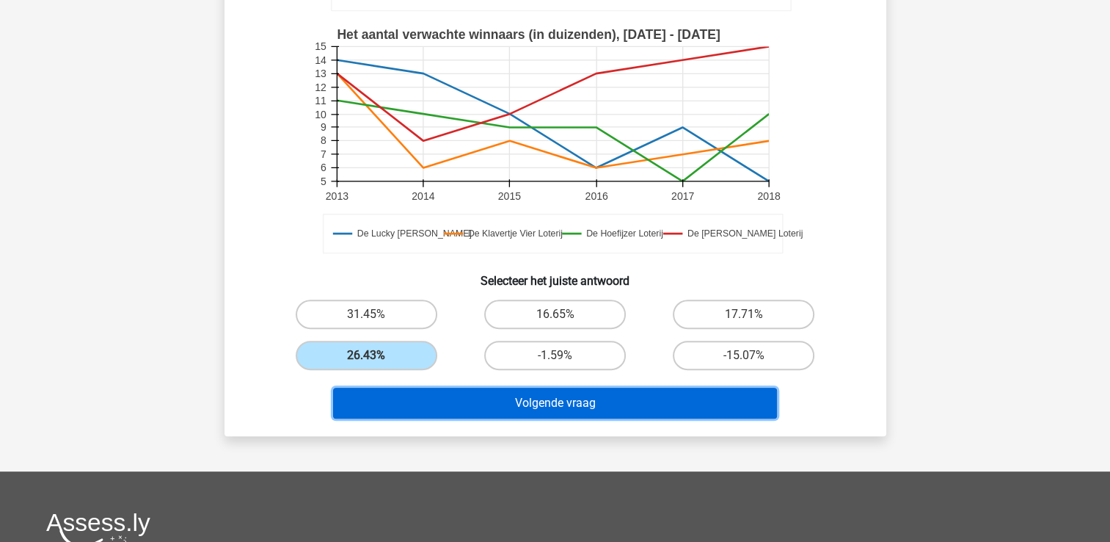
click at [483, 387] on button "Volgende vraag" at bounding box center [555, 402] width 444 height 31
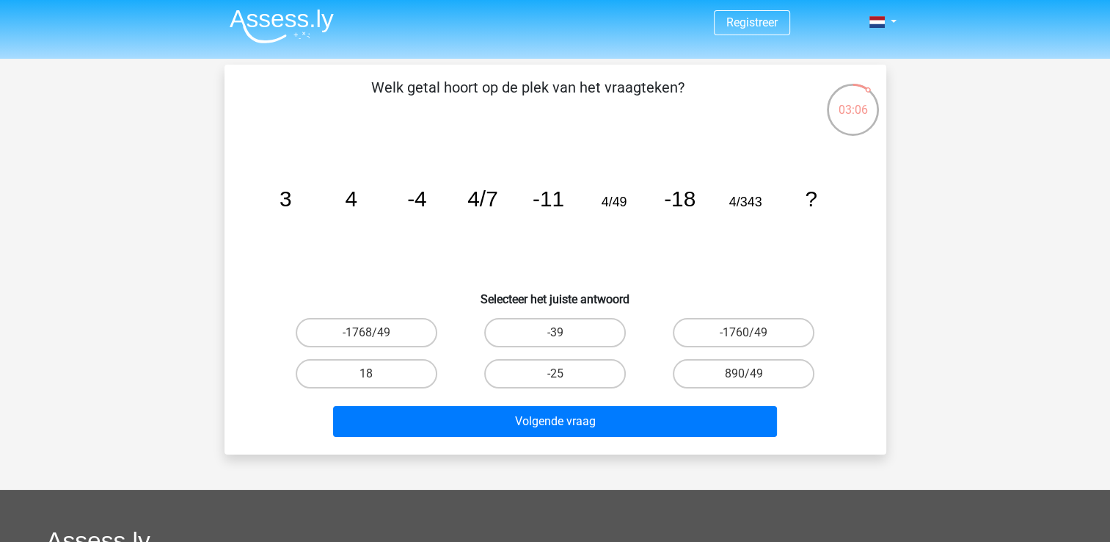
scroll to position [0, 0]
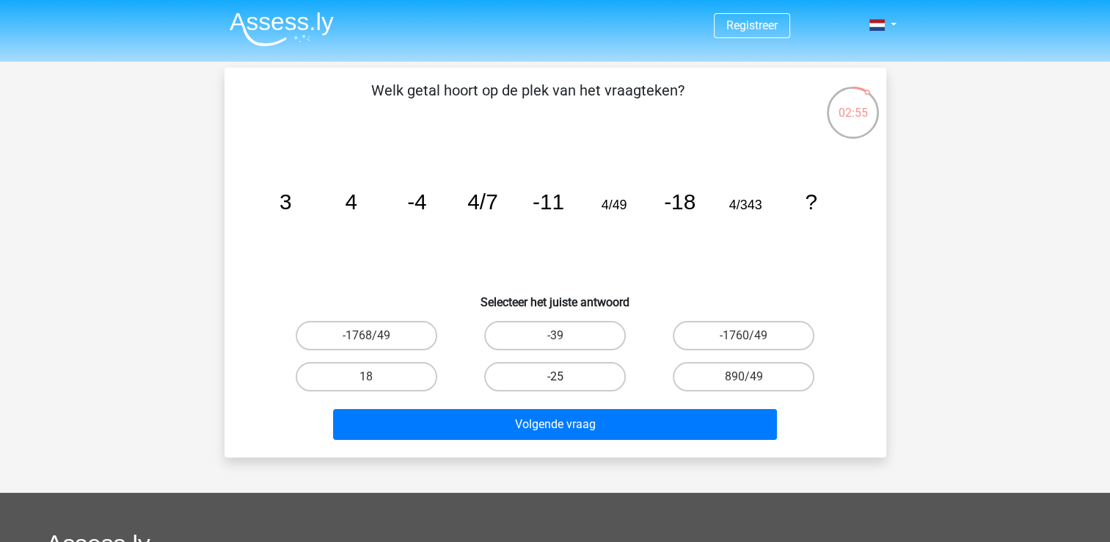
click at [543, 370] on label "-25" at bounding box center [555, 376] width 142 height 29
click at [555, 376] on input "-25" at bounding box center [560, 381] width 10 height 10
radio input "true"
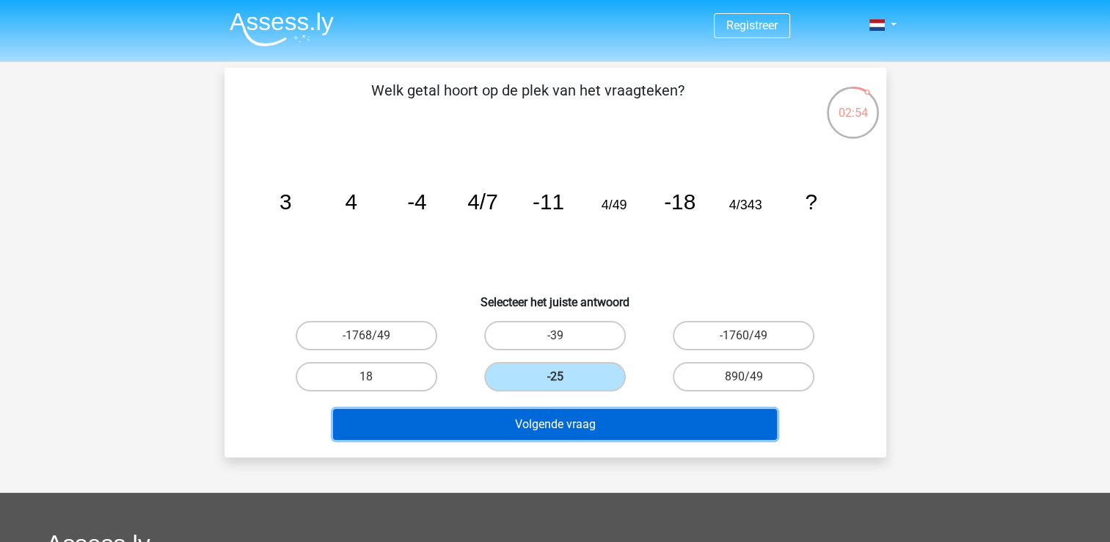
click at [549, 428] on button "Volgende vraag" at bounding box center [555, 424] width 444 height 31
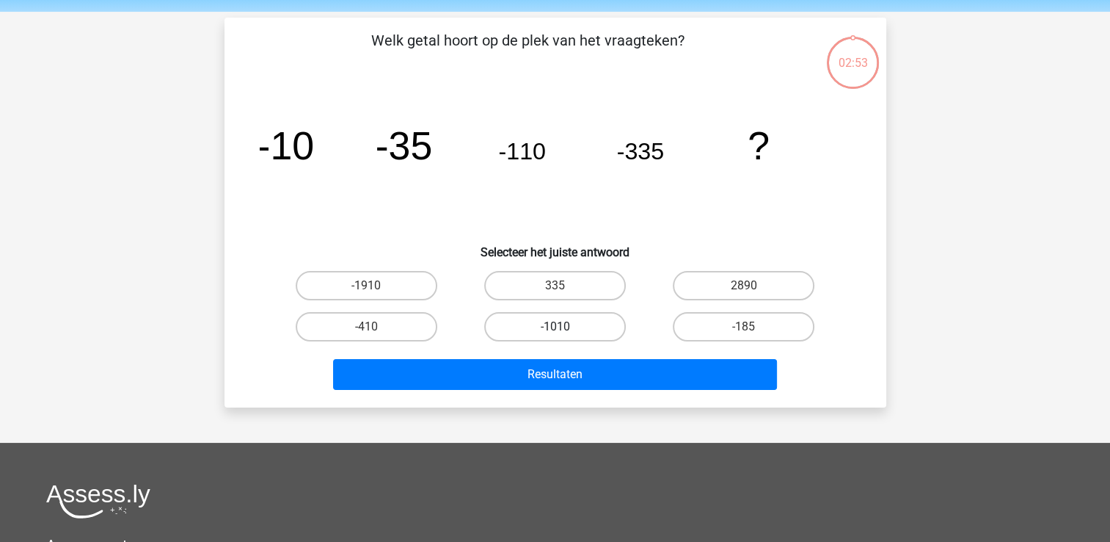
scroll to position [68, 0]
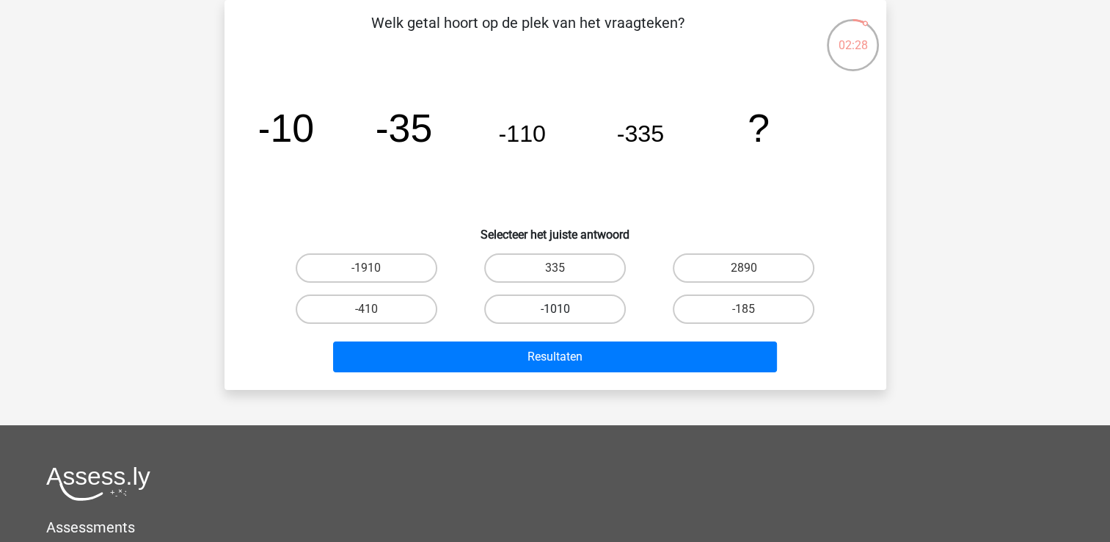
click at [508, 307] on label "-1010" at bounding box center [555, 308] width 142 height 29
click at [555, 309] on input "-1010" at bounding box center [560, 314] width 10 height 10
radio input "true"
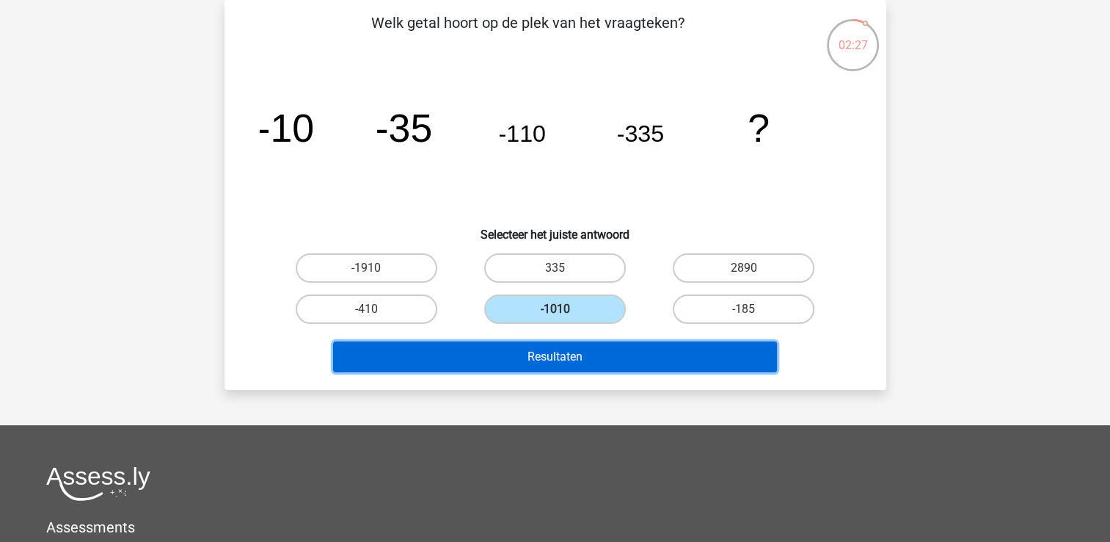
click at [514, 350] on button "Resultaten" at bounding box center [555, 356] width 444 height 31
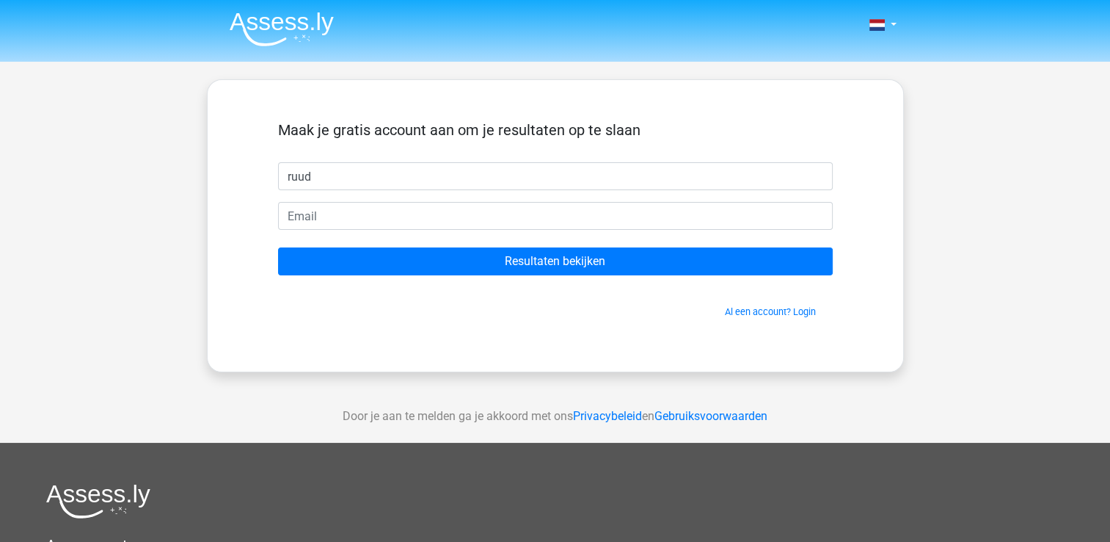
type input "Ruud Hulshof"
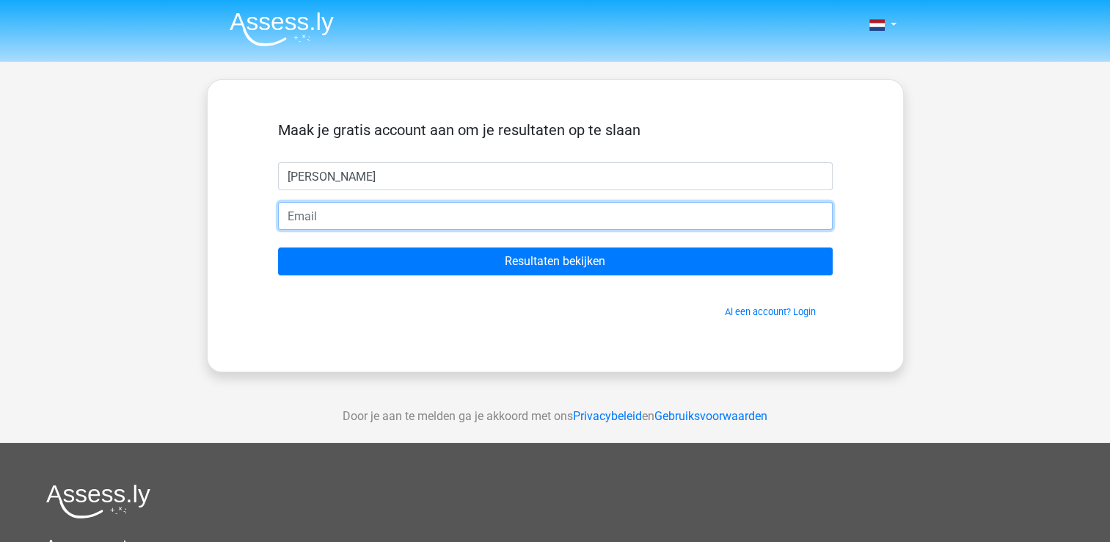
type input "ruudhulshof@hotmail.nl"
click at [429, 218] on input "[EMAIL_ADDRESS][DOMAIN_NAME]" at bounding box center [555, 216] width 555 height 28
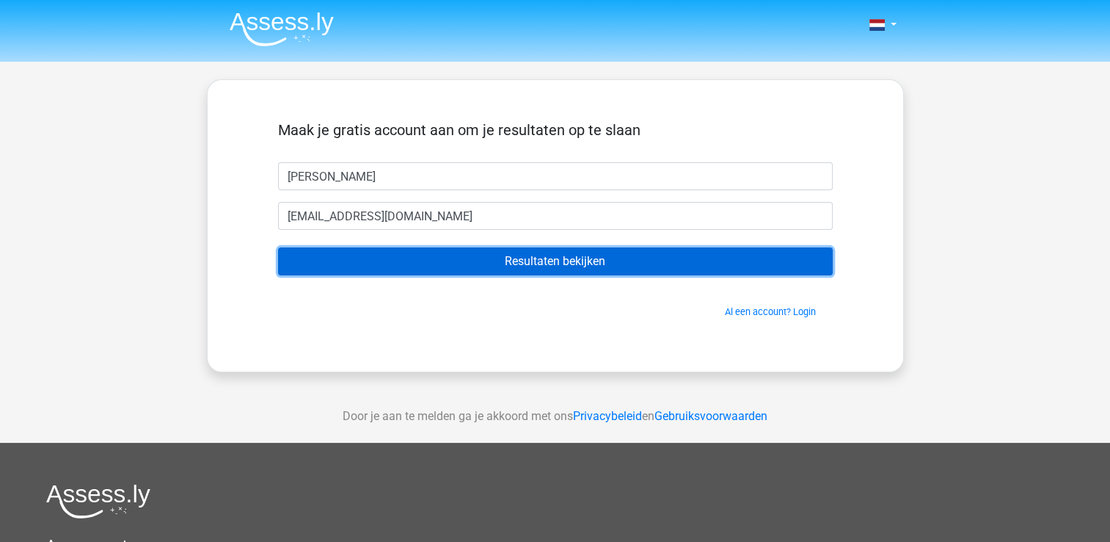
click at [450, 260] on input "Resultaten bekijken" at bounding box center [555, 261] width 555 height 28
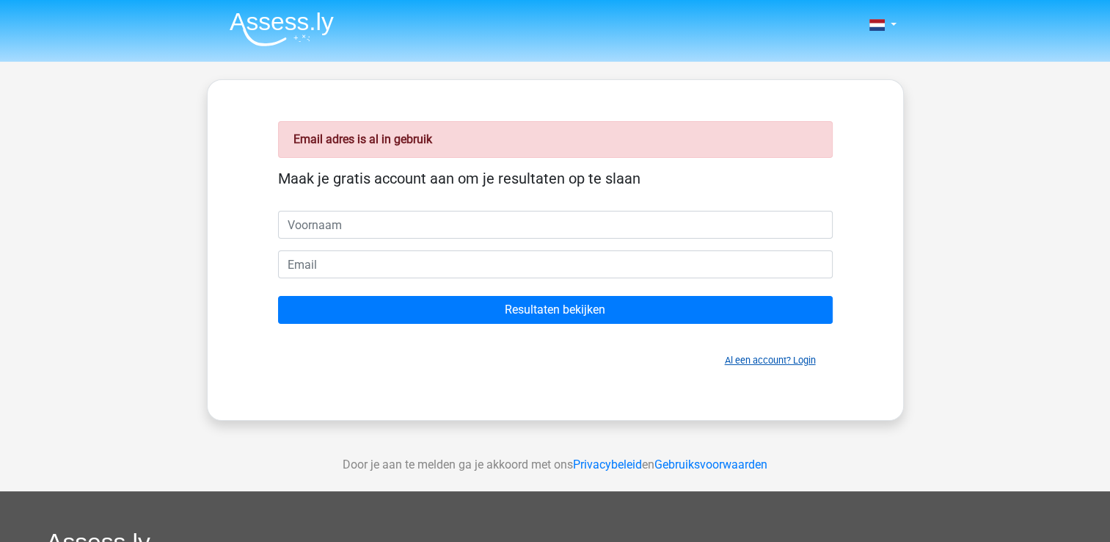
click at [776, 354] on link "Al een account? Login" at bounding box center [770, 359] width 91 height 11
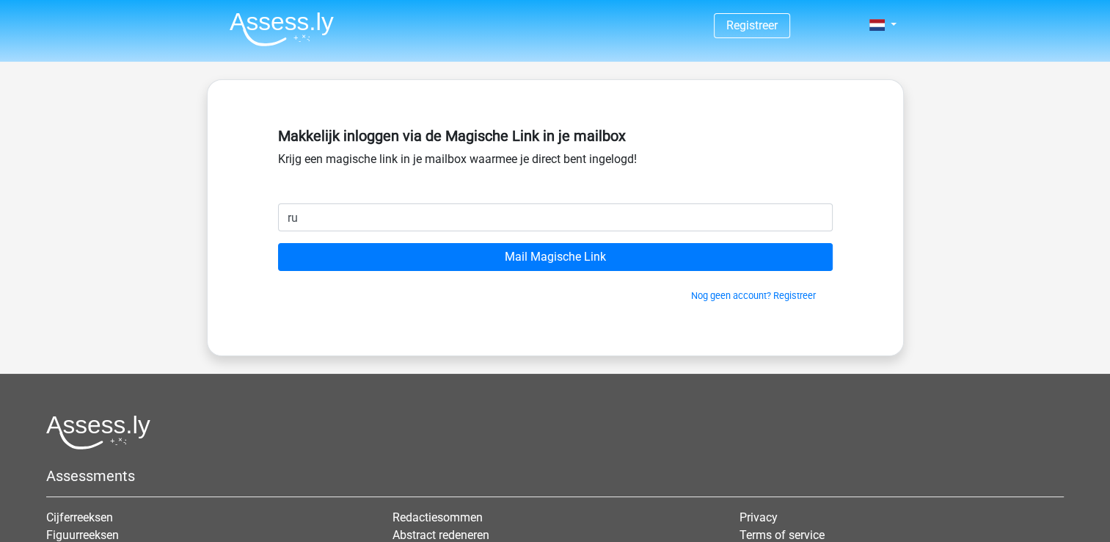
type input "[EMAIL_ADDRESS][DOMAIN_NAME]"
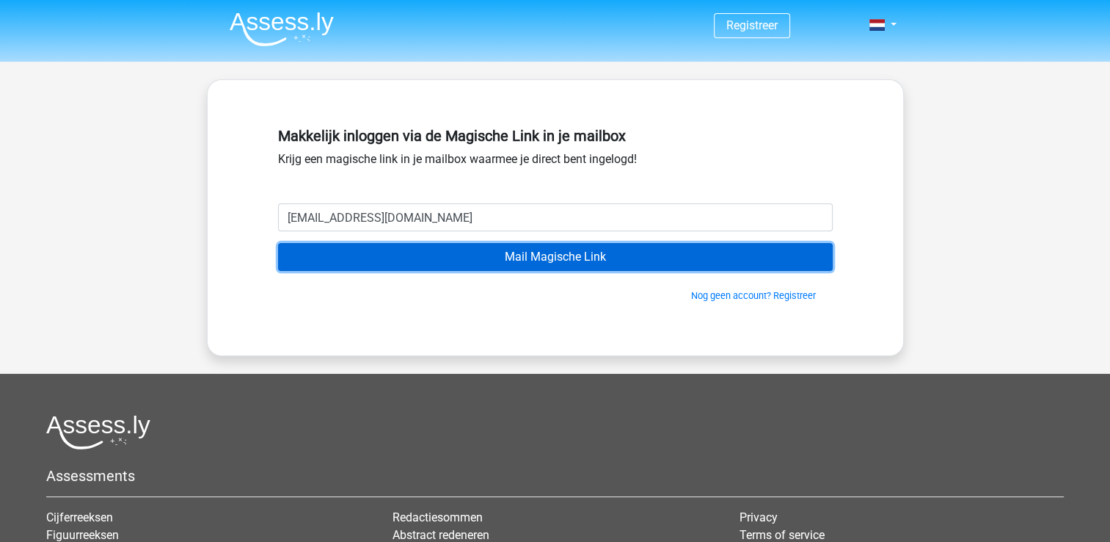
click at [455, 260] on input "Mail Magische Link" at bounding box center [555, 257] width 555 height 28
